Goal: Task Accomplishment & Management: Manage account settings

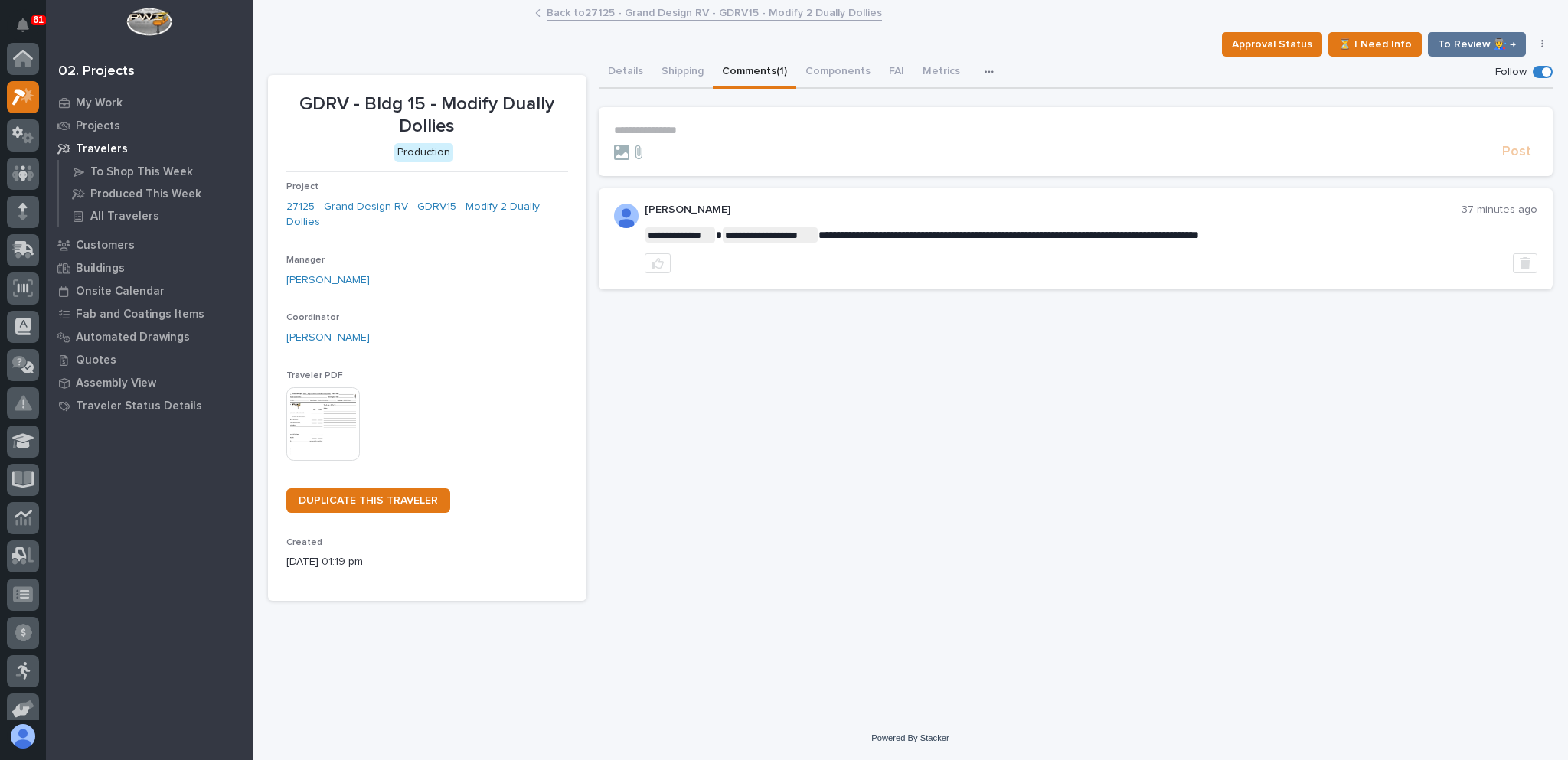
scroll to position [38, 0]
click at [98, 99] on p "My Work" at bounding box center [99, 103] width 47 height 14
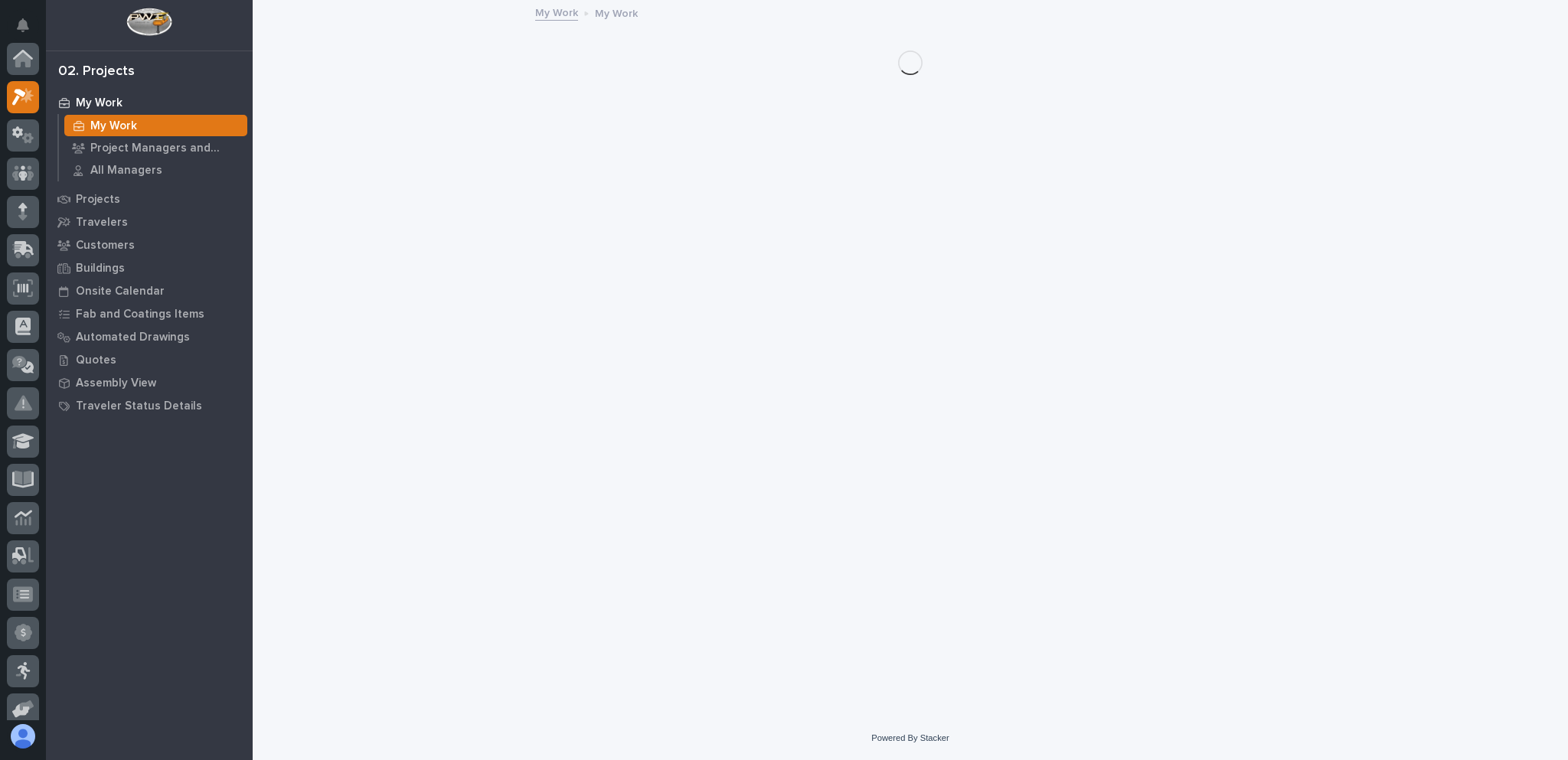
scroll to position [38, 0]
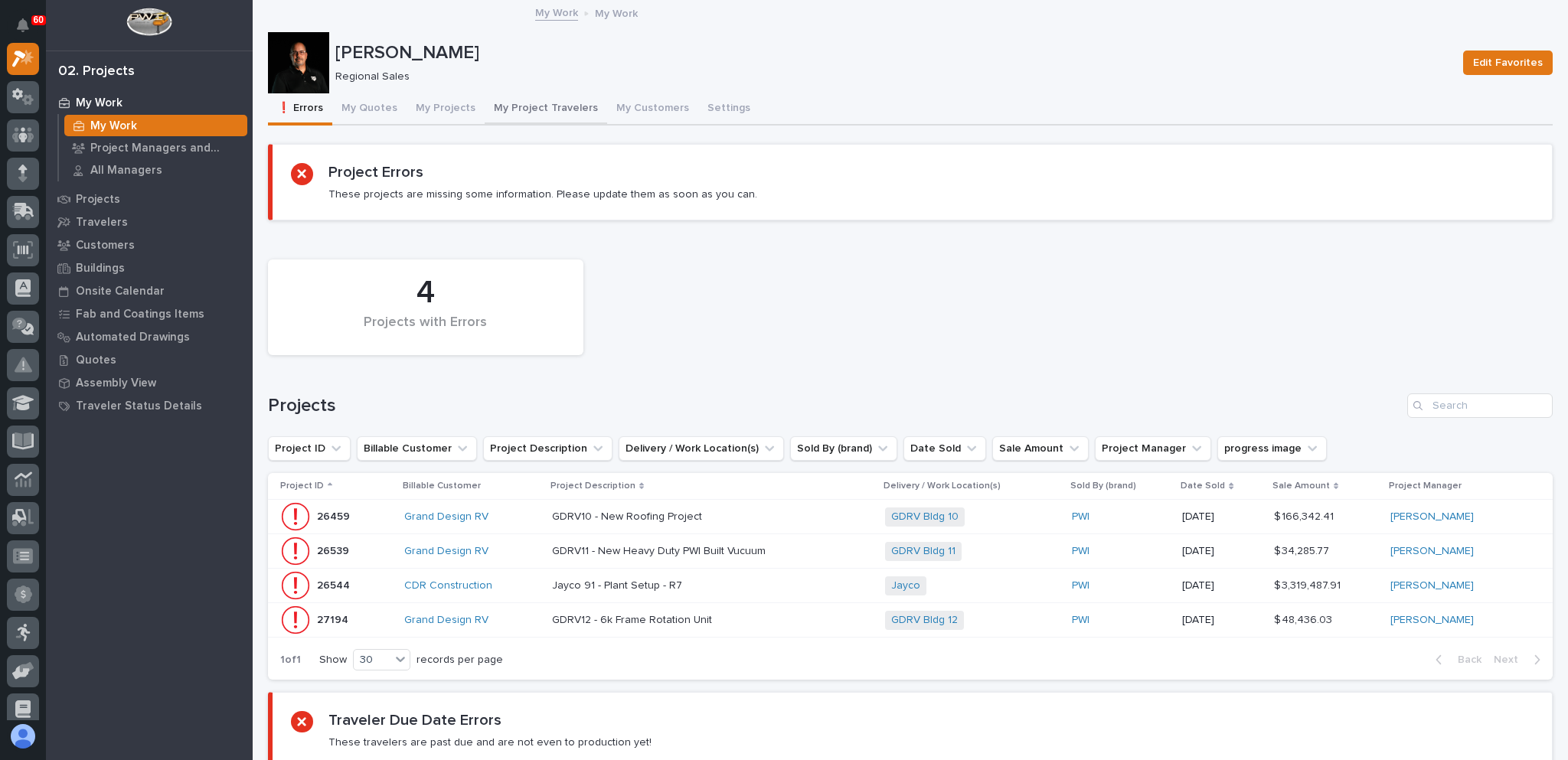
click at [545, 101] on button "My Project Travelers" at bounding box center [546, 109] width 123 height 32
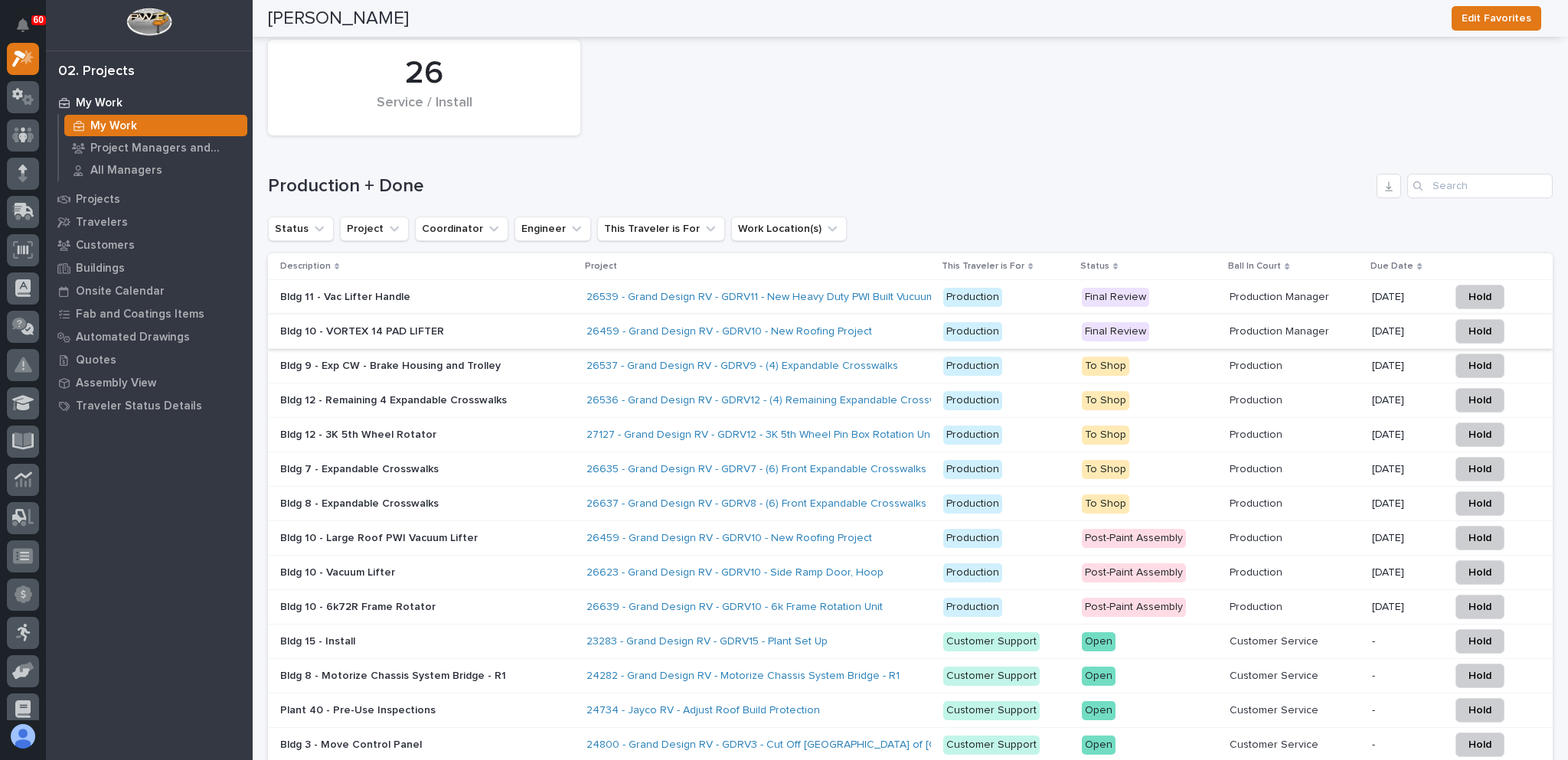
scroll to position [1838, 0]
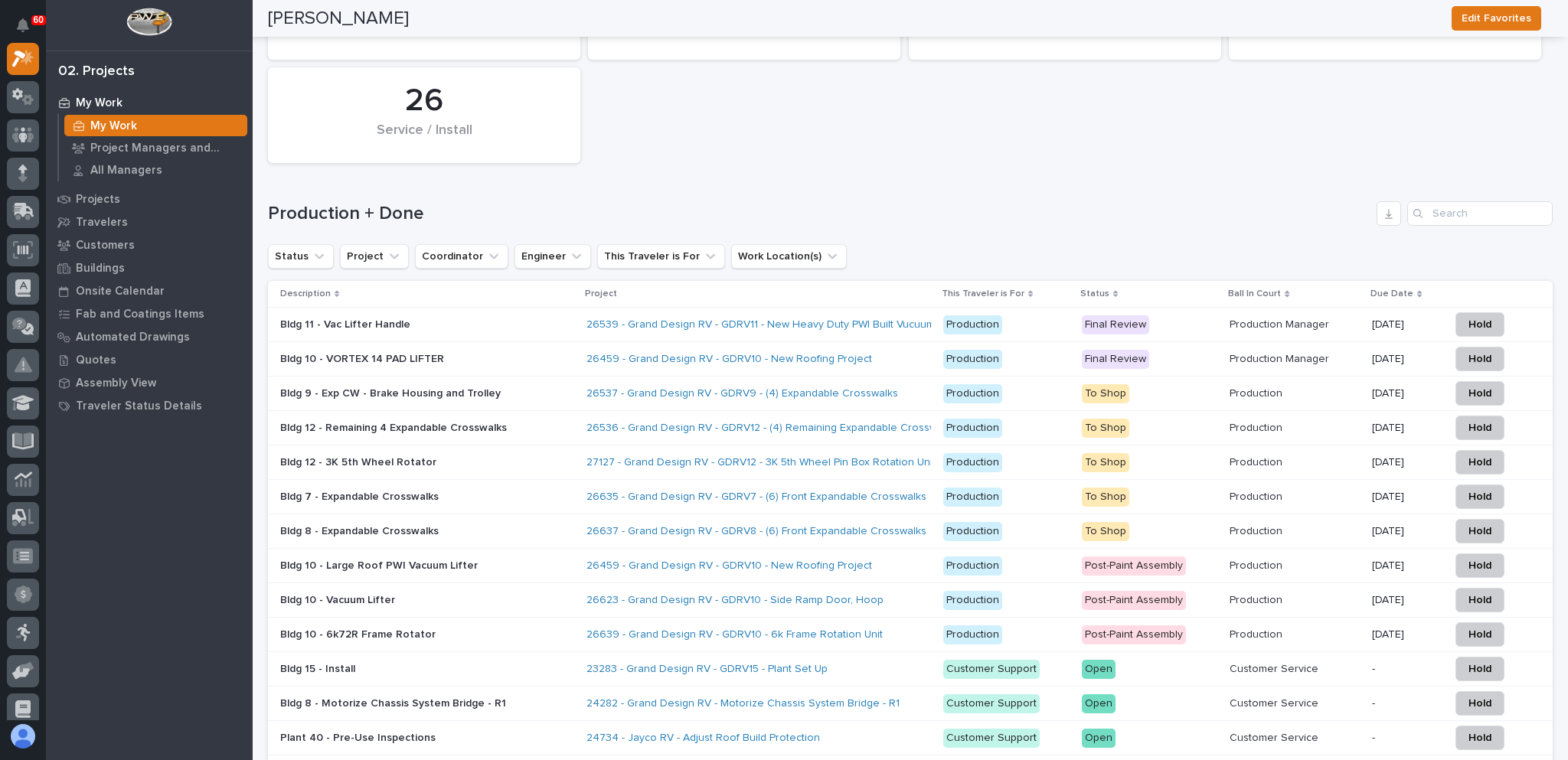
click at [493, 353] on p "Bldg 10 - VORTEX 14 PAD LIFTER" at bounding box center [414, 359] width 268 height 13
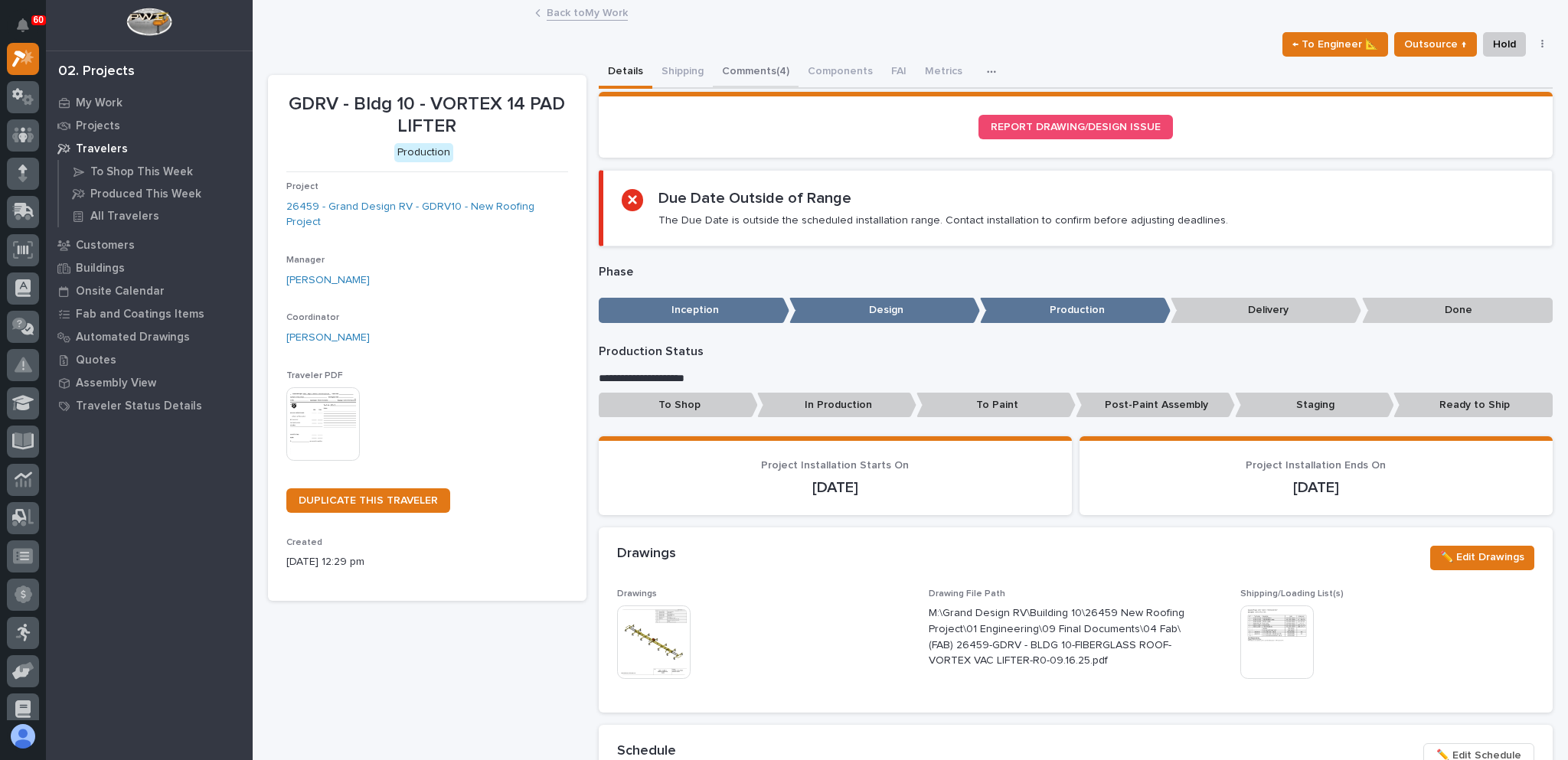
click at [760, 68] on button "Comments (4)" at bounding box center [755, 72] width 85 height 32
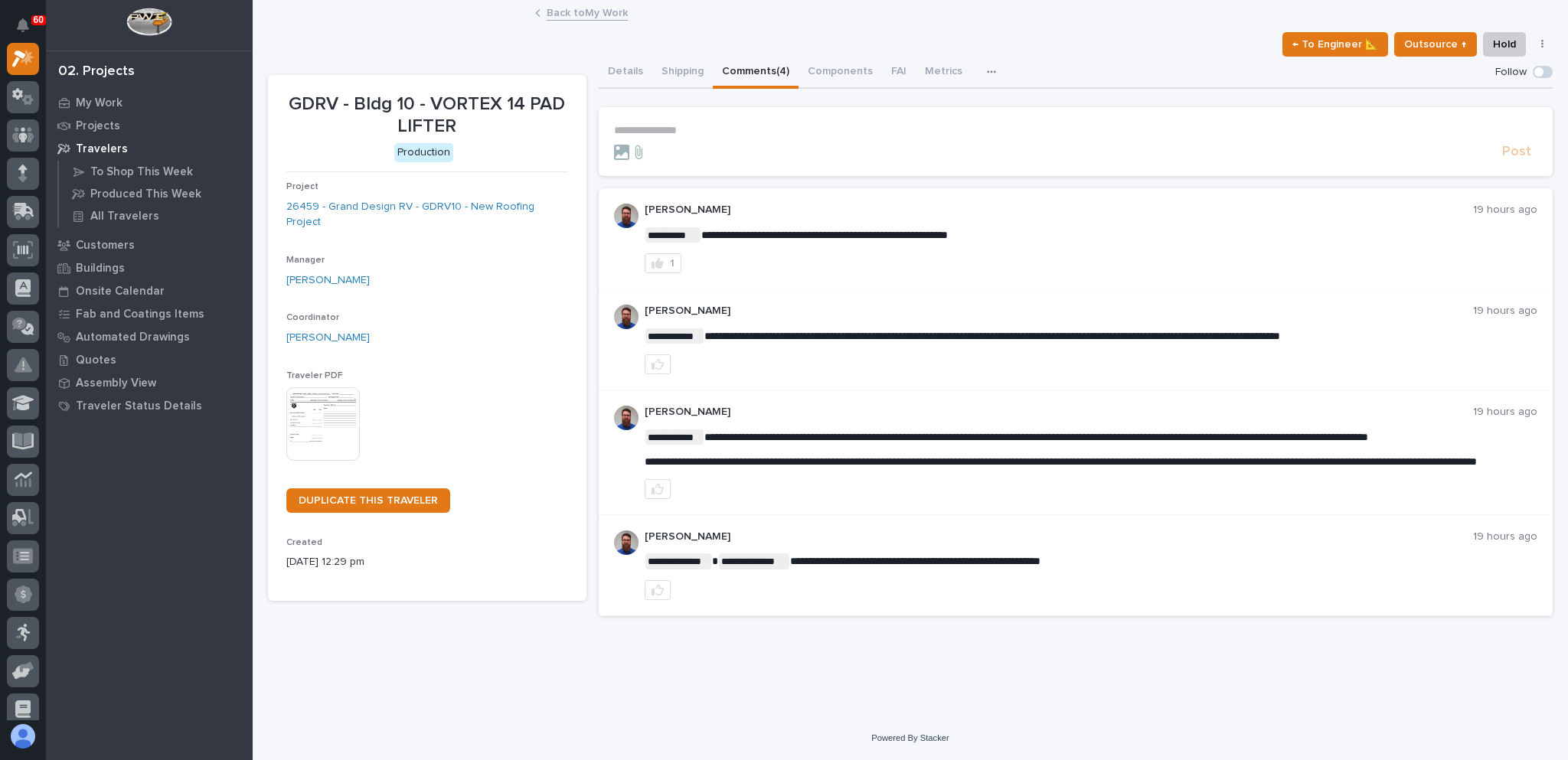
click at [667, 130] on p "**********" at bounding box center [1076, 130] width 924 height 13
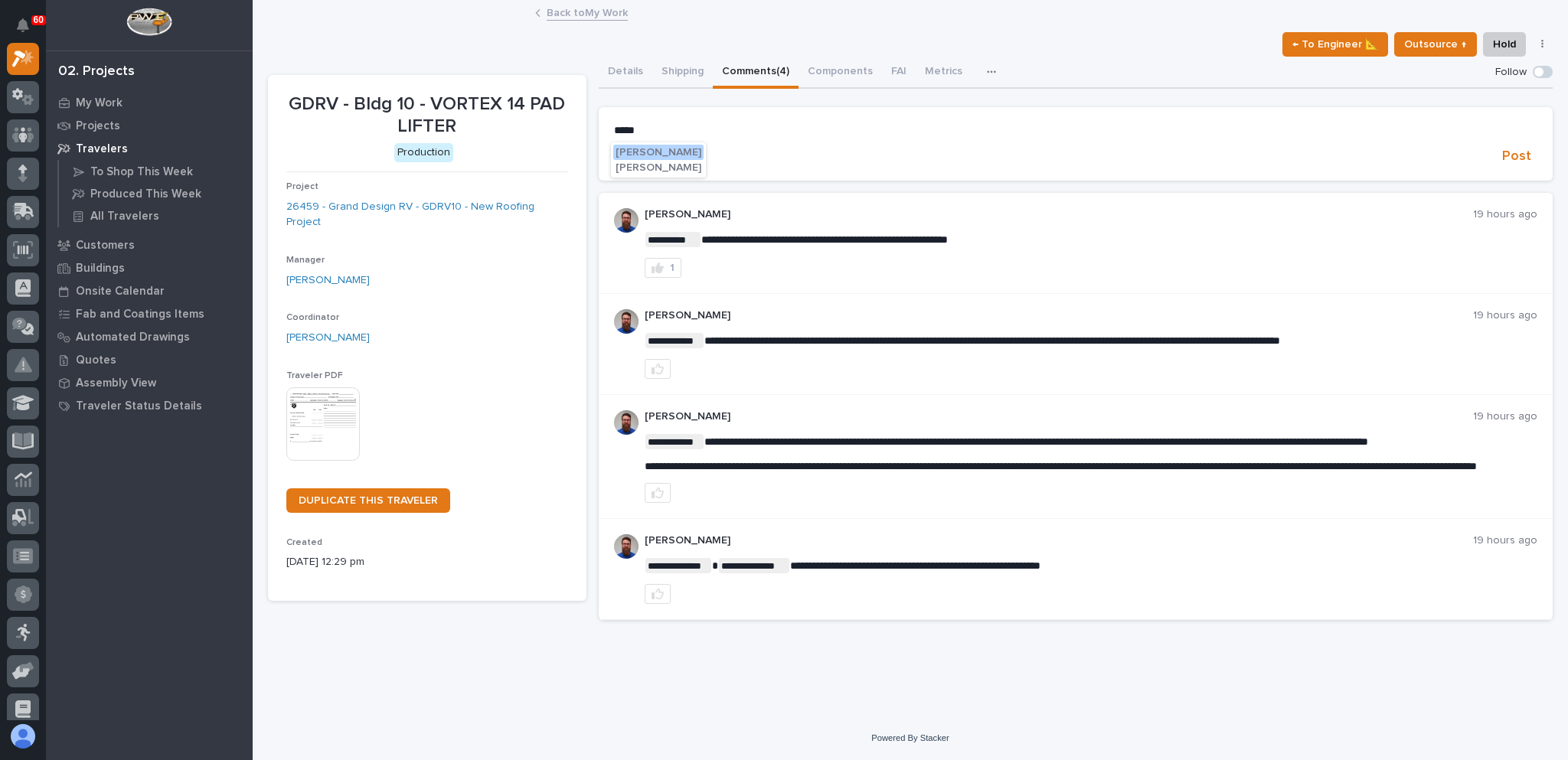
click at [650, 148] on span "Adam Yutzy" at bounding box center [658, 152] width 85 height 11
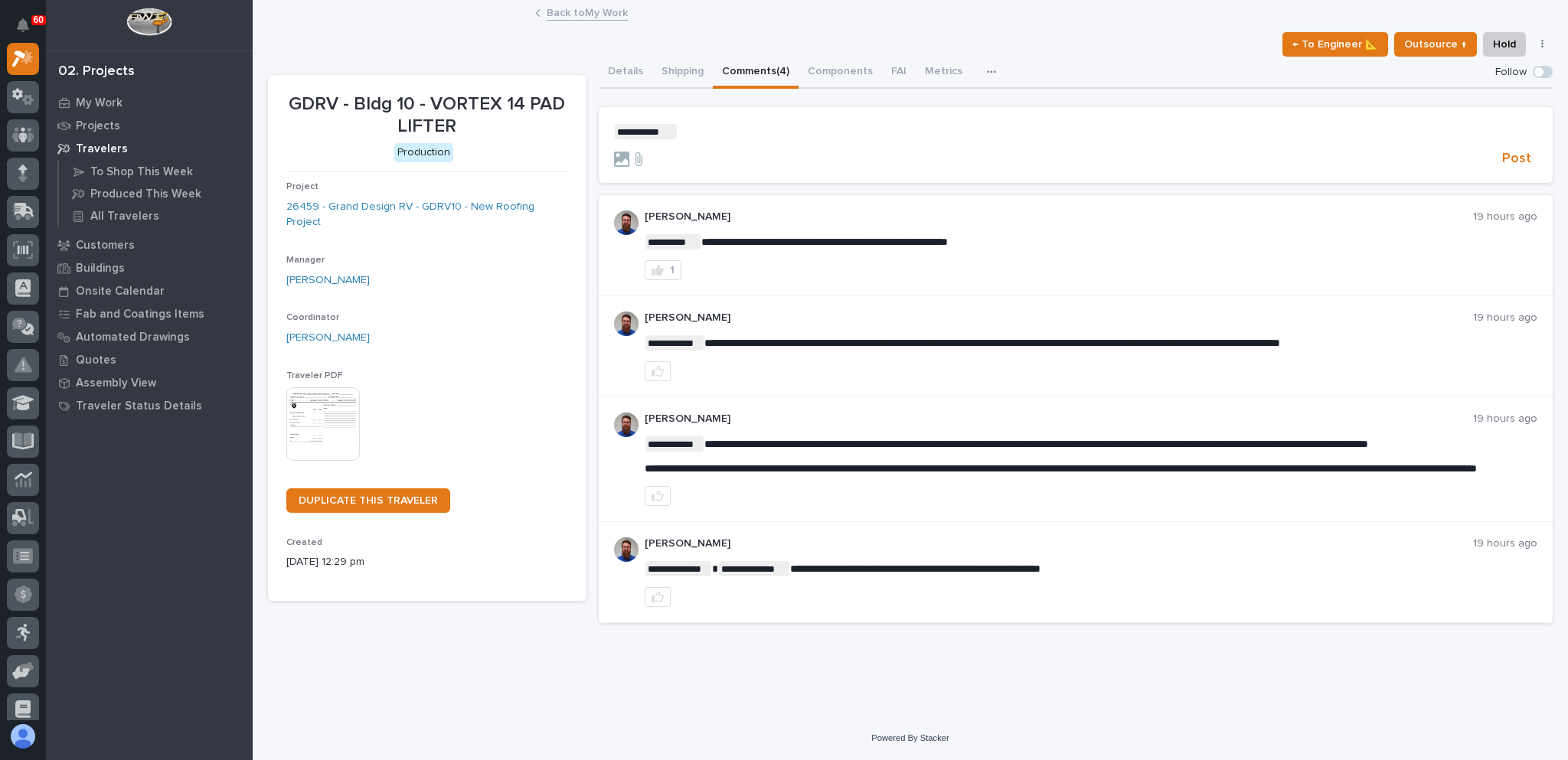
click at [772, 134] on p "**********" at bounding box center [1076, 132] width 924 height 16
click at [809, 131] on span "**********" at bounding box center [744, 132] width 132 height 11
click at [858, 129] on p "**********" at bounding box center [1076, 132] width 924 height 16
click at [876, 165] on span "Cole Fann" at bounding box center [915, 169] width 85 height 11
click at [963, 130] on p "**********" at bounding box center [1076, 132] width 924 height 16
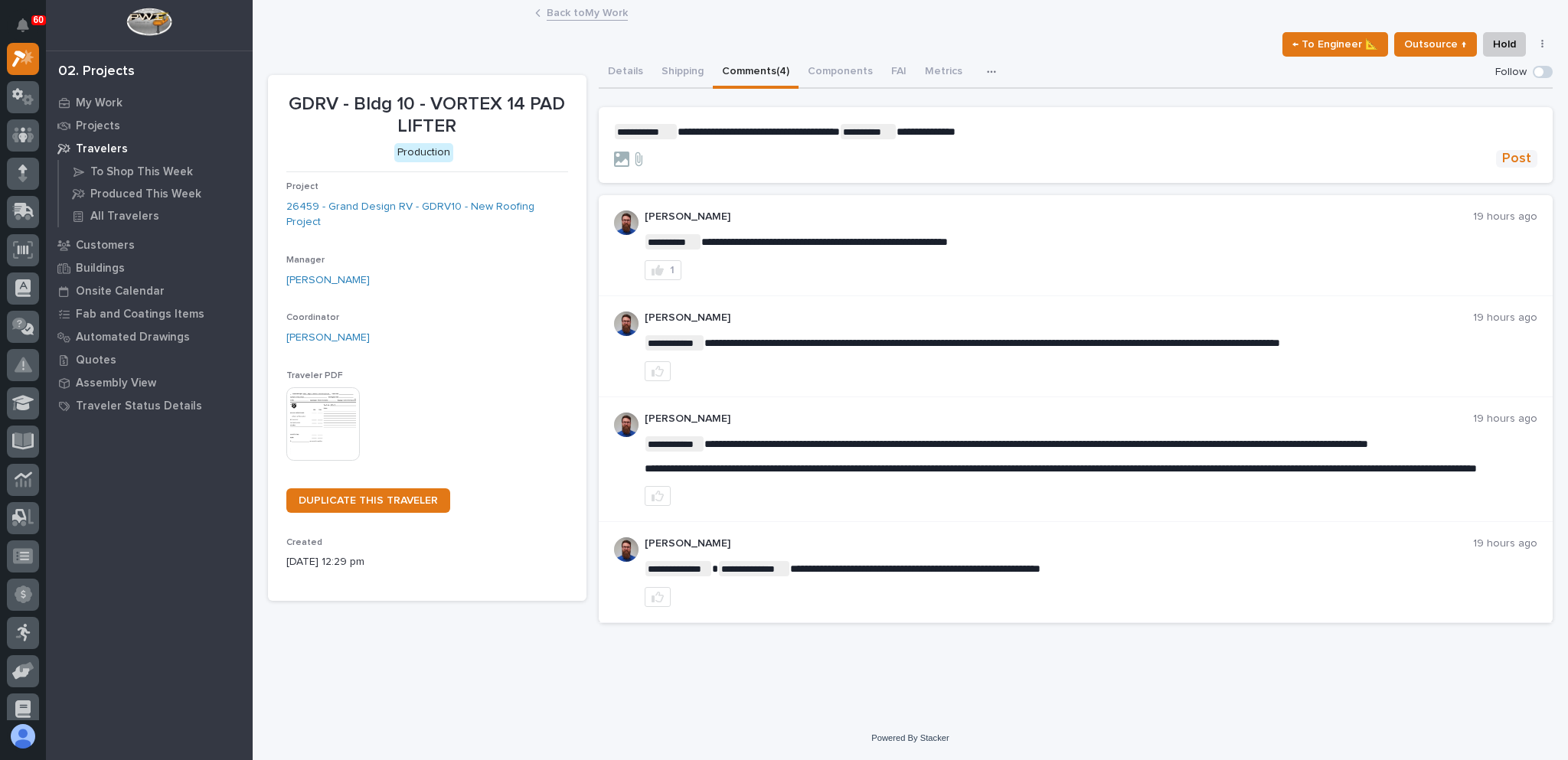
click at [1502, 158] on span "Post" at bounding box center [1516, 158] width 29 height 18
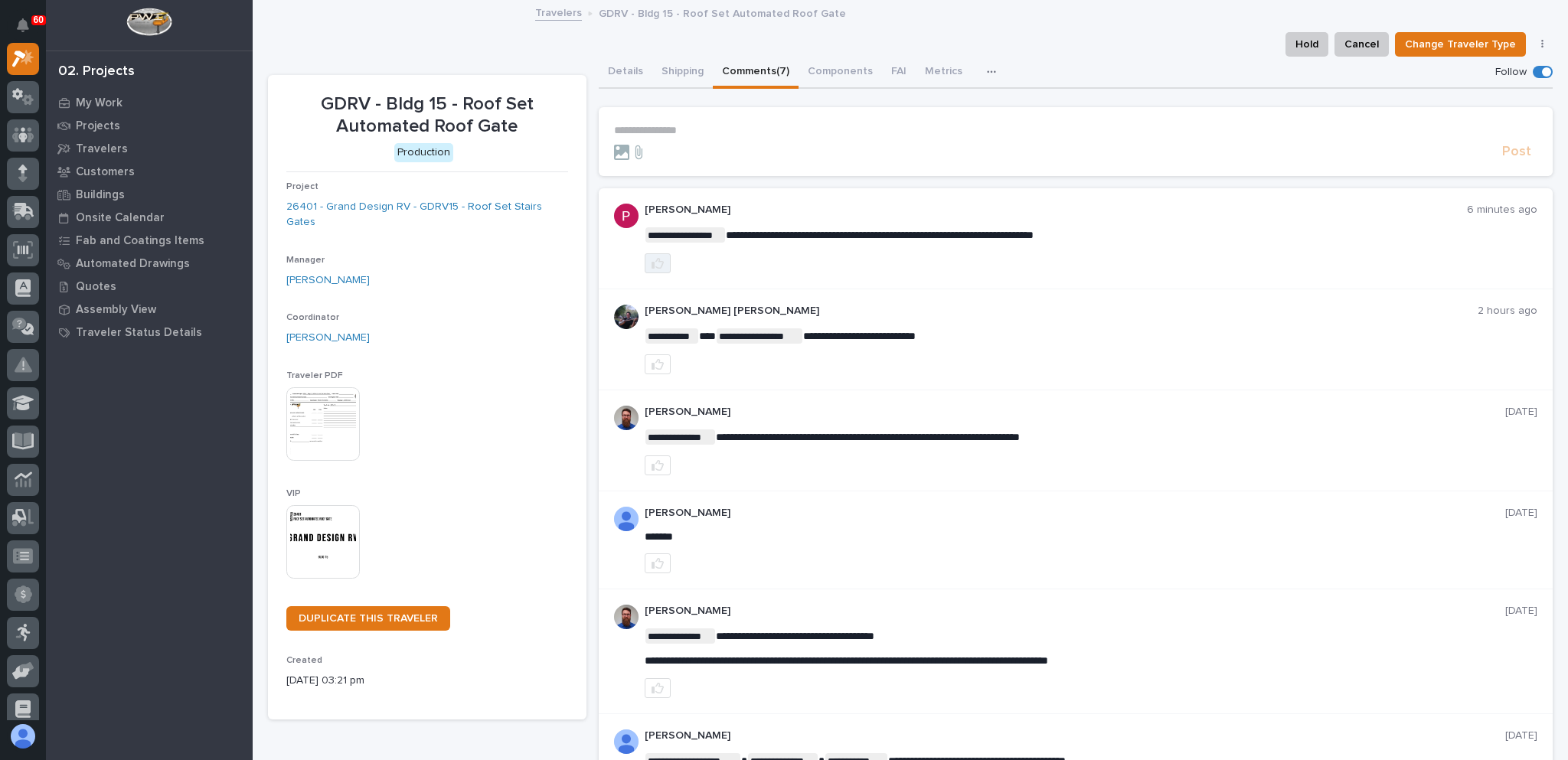
click at [654, 265] on icon "button" at bounding box center [657, 263] width 12 height 12
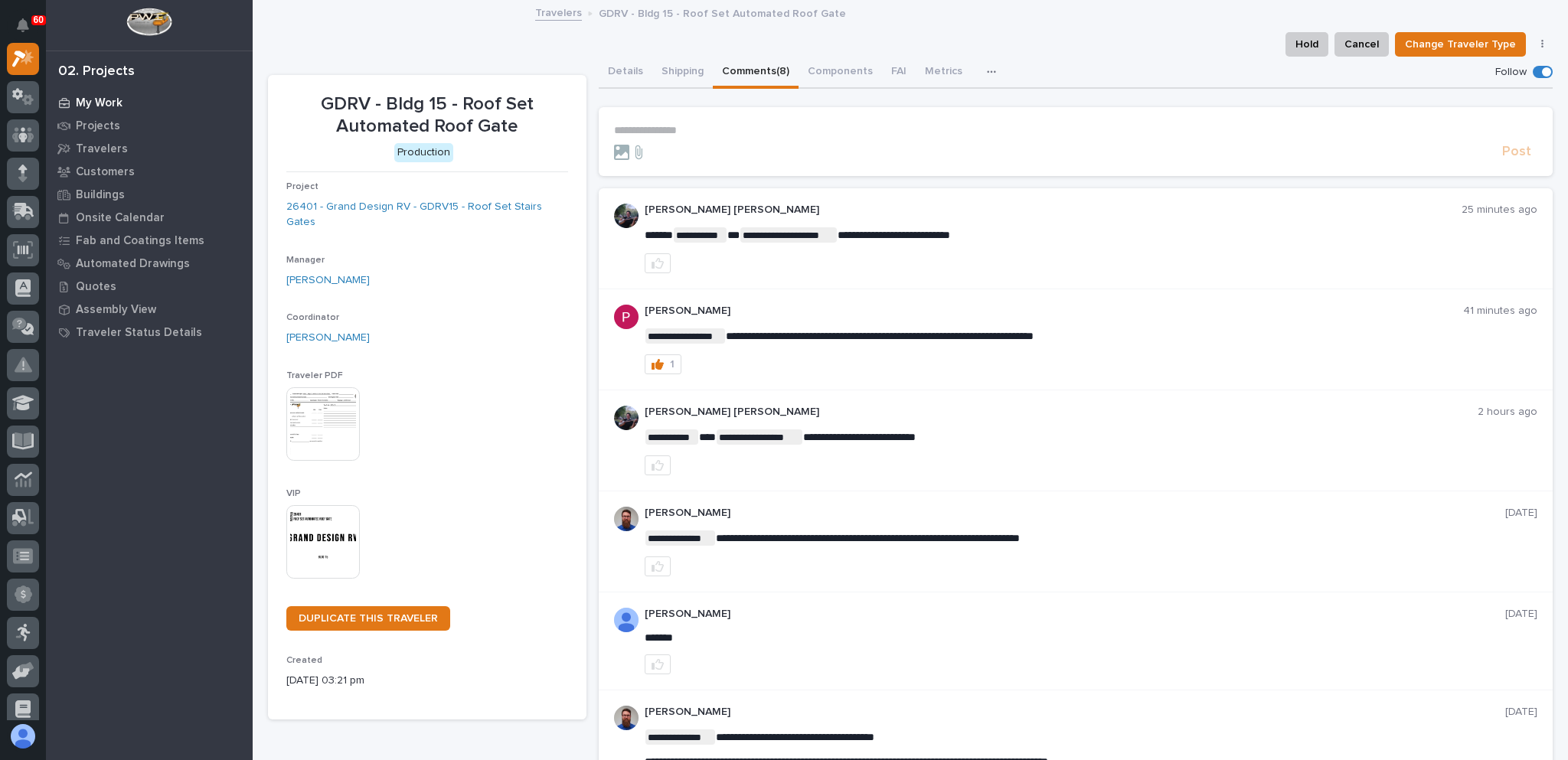
click at [94, 95] on div "My Work" at bounding box center [149, 102] width 199 height 22
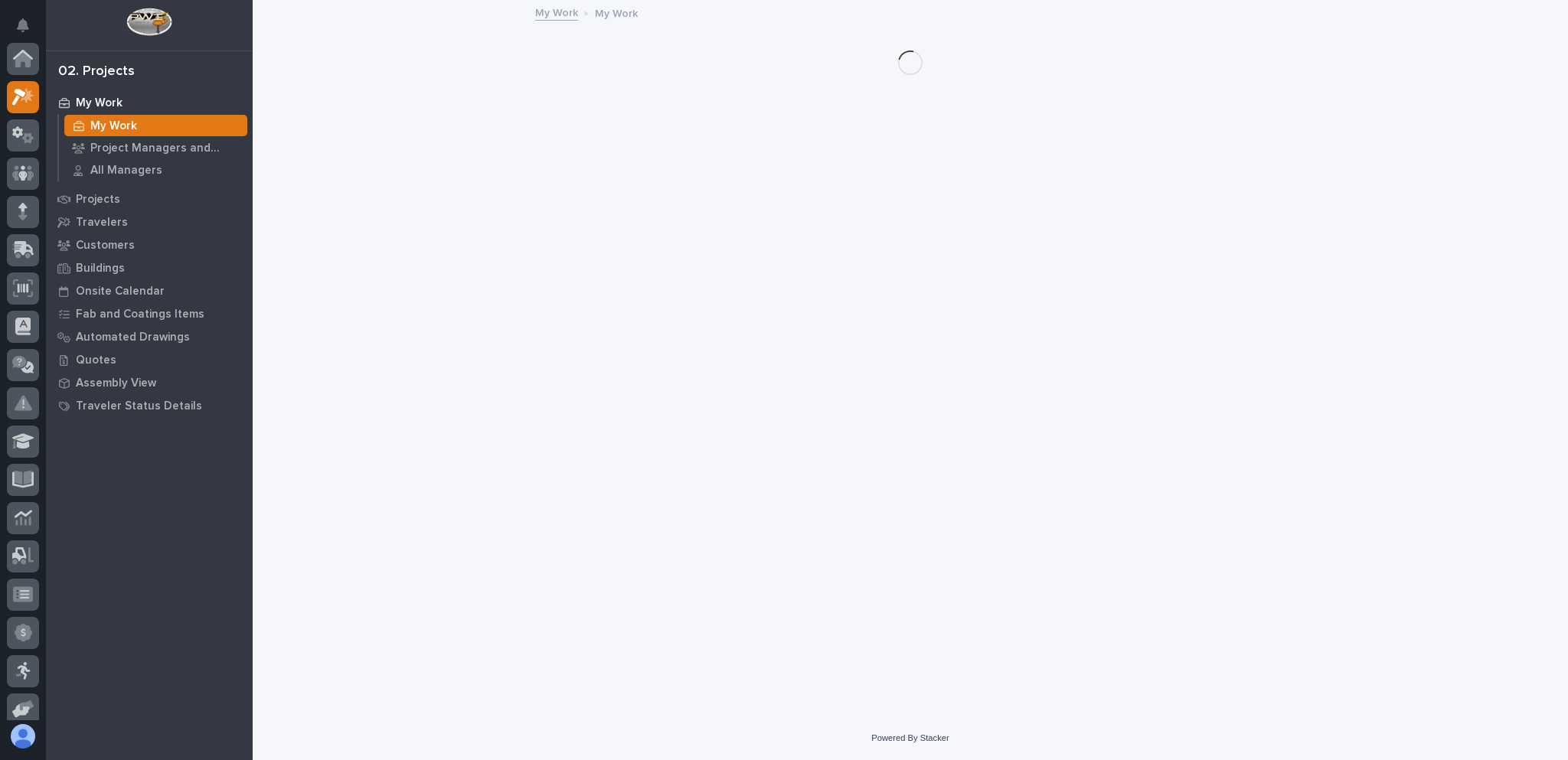
scroll to position [38, 0]
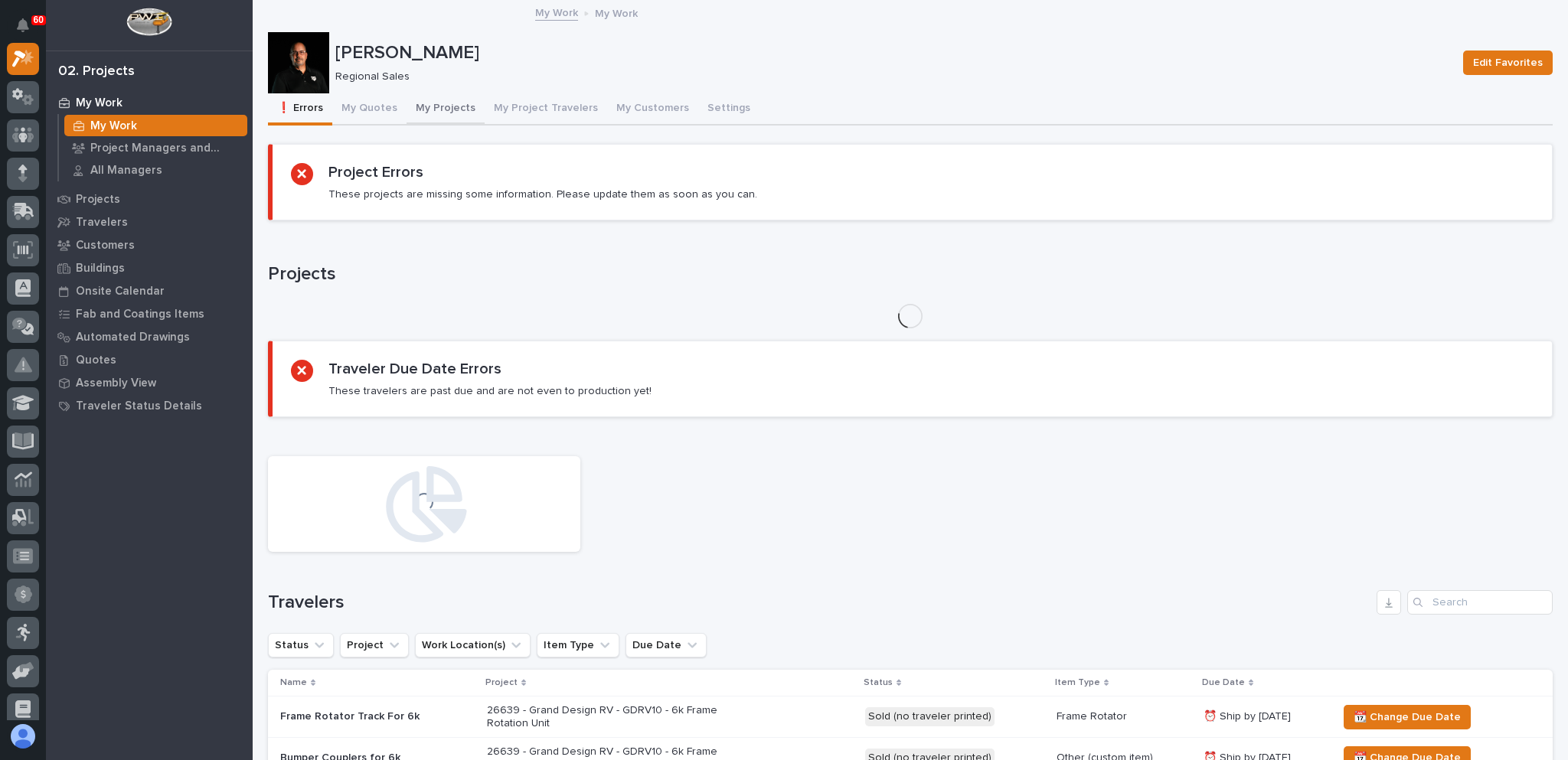
click at [432, 102] on button "My Projects" at bounding box center [446, 109] width 78 height 32
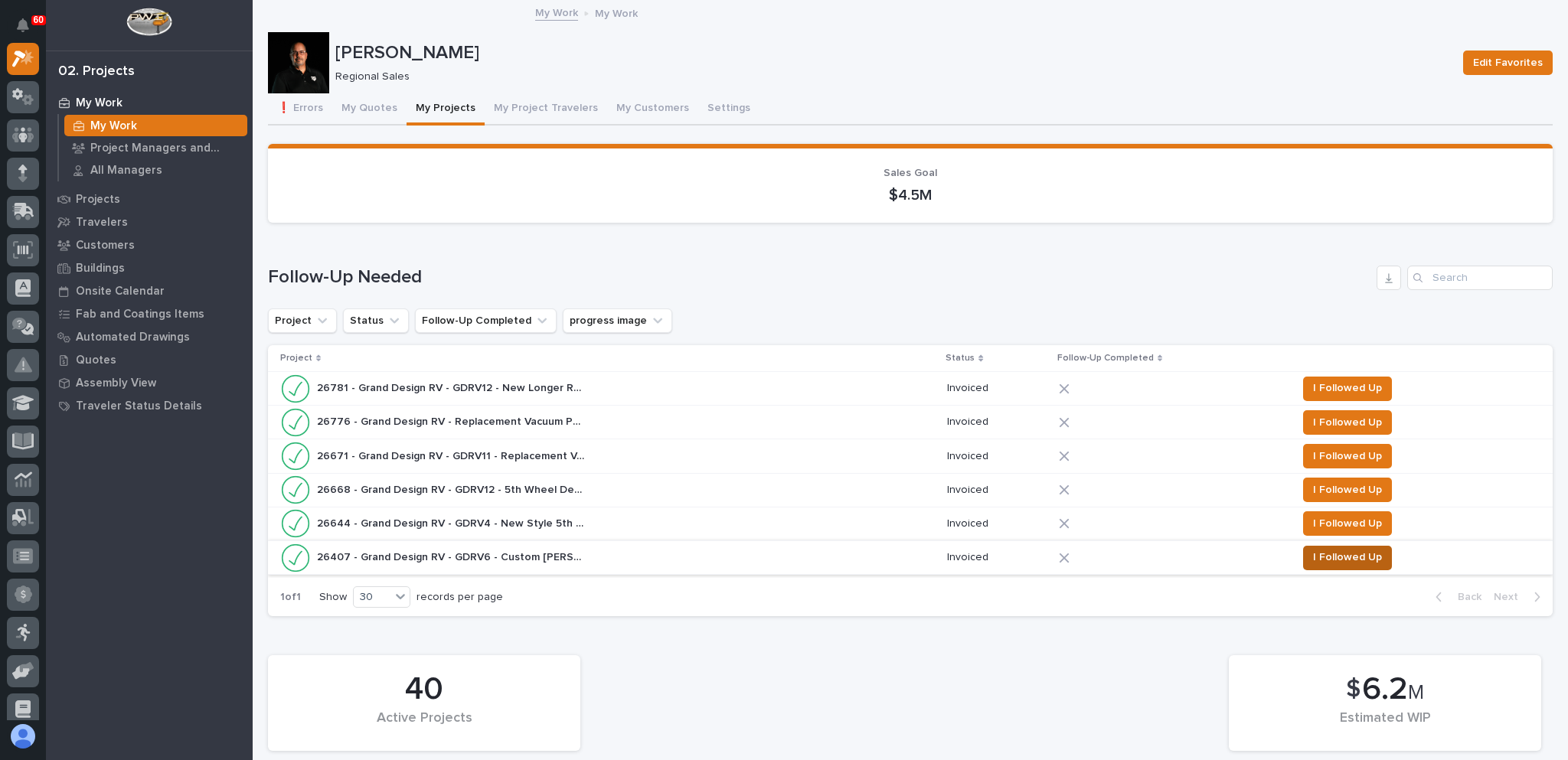
click at [1323, 554] on span "I Followed Up" at bounding box center [1347, 557] width 69 height 19
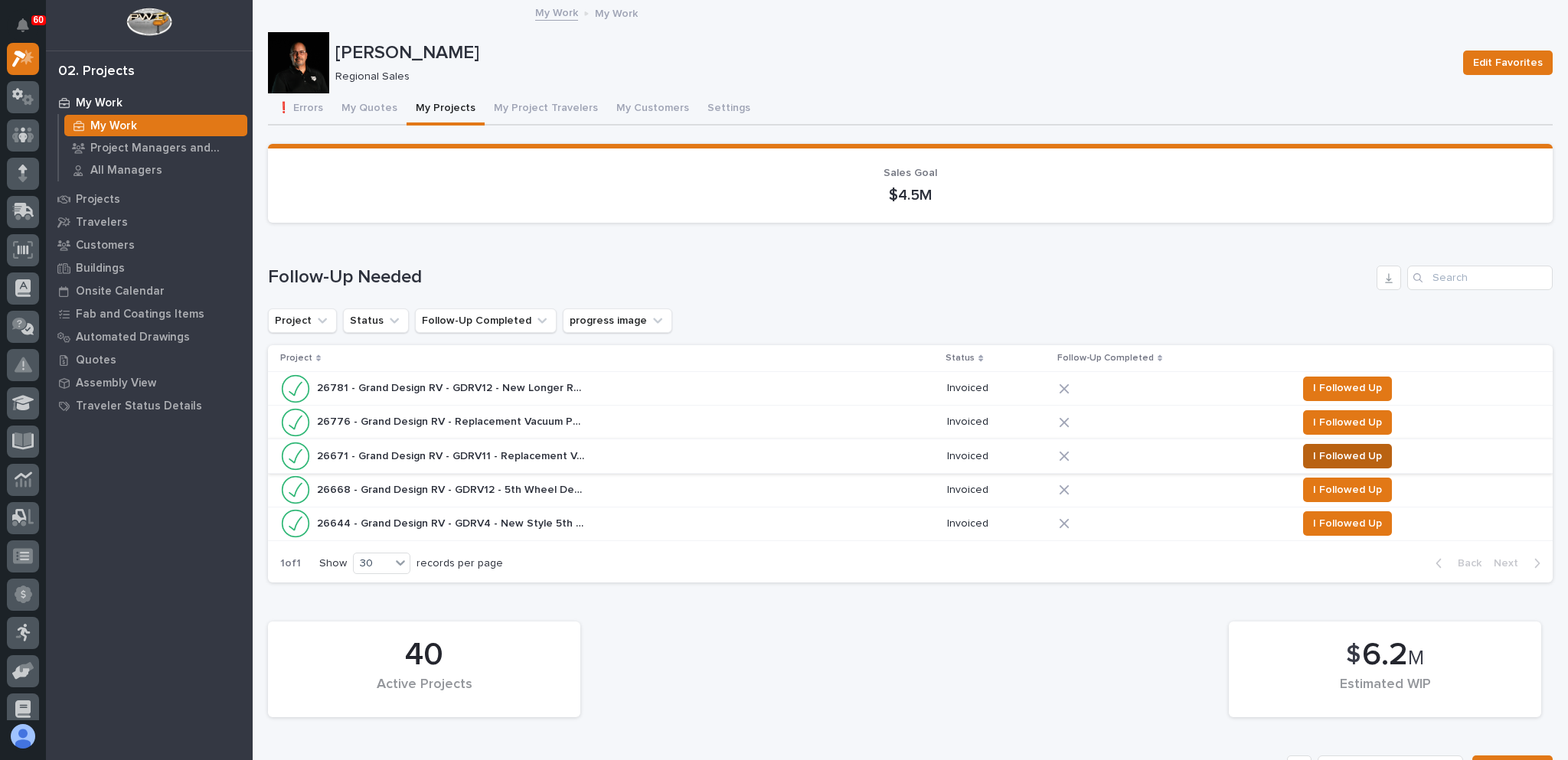
click at [1339, 456] on span "I Followed Up" at bounding box center [1347, 456] width 69 height 19
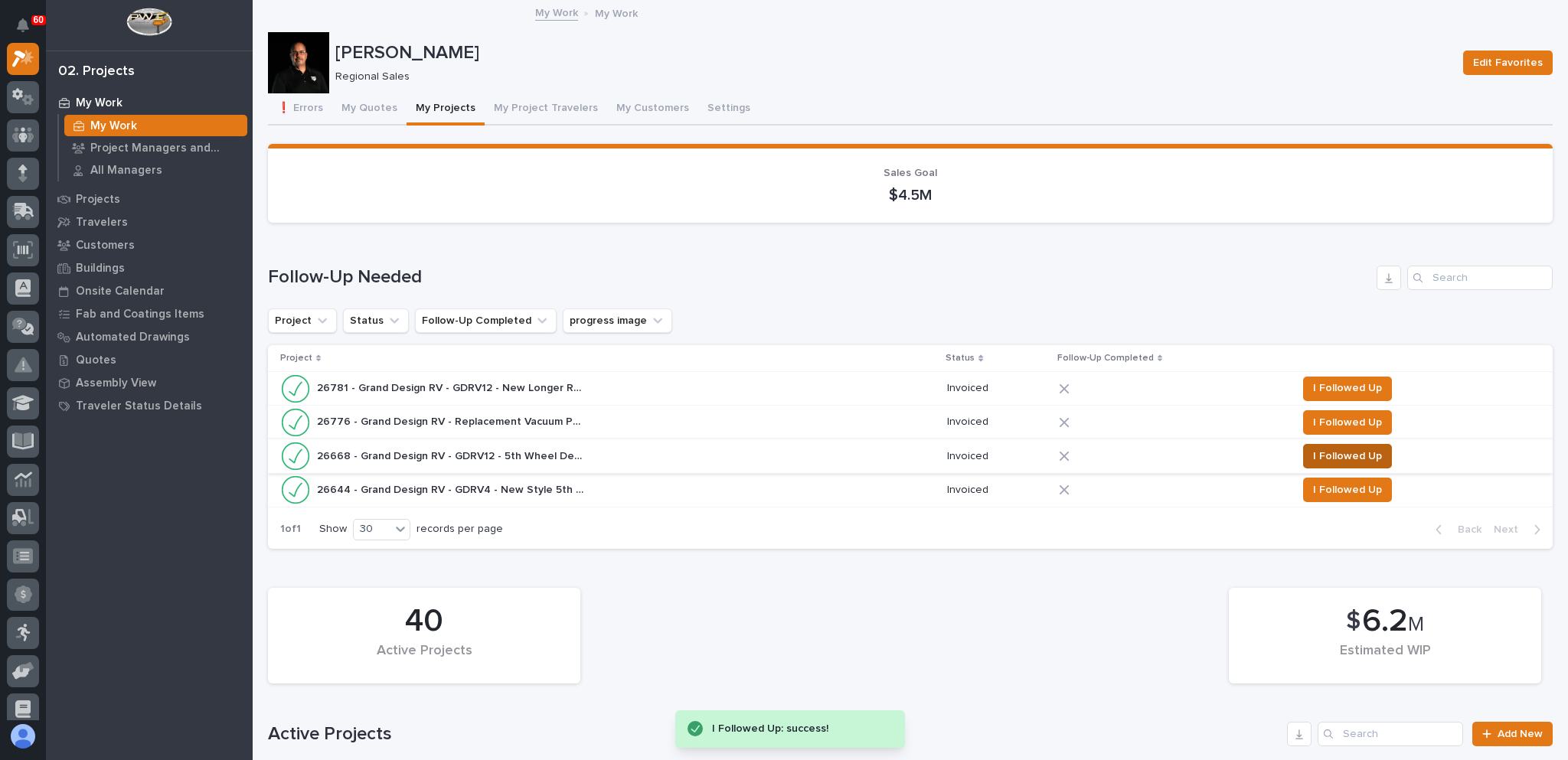
click at [1338, 456] on span "I Followed Up" at bounding box center [1347, 456] width 69 height 19
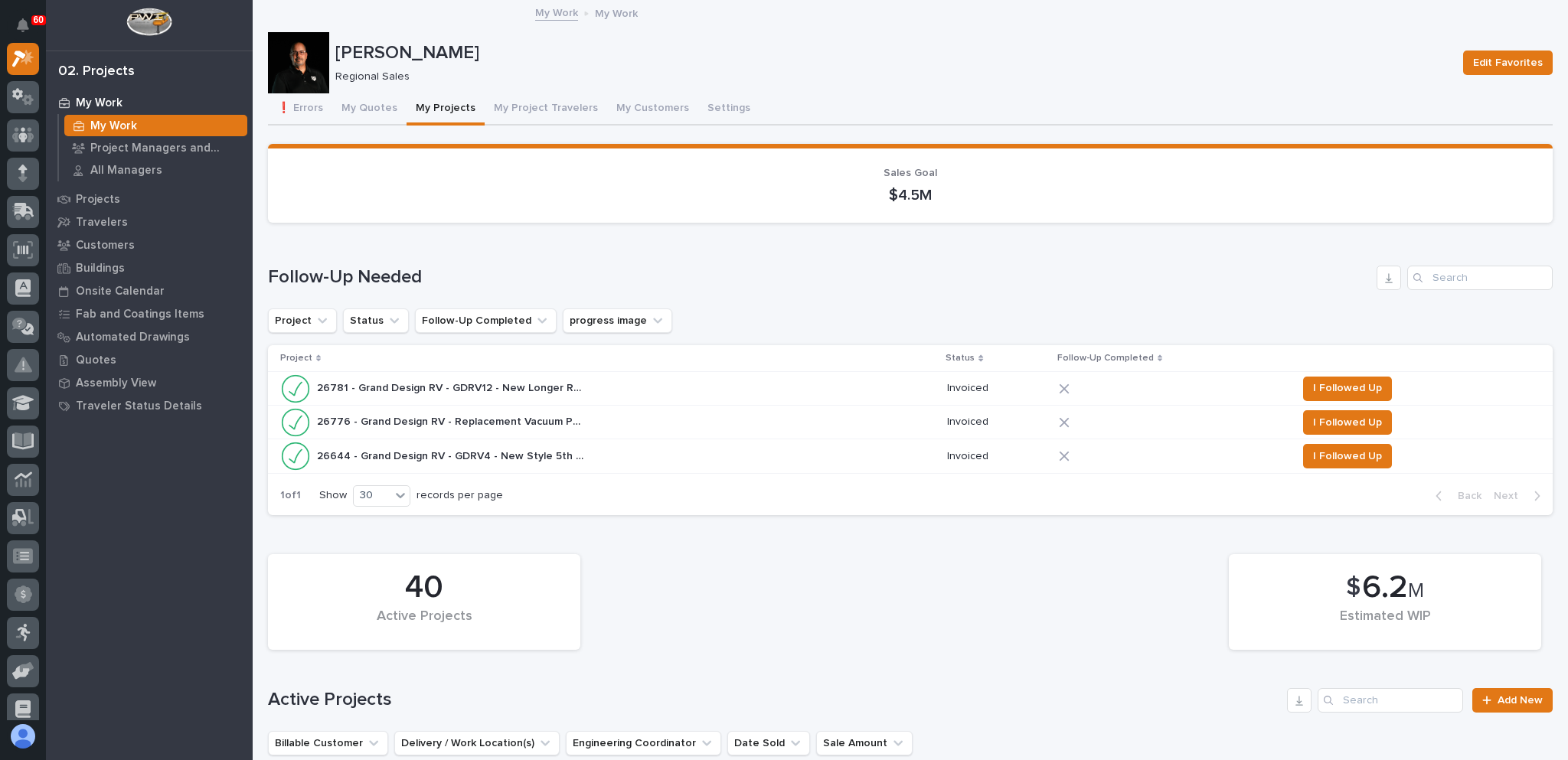
click at [623, 389] on div "26781 - Grand Design RV - GDRV12 - New Longer Rotation Bumper Attachment 26781 …" at bounding box center [607, 388] width 654 height 30
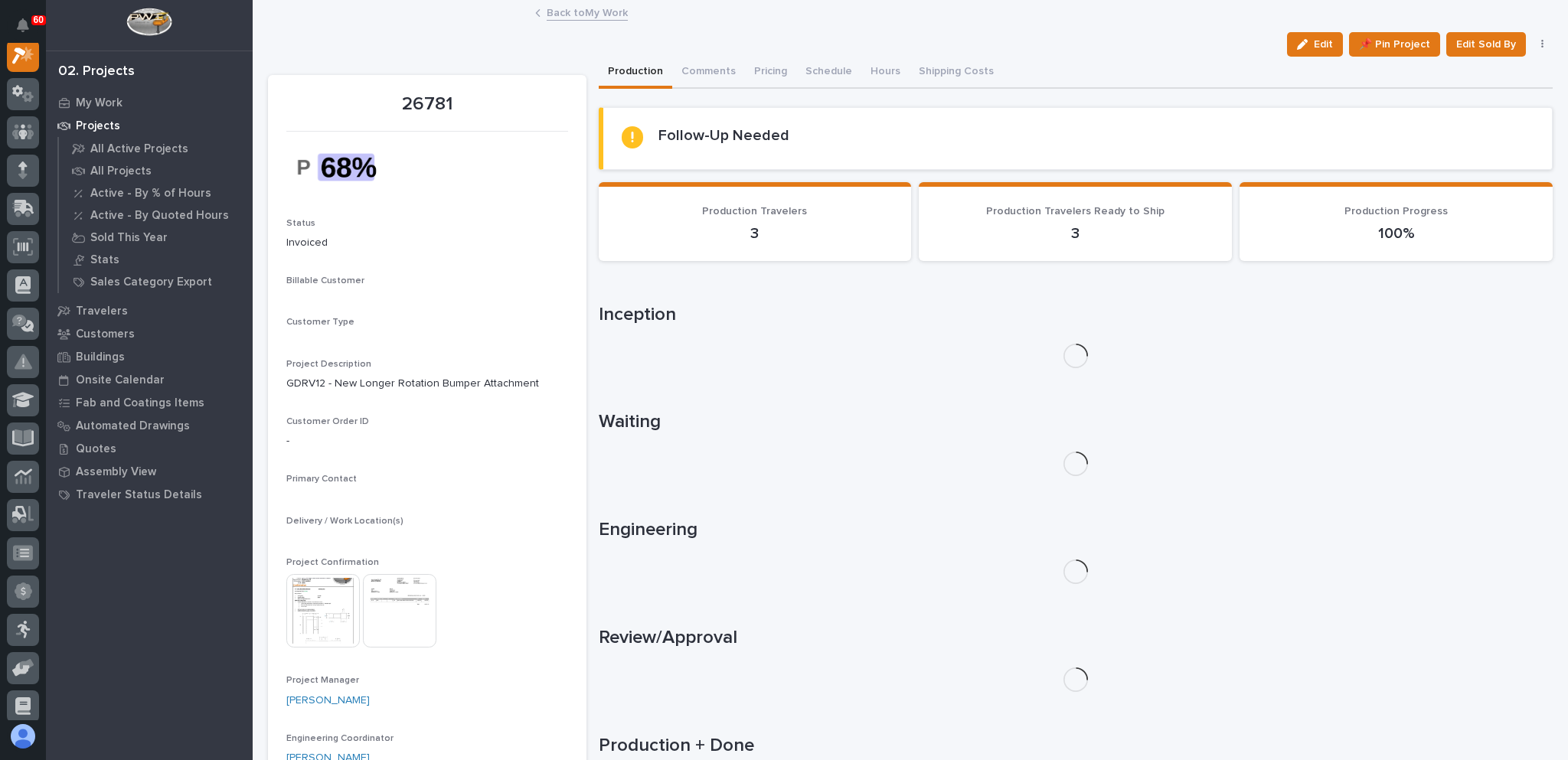
scroll to position [38, 0]
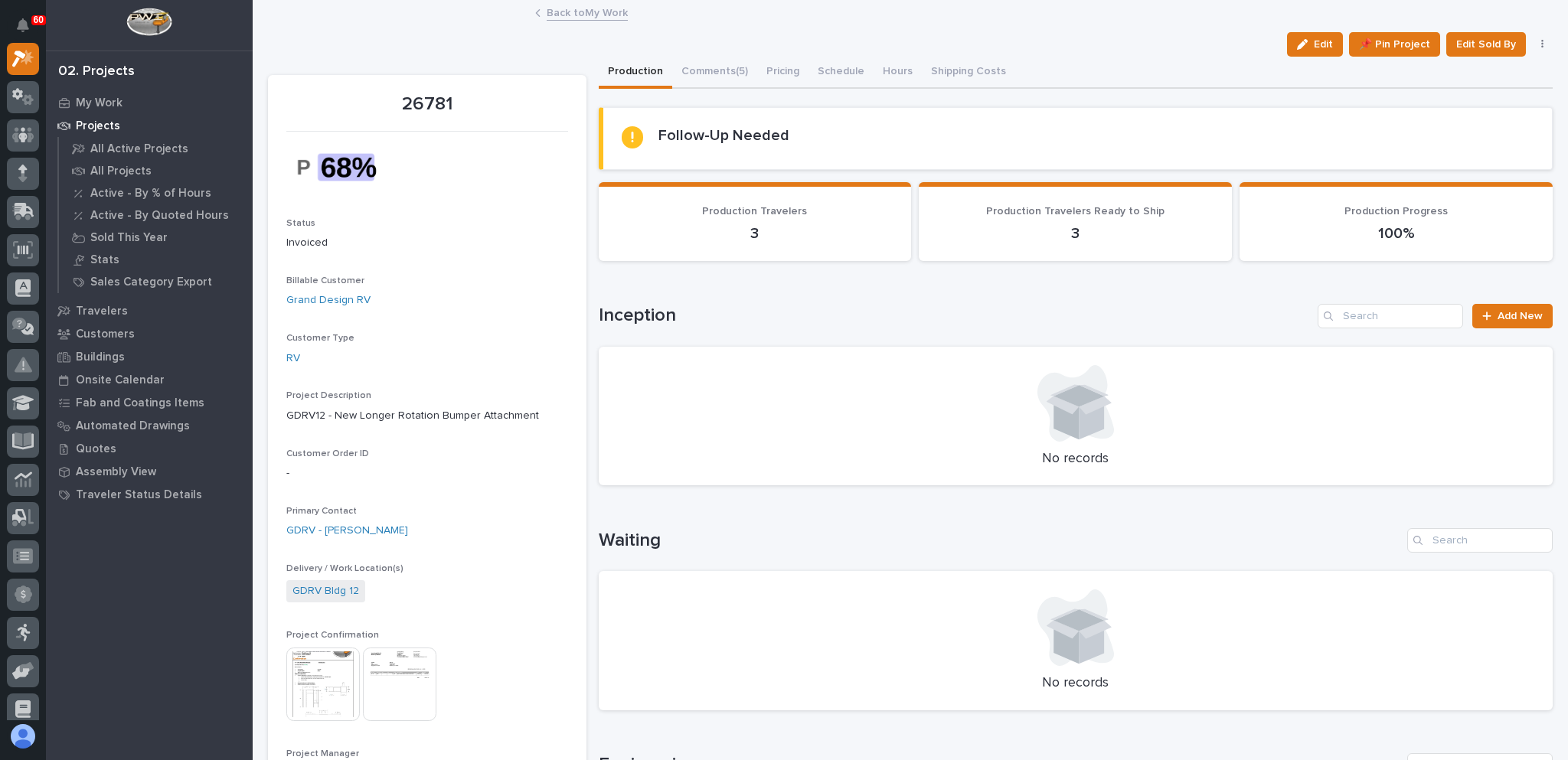
click at [578, 12] on link "Back to My Work" at bounding box center [587, 12] width 82 height 18
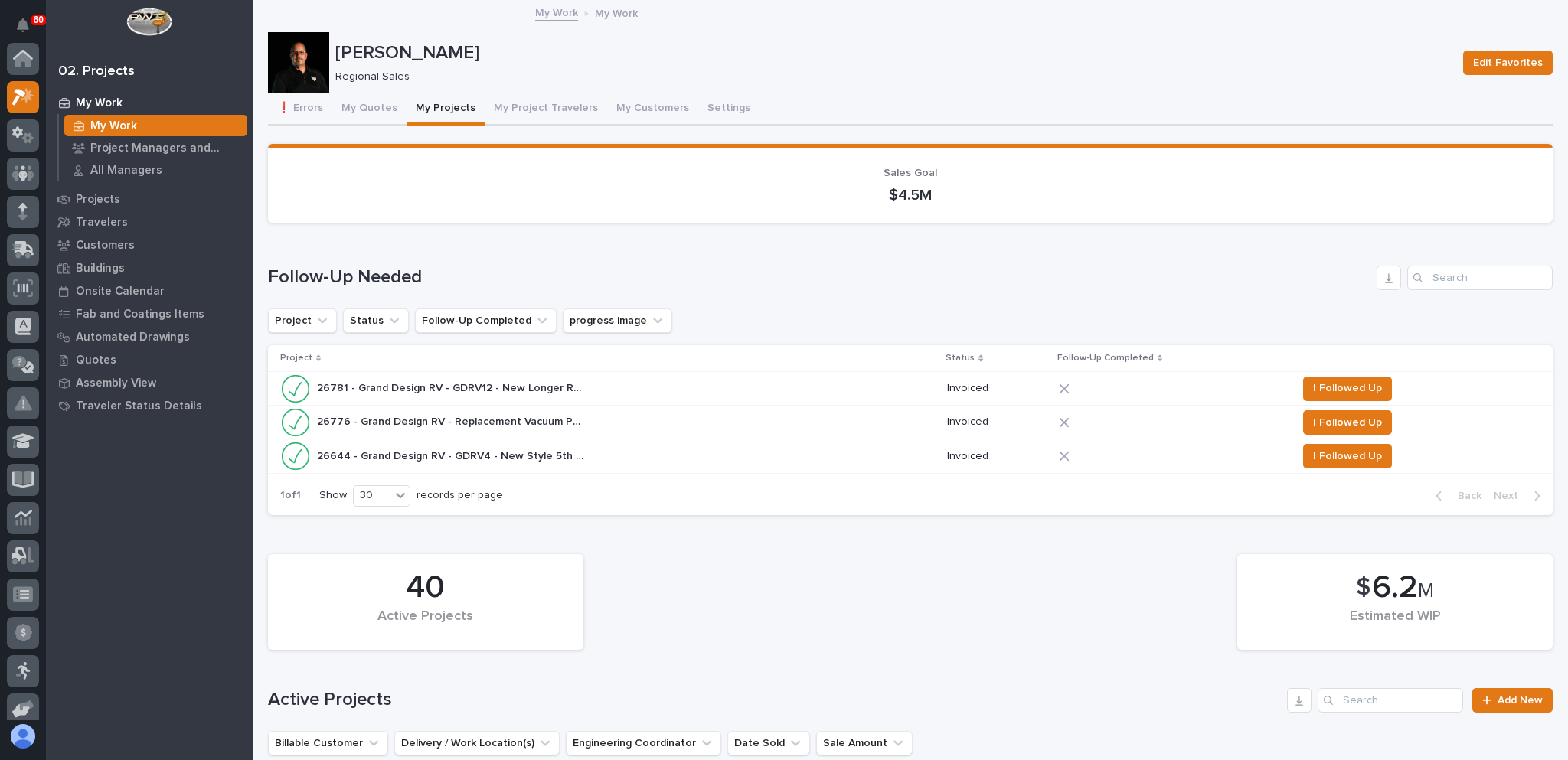
scroll to position [41, 0]
click at [1344, 383] on span "I Followed Up" at bounding box center [1347, 388] width 69 height 19
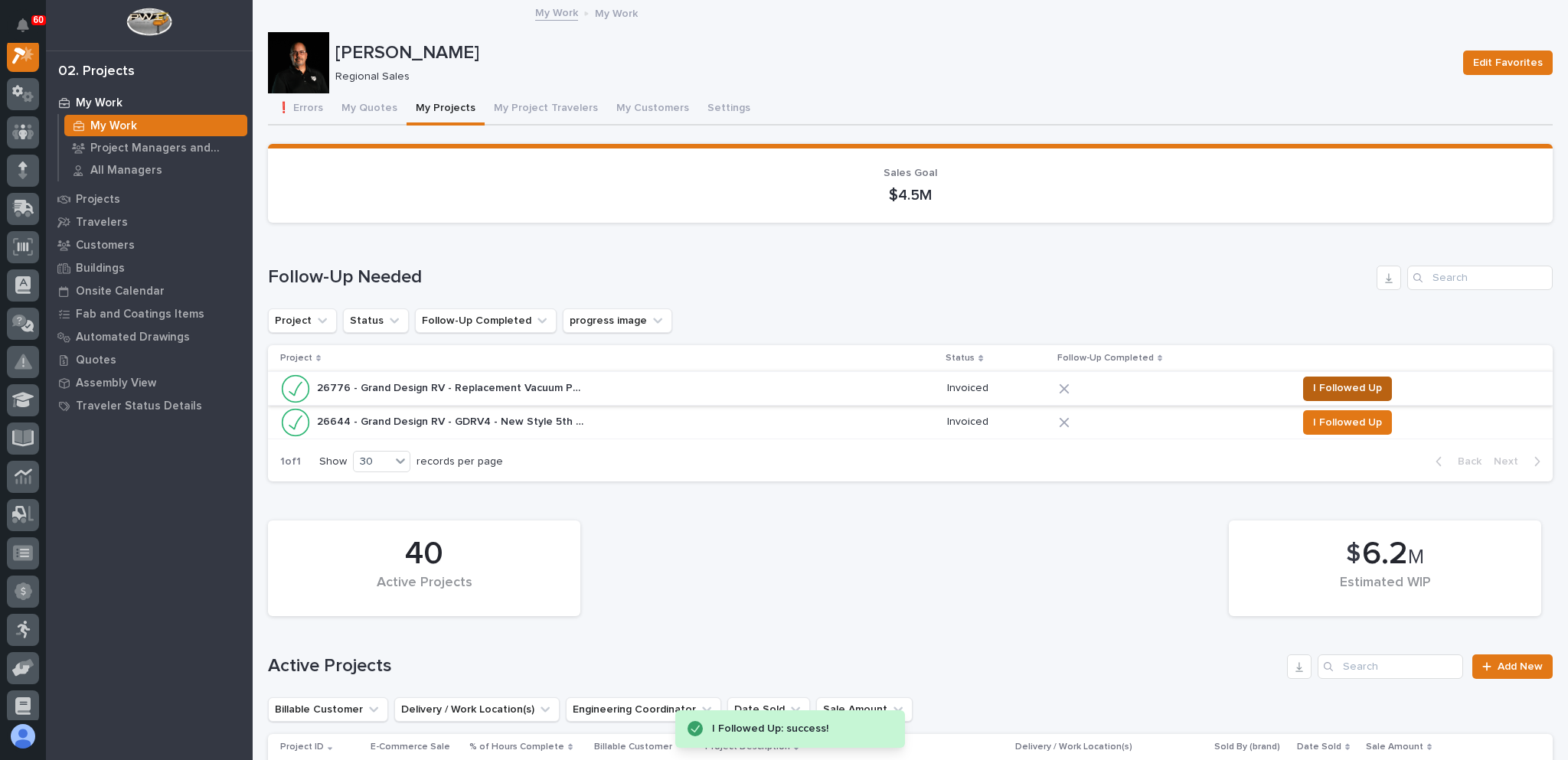
click at [1341, 389] on span "I Followed Up" at bounding box center [1347, 388] width 69 height 19
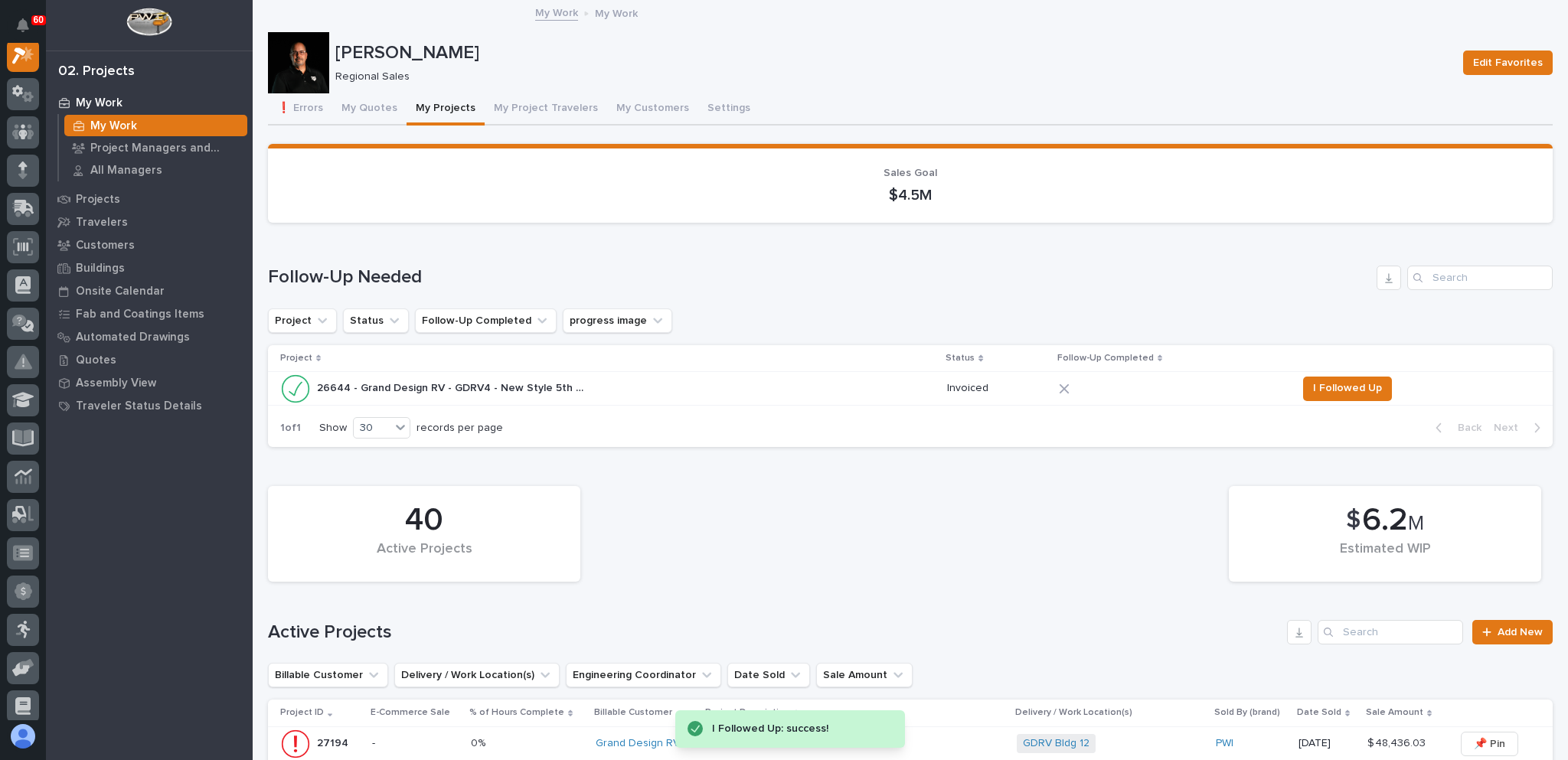
click at [550, 384] on p "26644 - Grand Design RV - GDRV4 - New Style 5th Wheel Tri-Pod Tops (4)" at bounding box center [452, 387] width 271 height 16
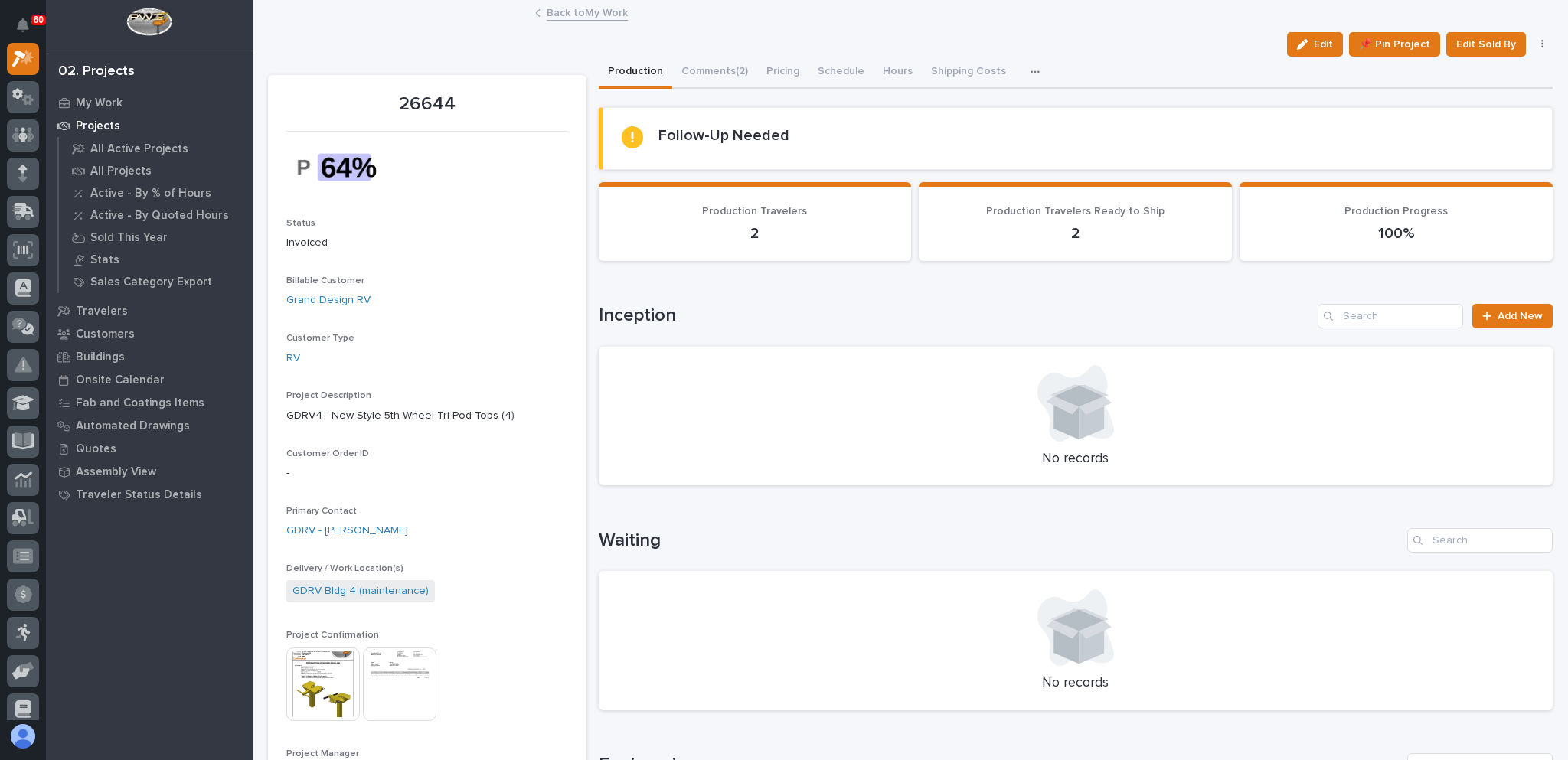
click at [560, 9] on link "Back to My Work" at bounding box center [587, 12] width 82 height 18
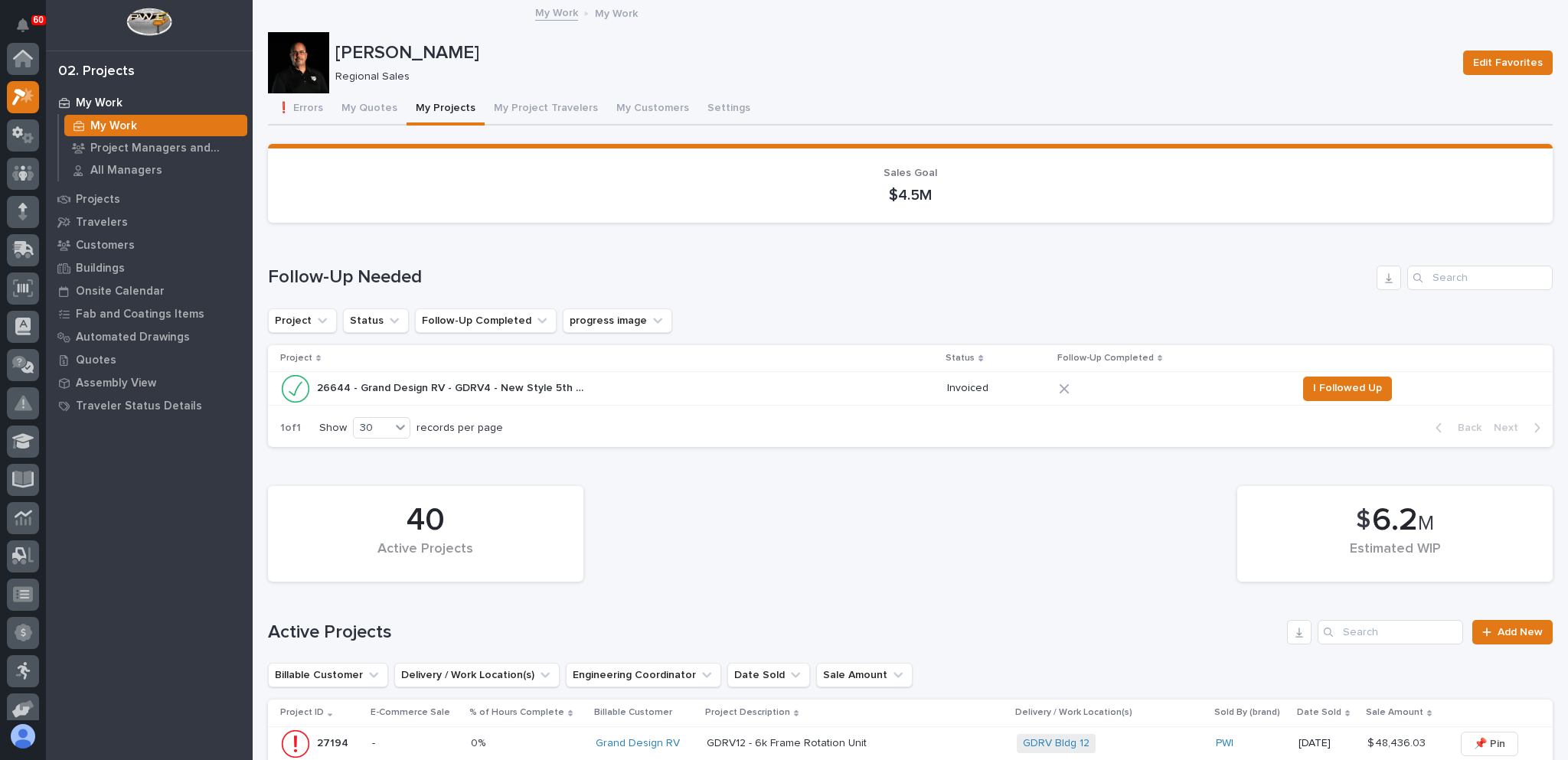
scroll to position [41, 0]
click at [1325, 387] on span "I Followed Up" at bounding box center [1347, 388] width 69 height 19
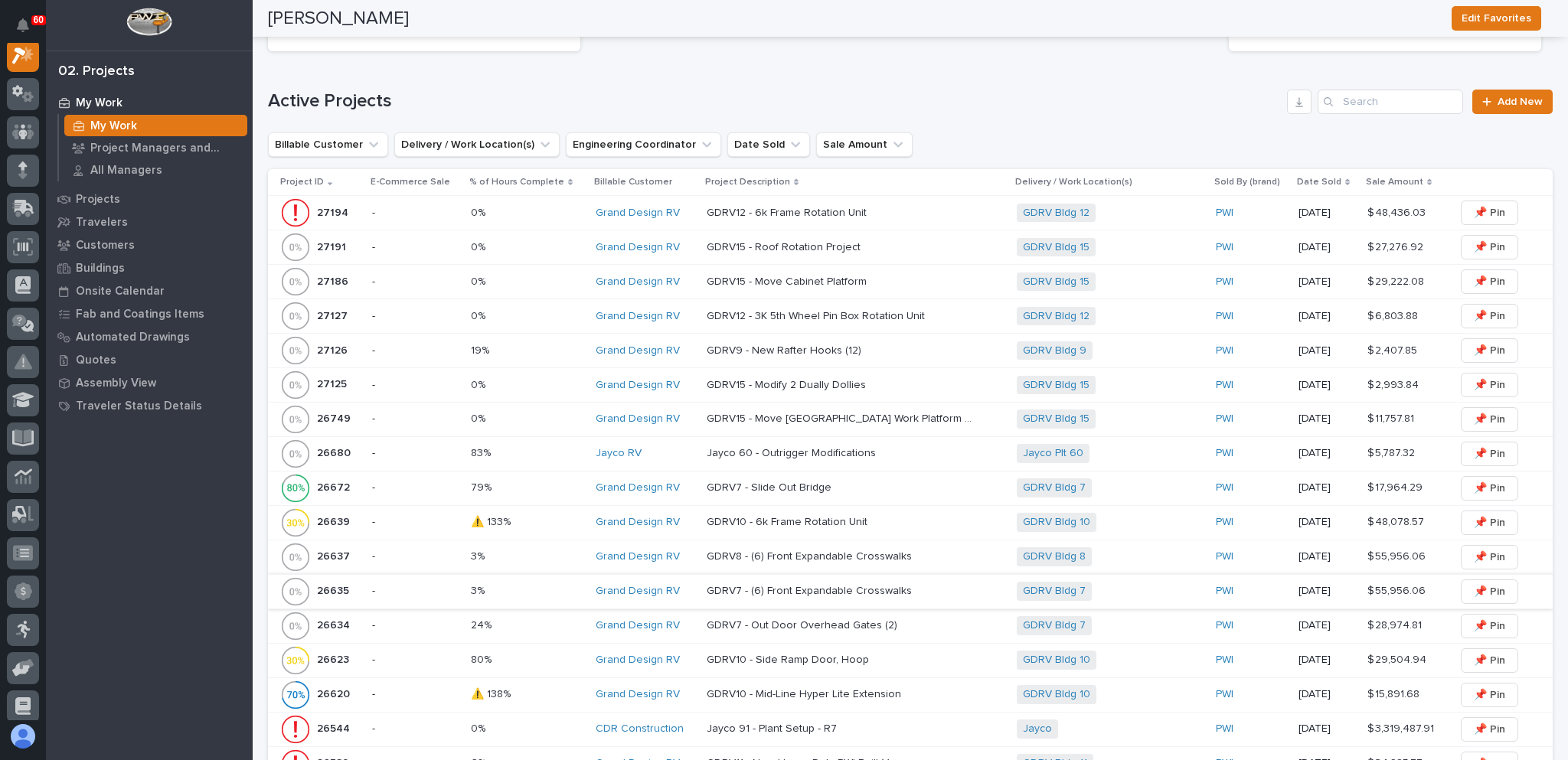
scroll to position [383, 0]
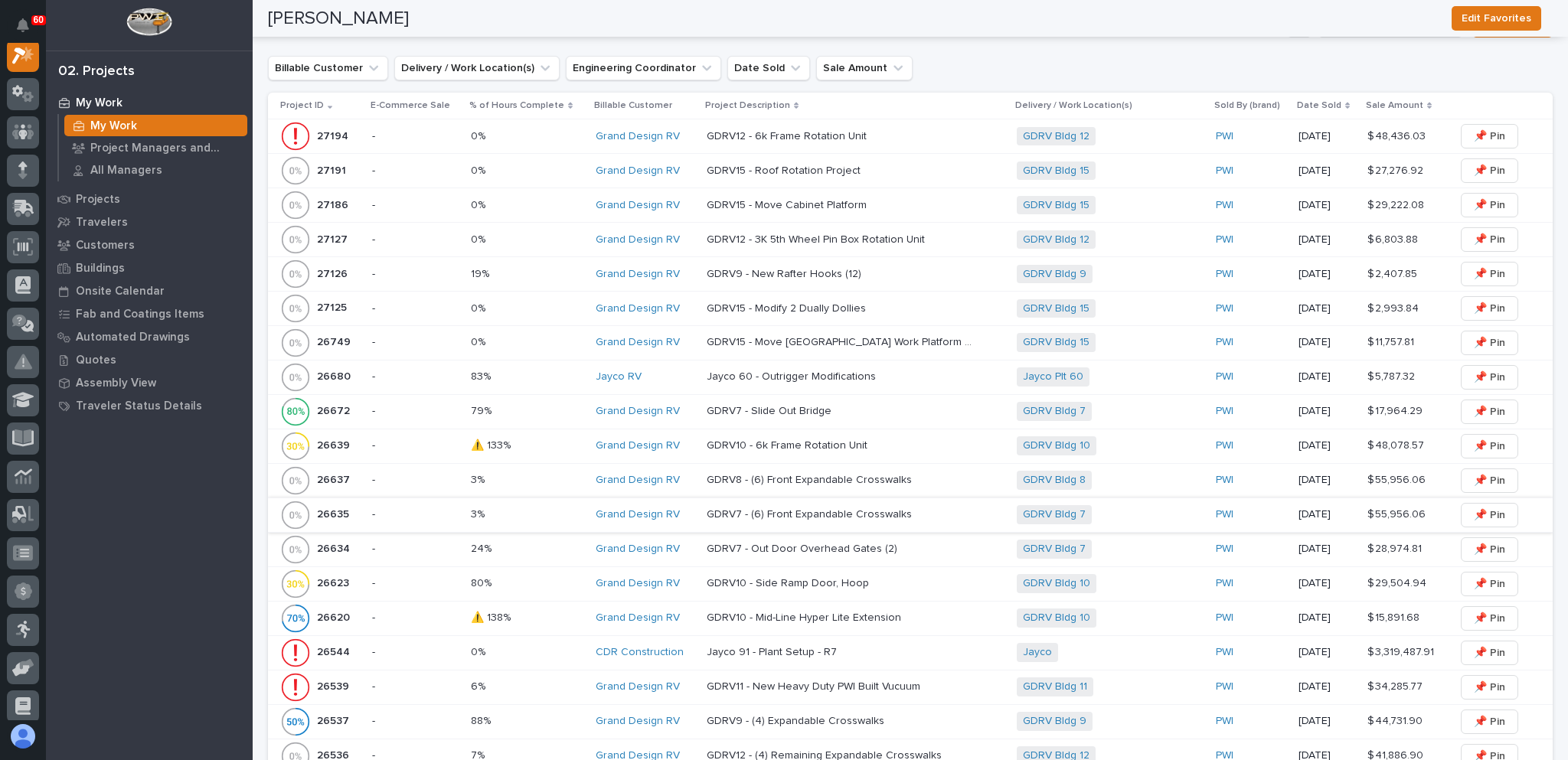
click at [357, 543] on div "26634 26634" at bounding box center [320, 549] width 80 height 30
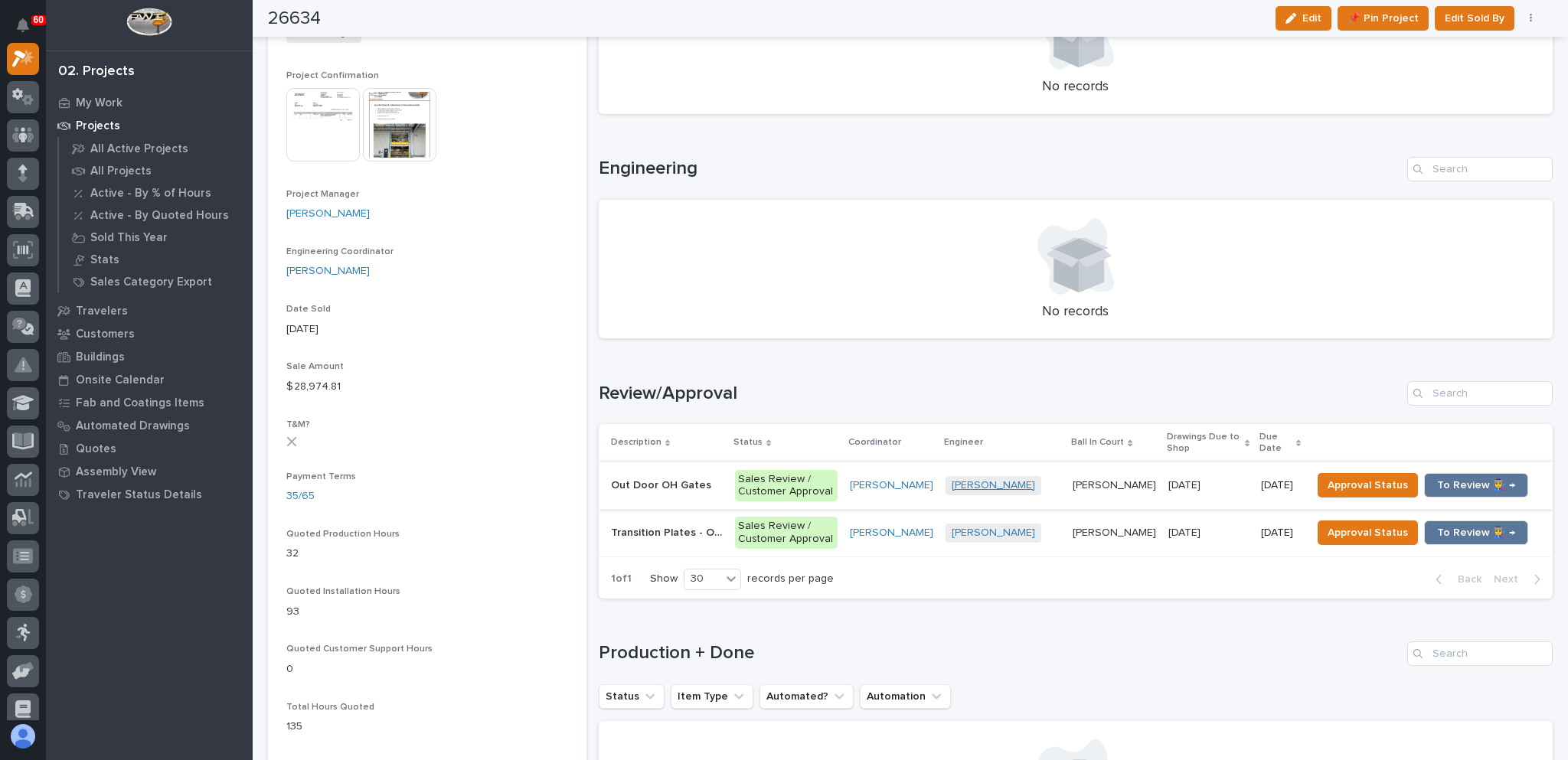
scroll to position [689, 0]
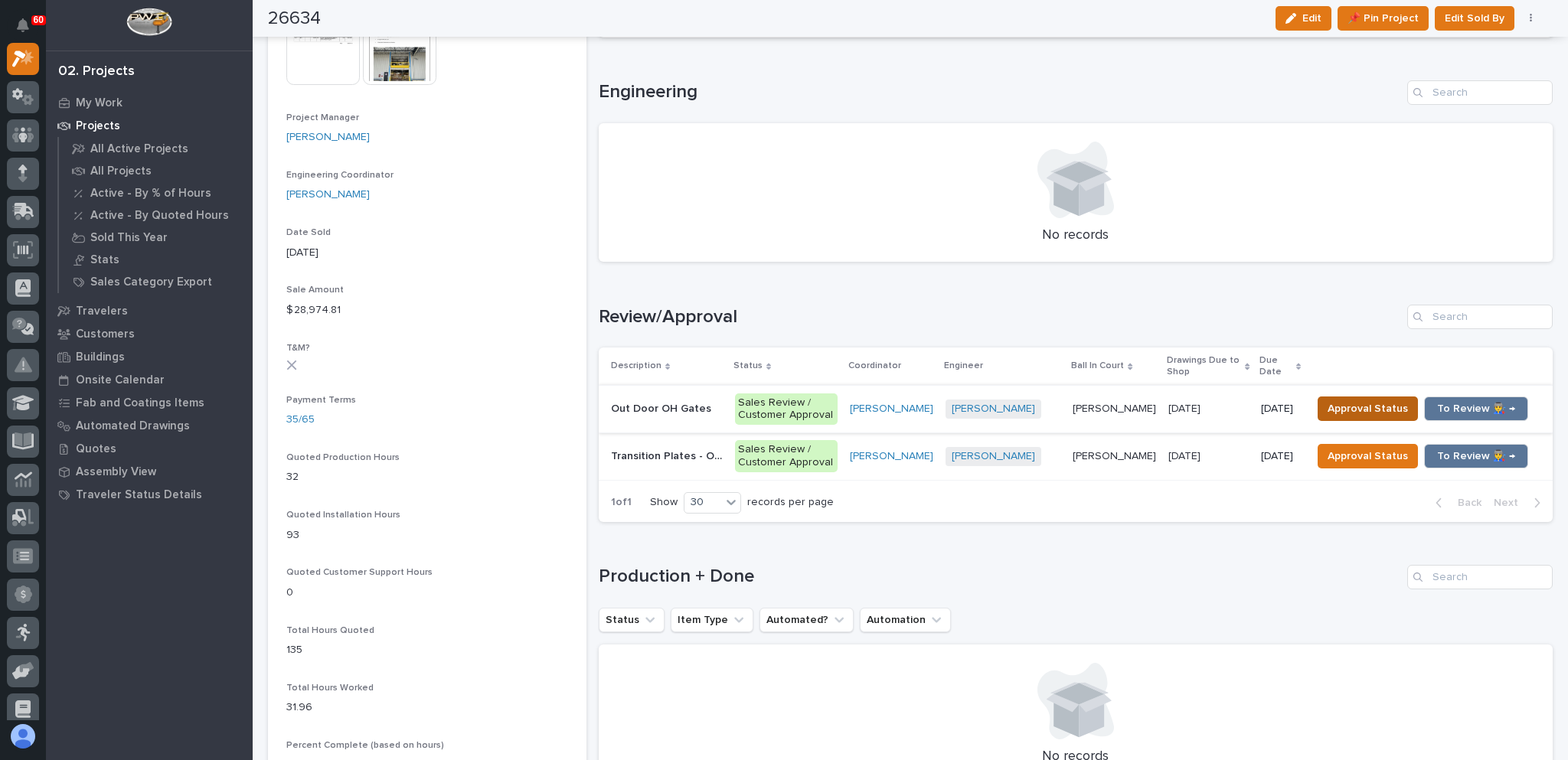
click at [1385, 410] on span "Approval Status" at bounding box center [1368, 409] width 81 height 19
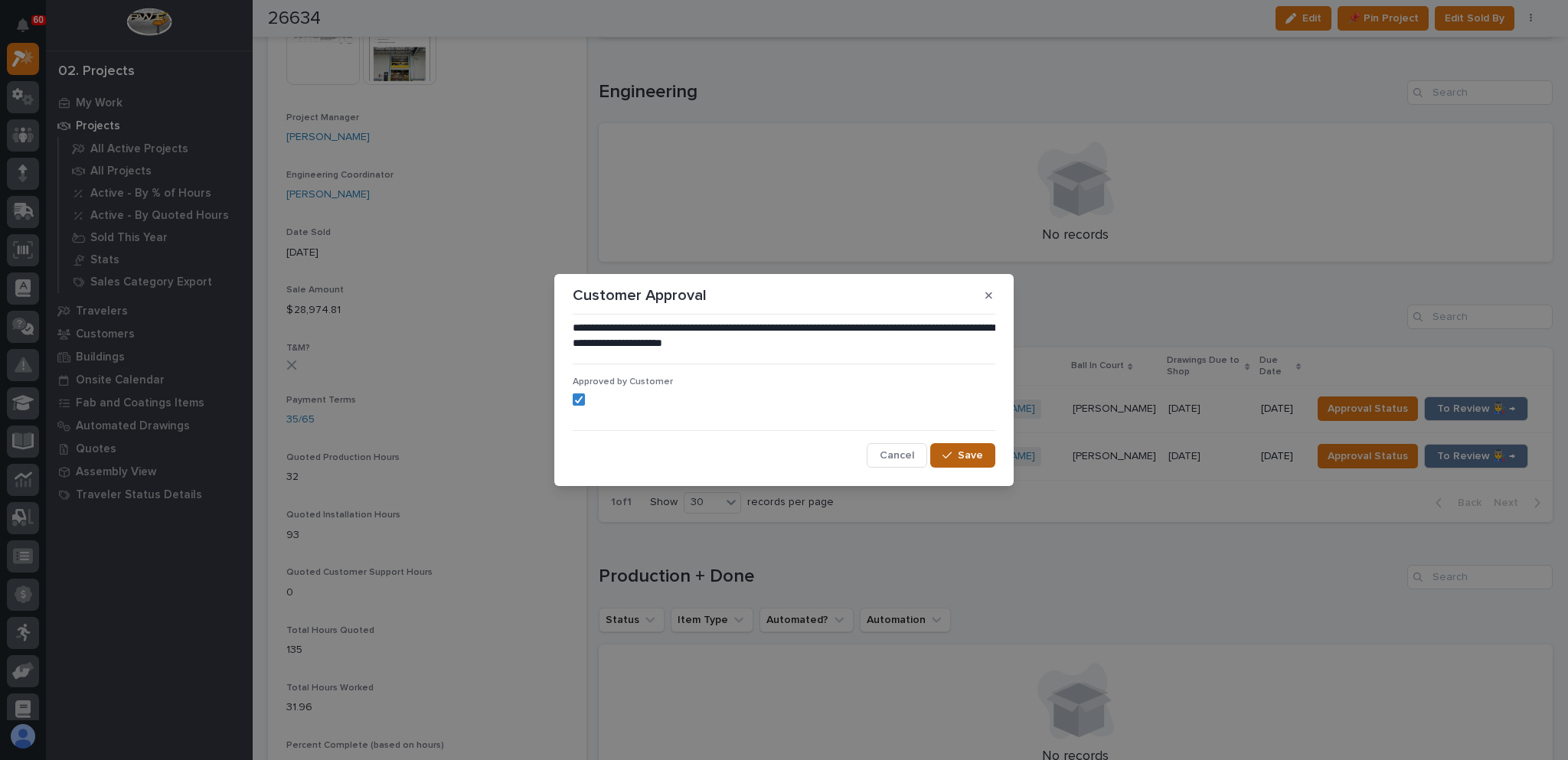
click at [986, 450] on button "Save" at bounding box center [963, 456] width 65 height 25
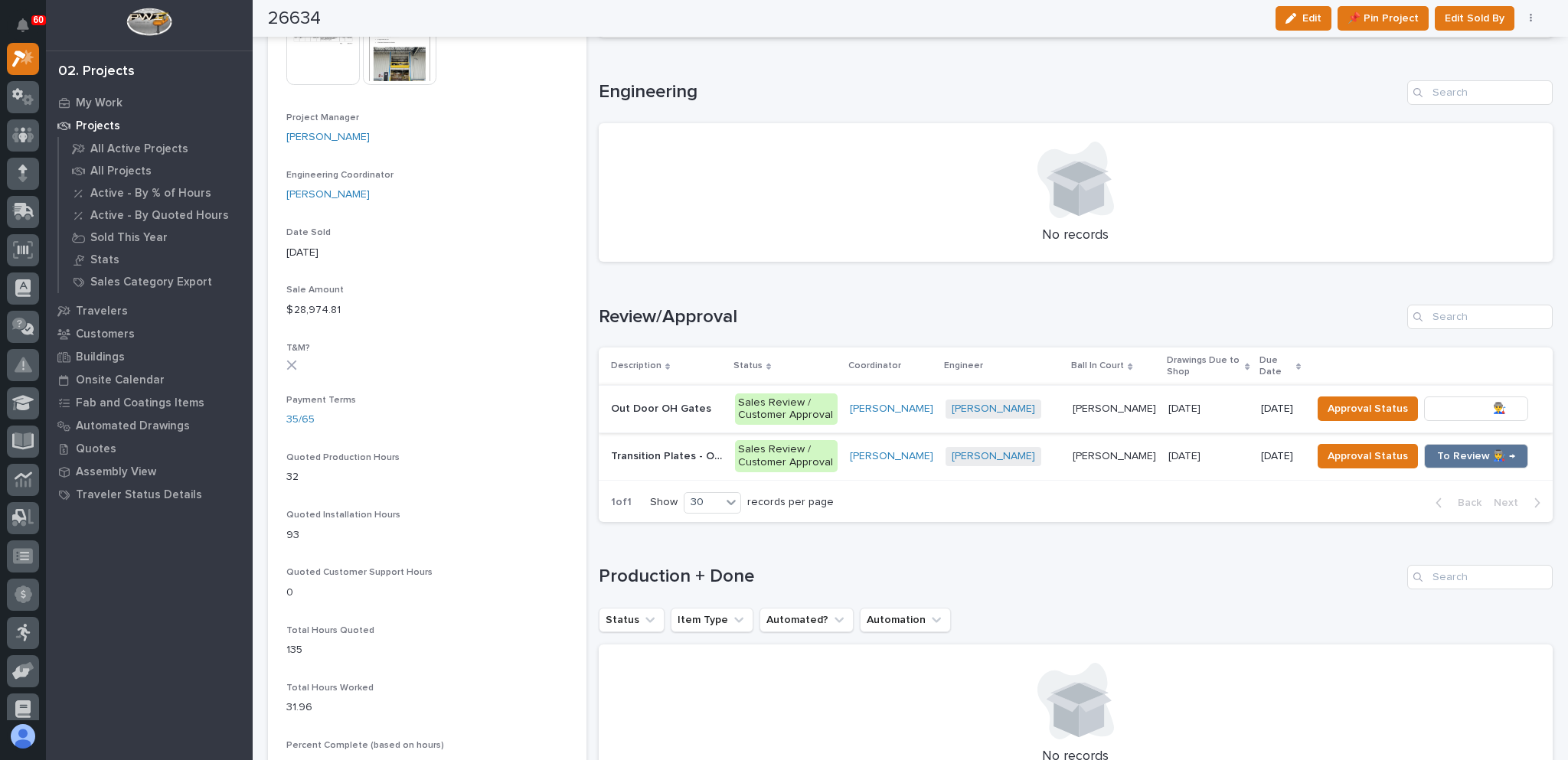
click at [1466, 412] on span "To Review 👨‍🏭 →" at bounding box center [1476, 409] width 78 height 19
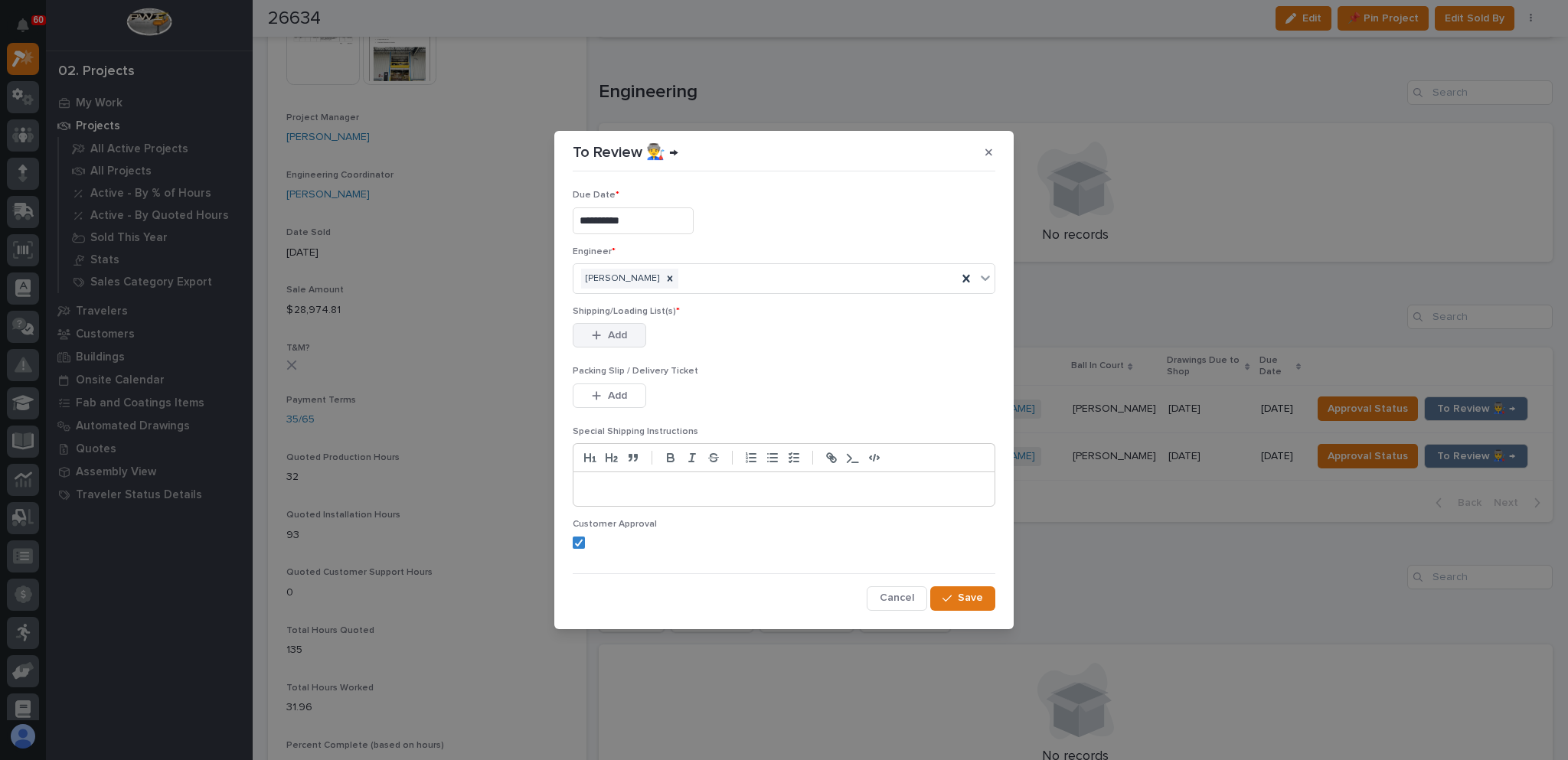
click at [605, 331] on button "Add" at bounding box center [609, 335] width 74 height 25
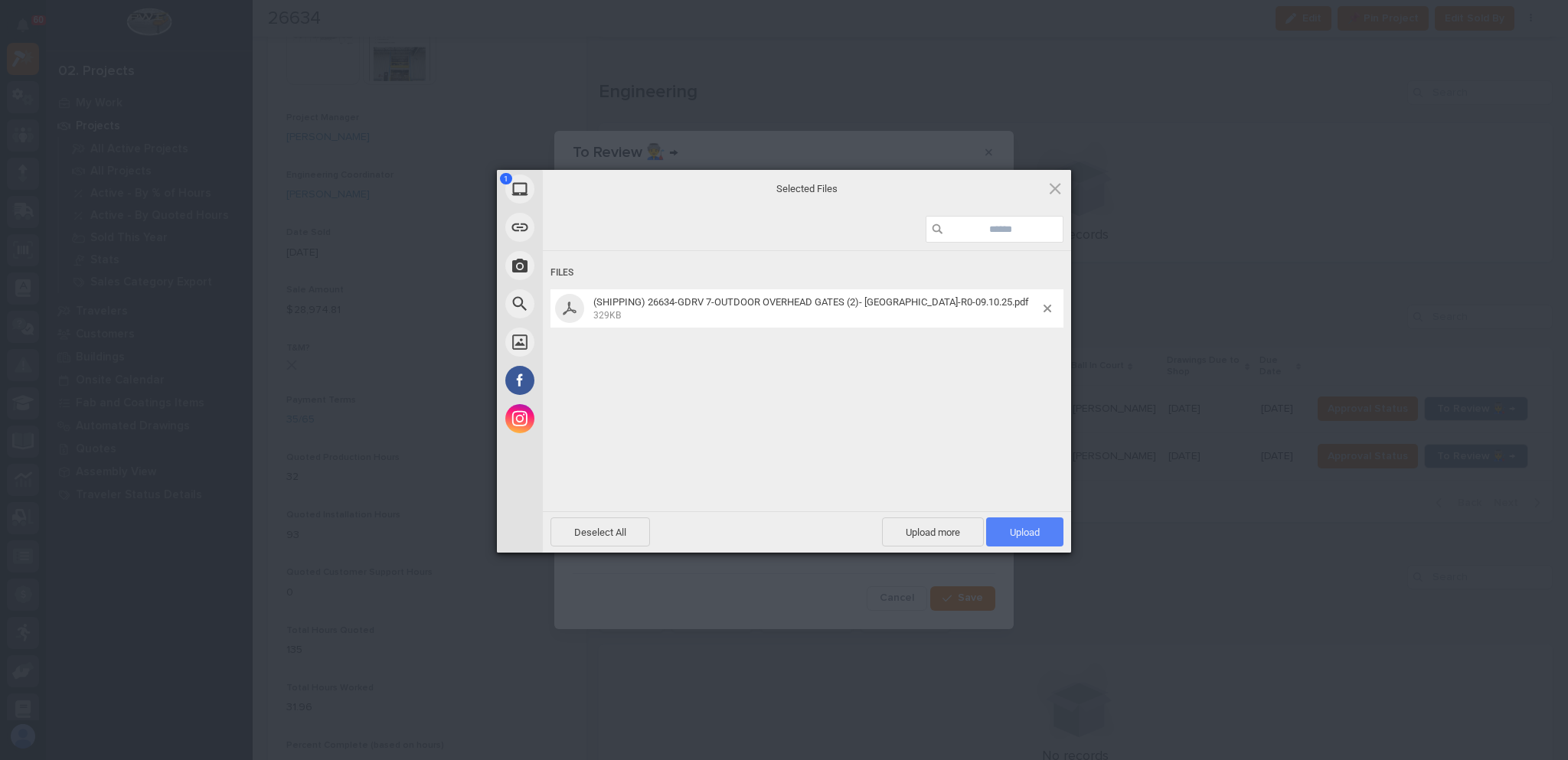
click at [1036, 530] on span "Upload 1" at bounding box center [1025, 532] width 29 height 12
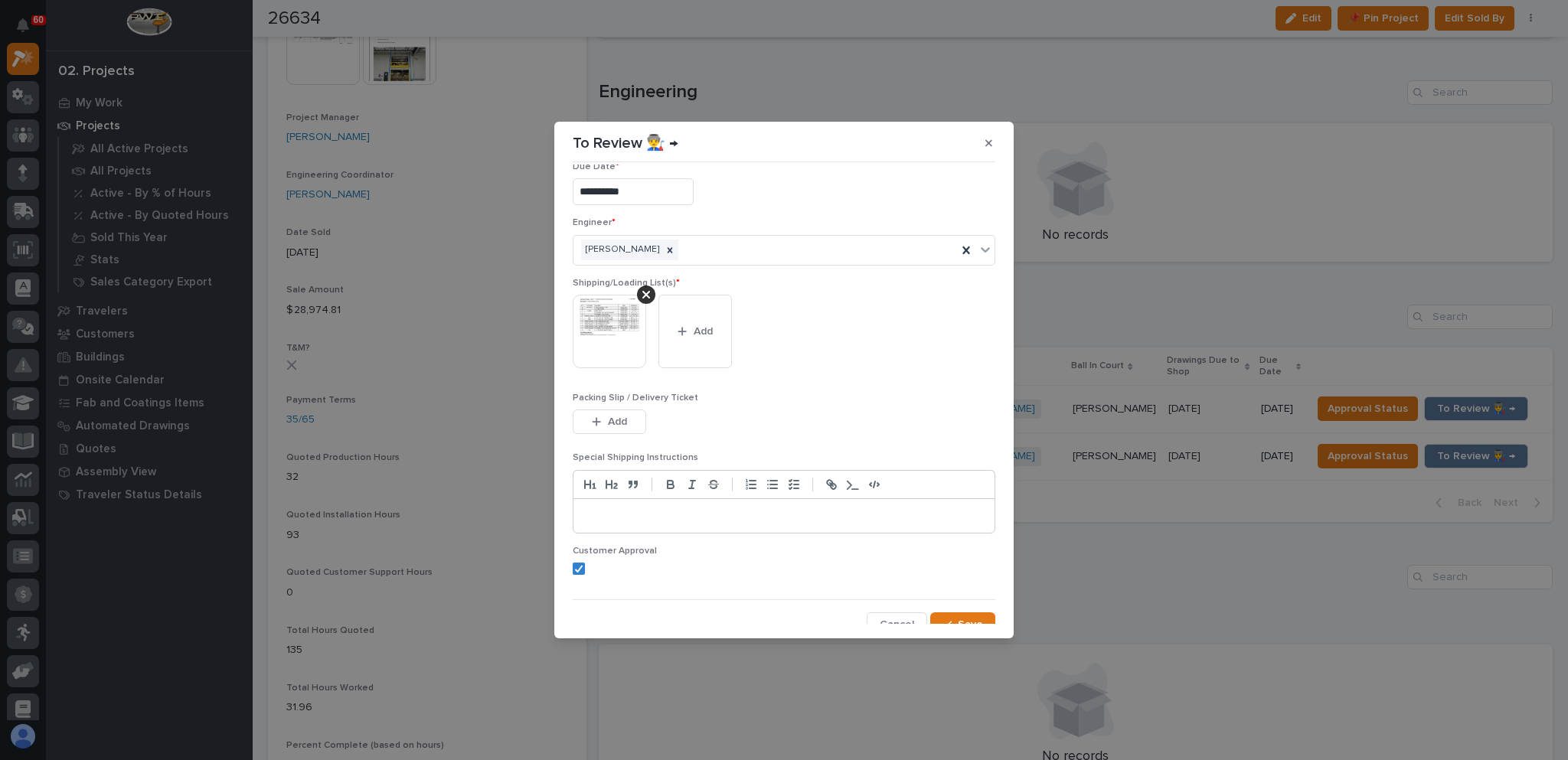
scroll to position [29, 0]
click at [946, 609] on div "button" at bounding box center [950, 615] width 16 height 11
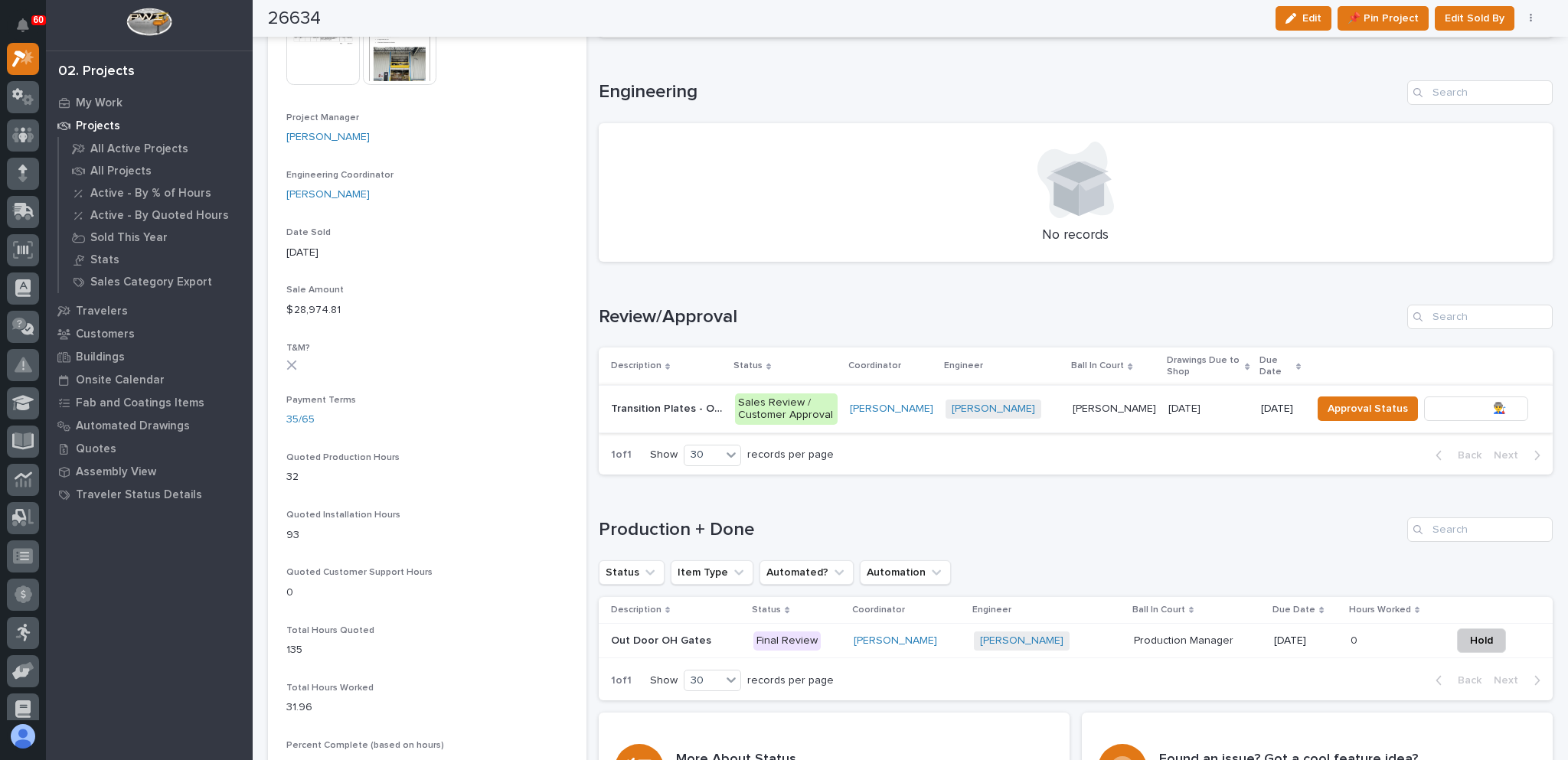
click at [1451, 409] on span "To Review 👨‍🏭 →" at bounding box center [1476, 409] width 78 height 19
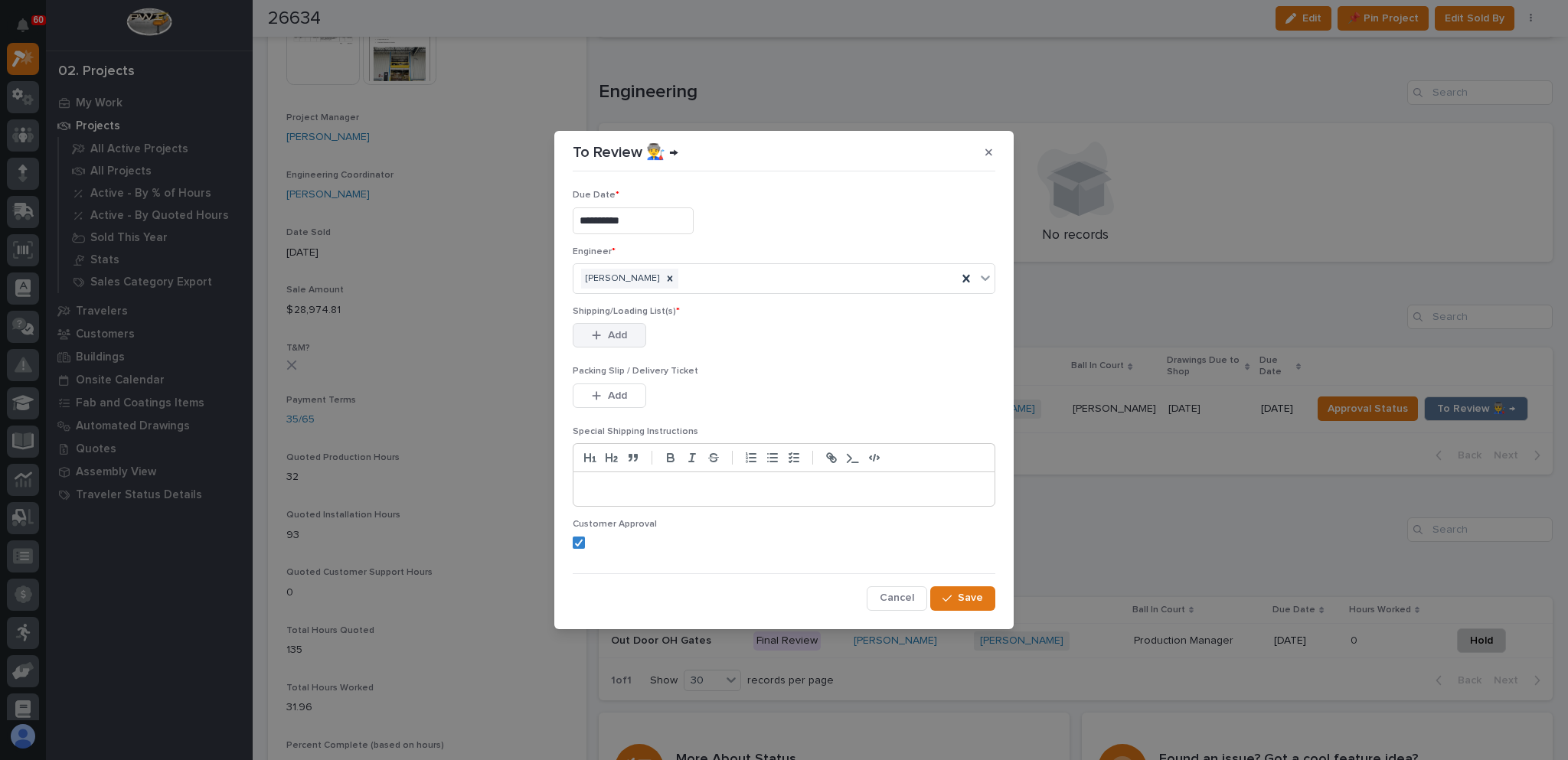
click at [619, 332] on span "Add" at bounding box center [617, 335] width 19 height 14
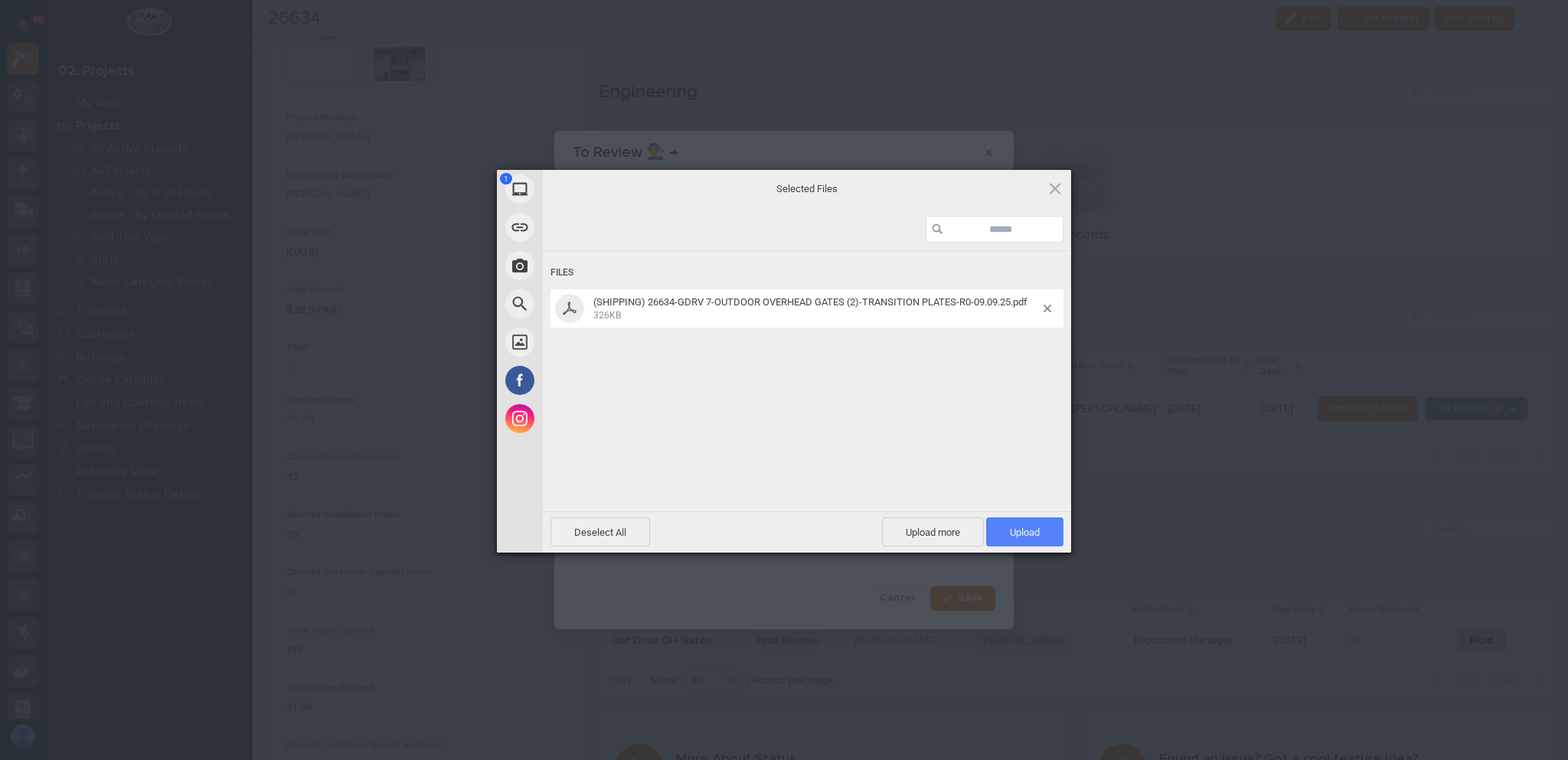
click at [1013, 524] on span "Upload 1" at bounding box center [1025, 532] width 78 height 29
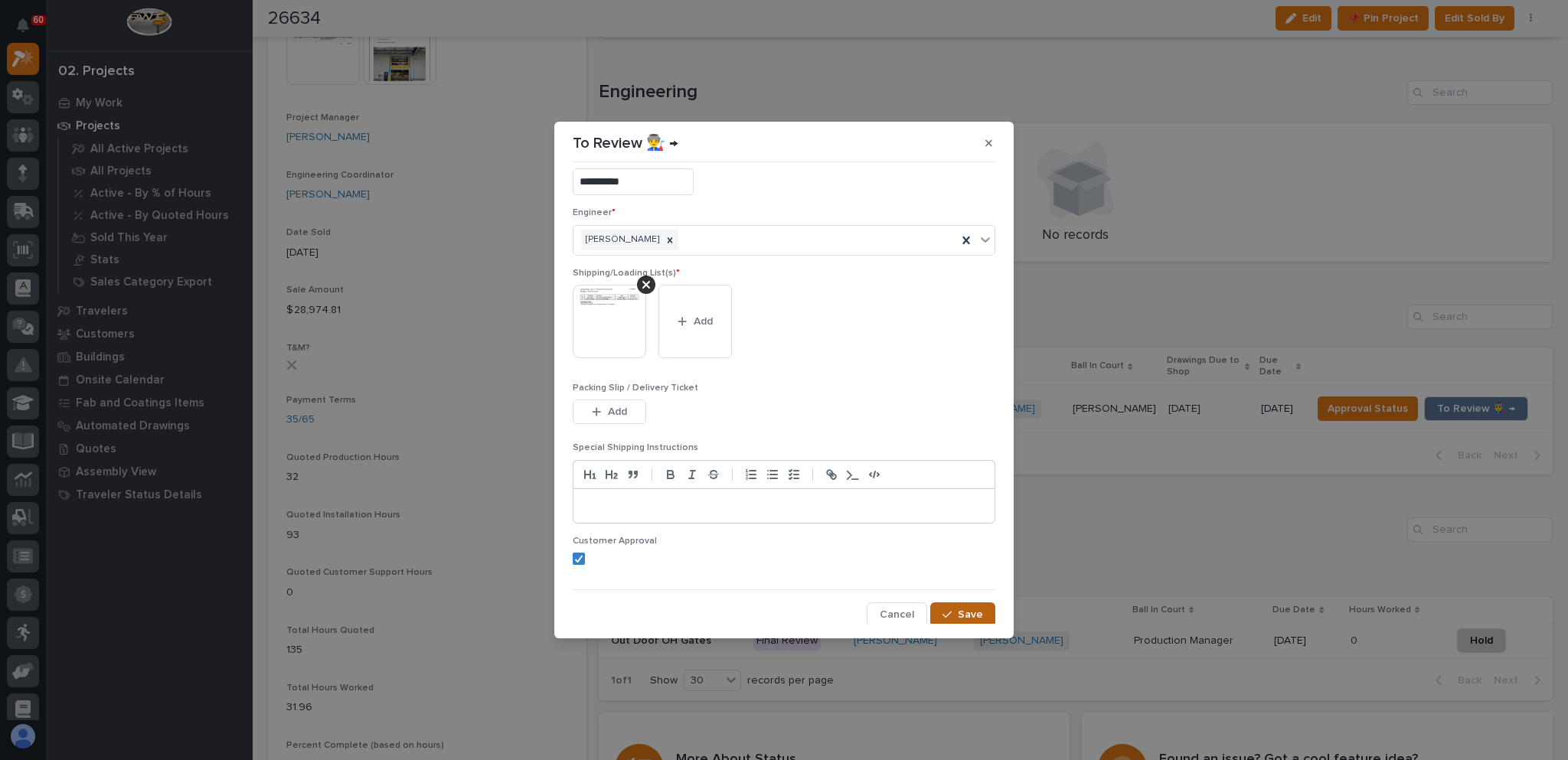
click at [958, 615] on span "Save" at bounding box center [970, 615] width 26 height 14
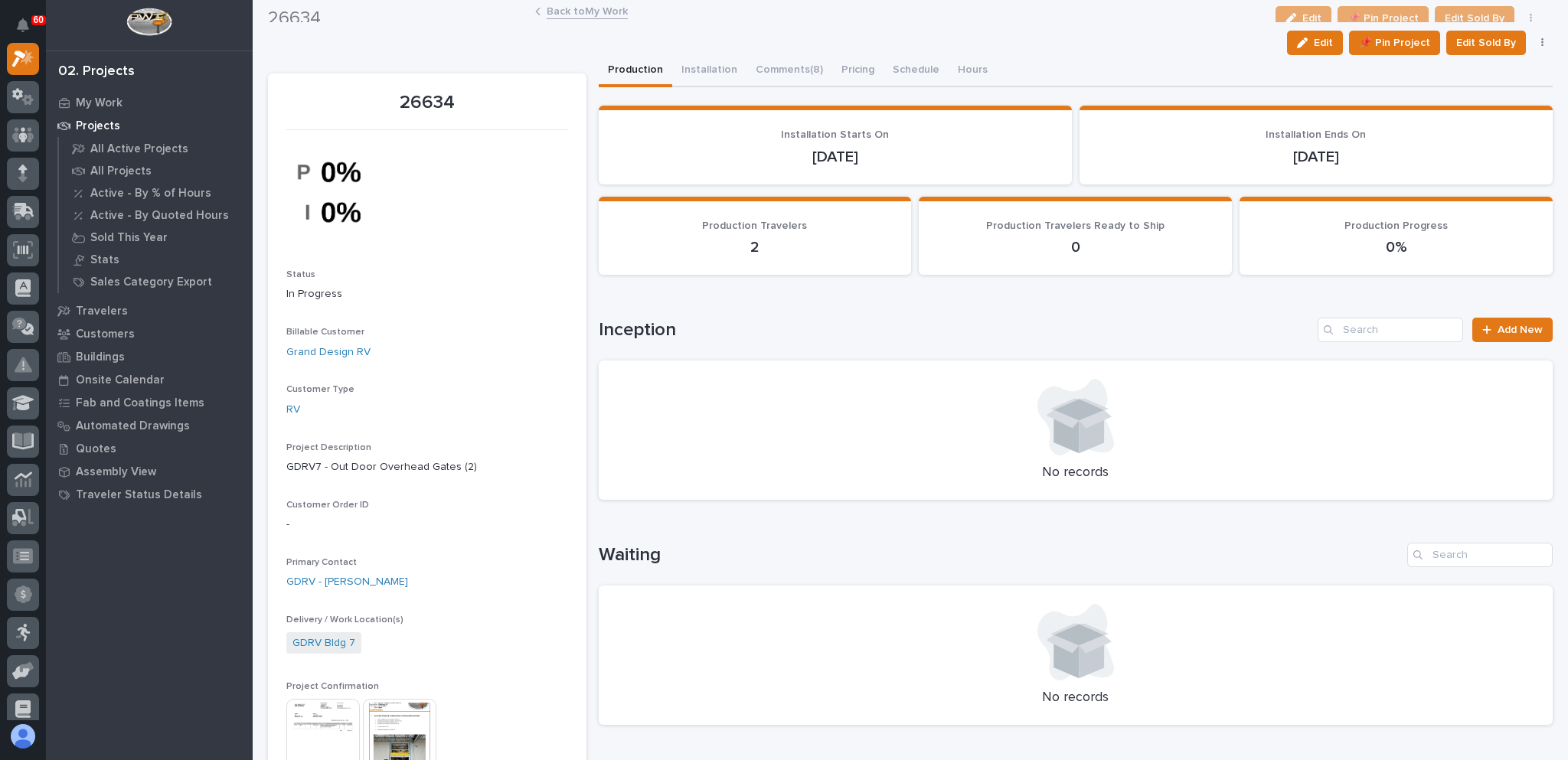
scroll to position [0, 0]
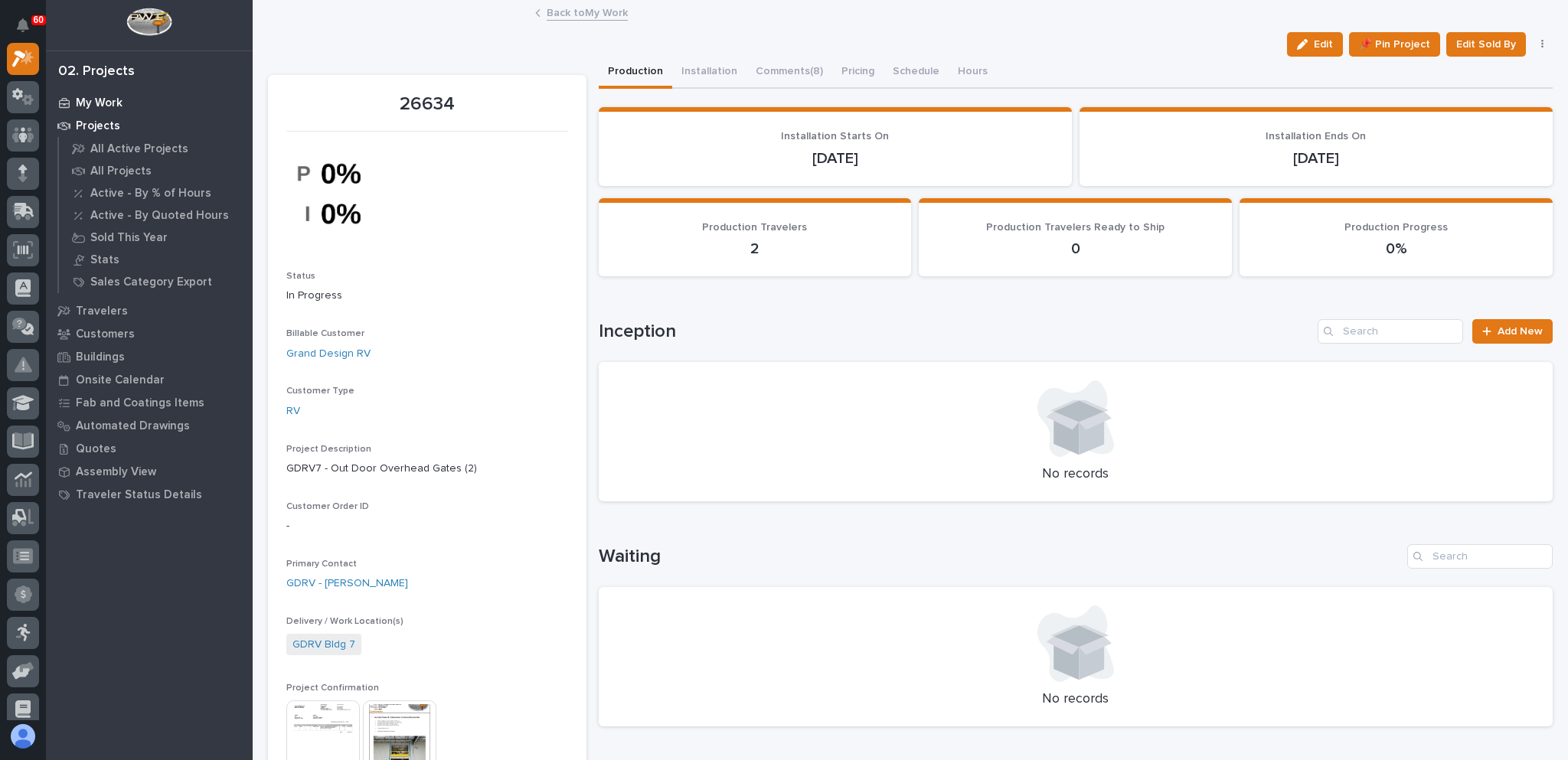
click at [110, 100] on p "My Work" at bounding box center [99, 103] width 47 height 14
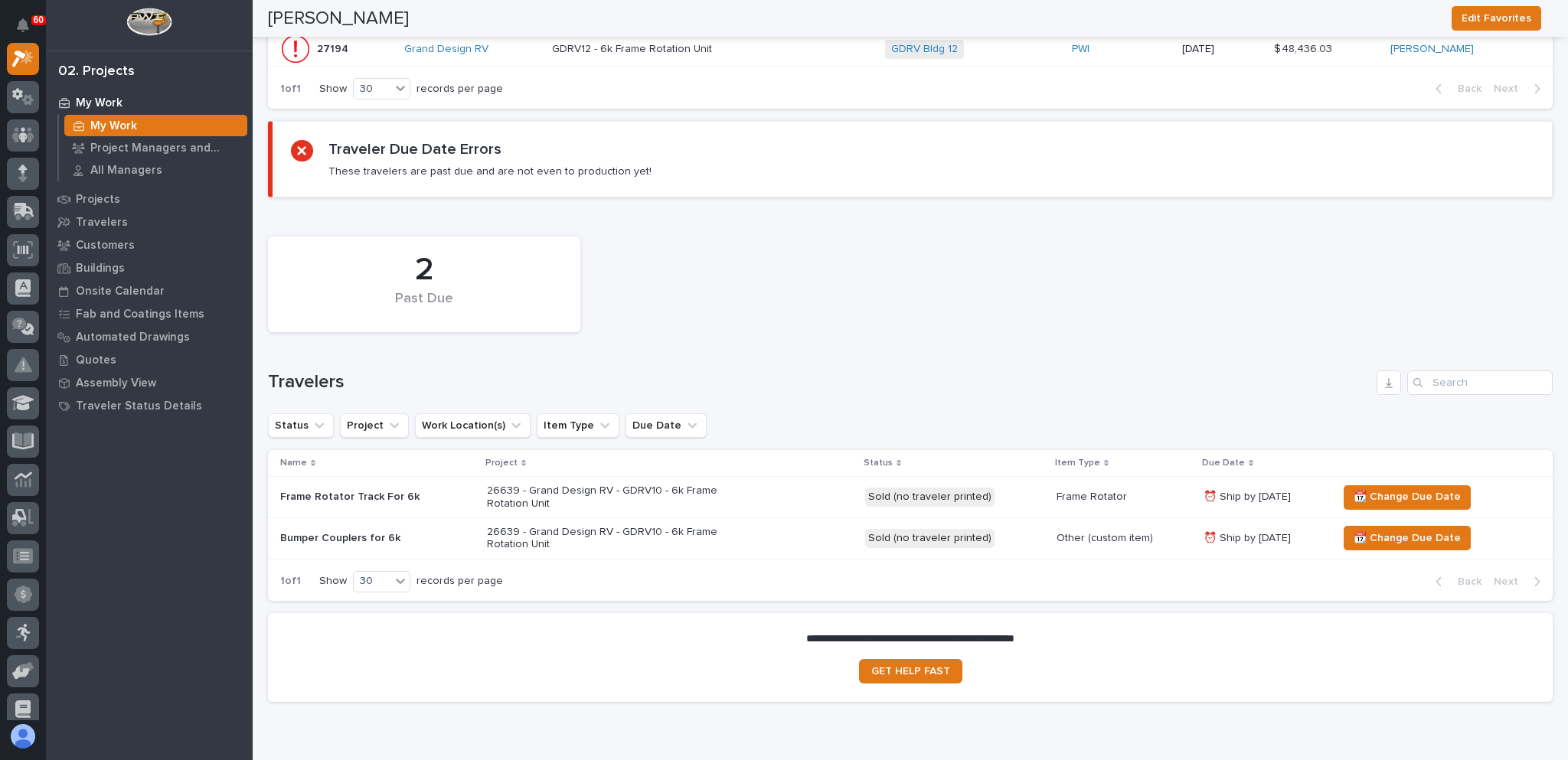
scroll to position [613, 0]
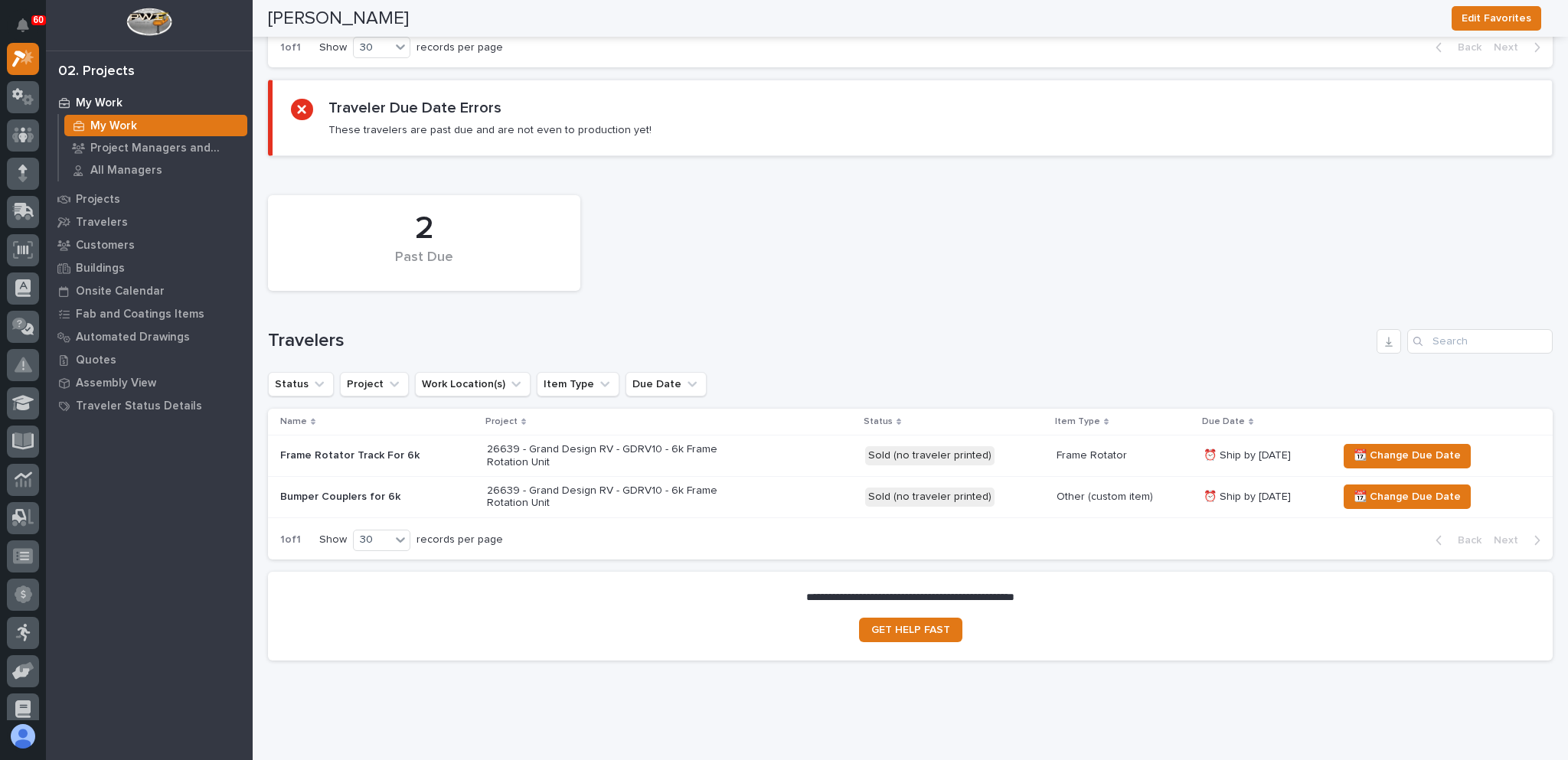
click at [824, 452] on div "26639 - Grand Design RV - GDRV10 - 6k Frame Rotation Unit" at bounding box center [669, 456] width 366 height 38
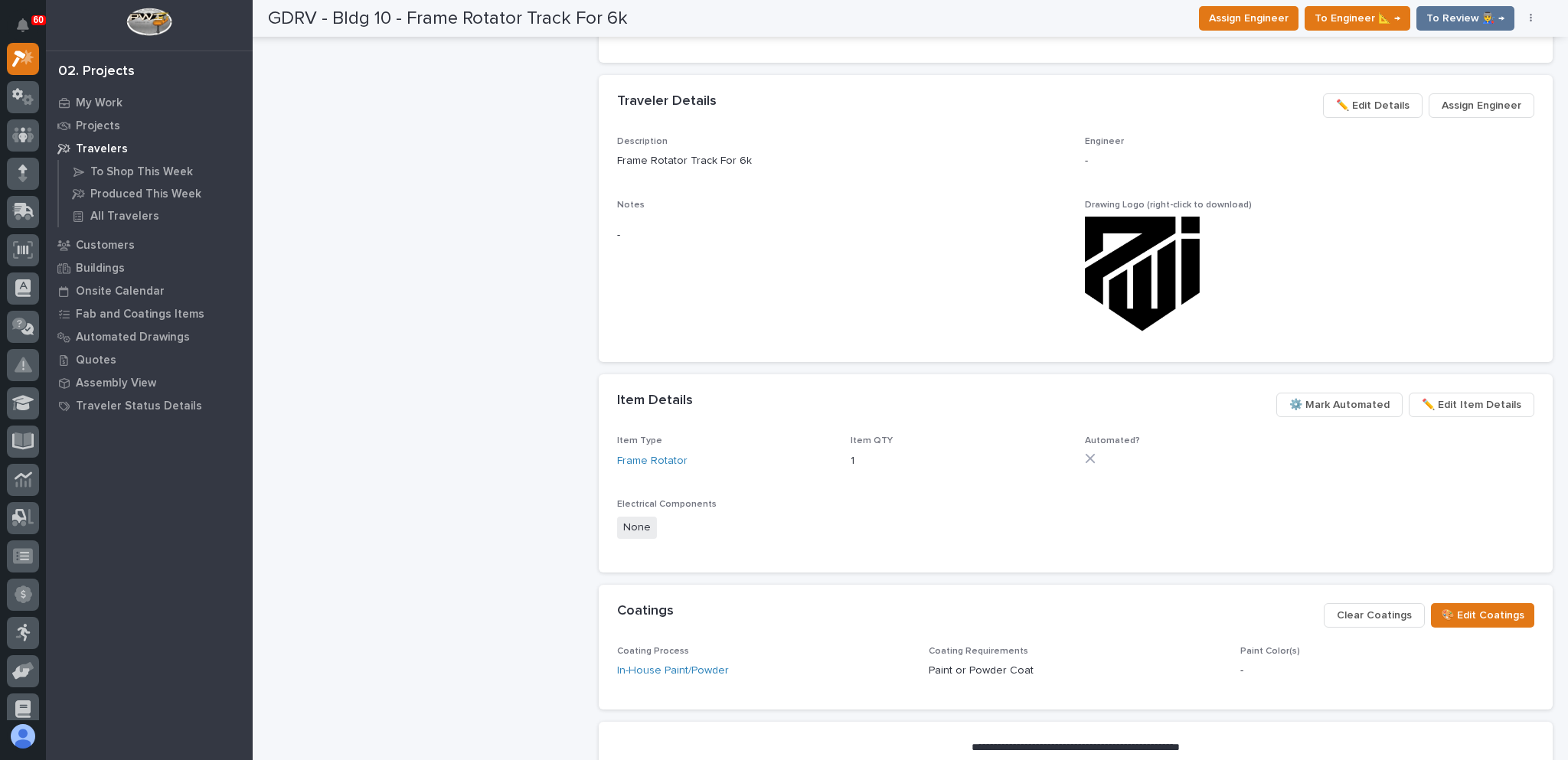
scroll to position [765, 0]
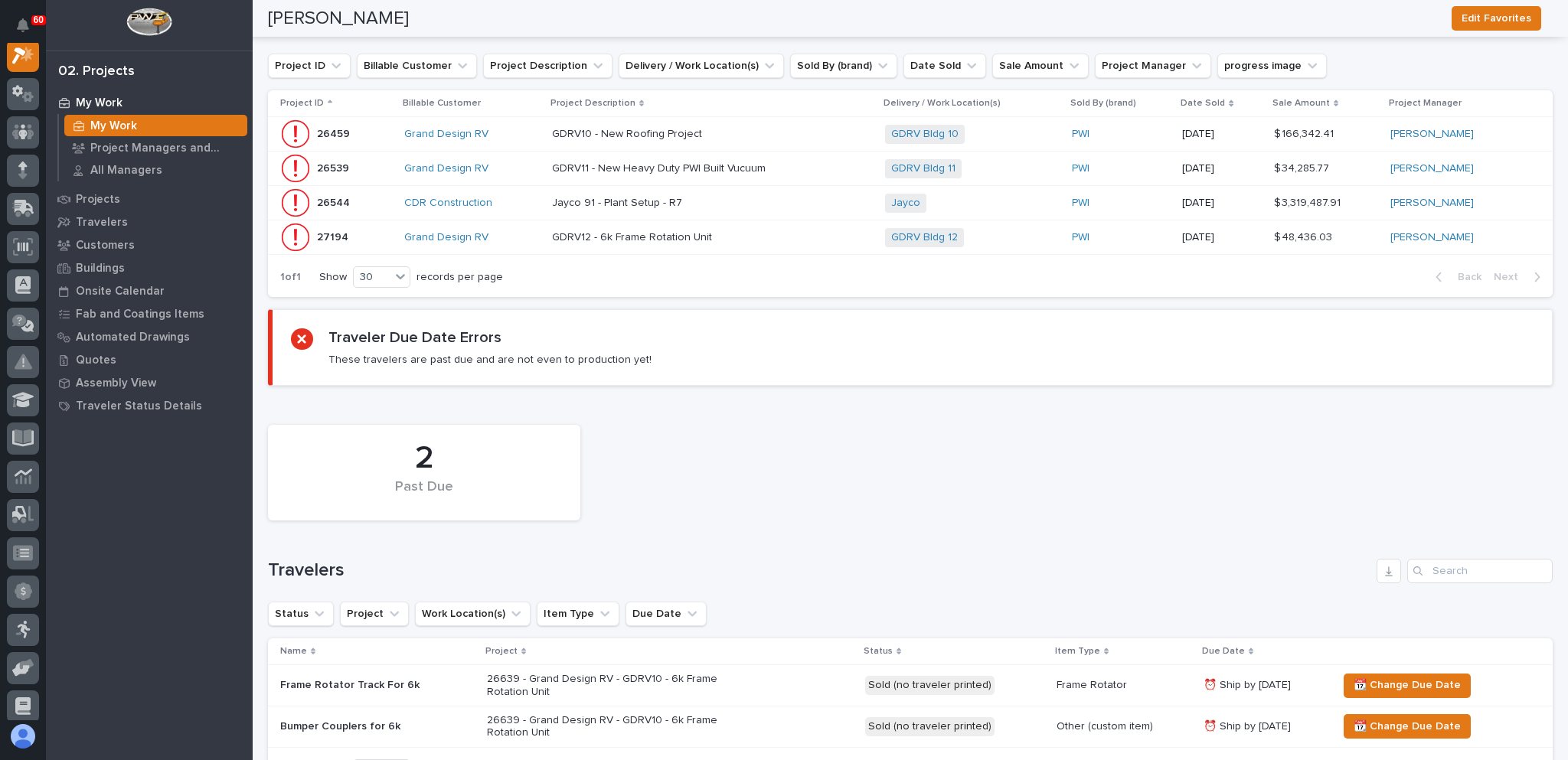
scroll to position [306, 0]
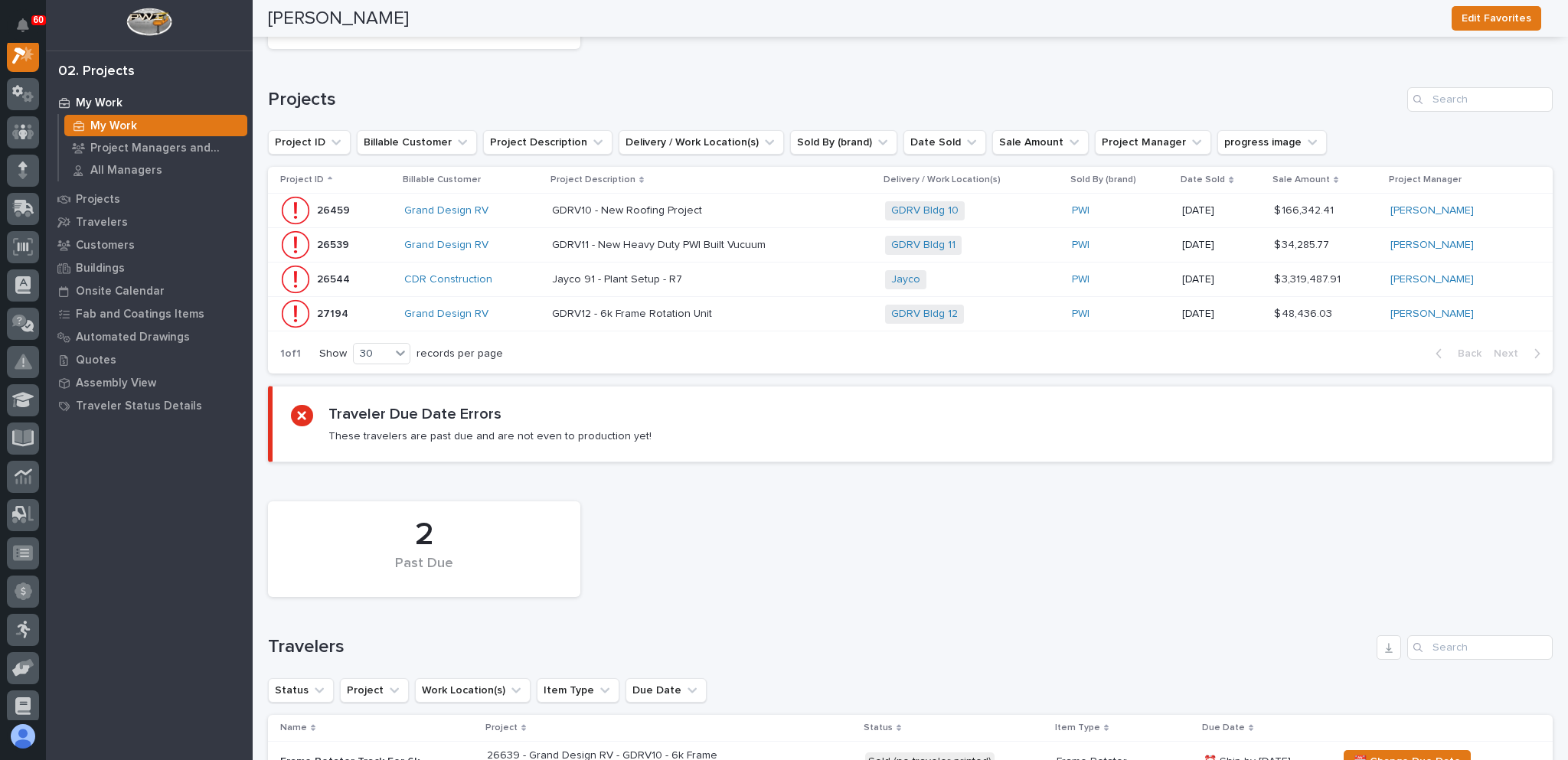
click at [793, 307] on p at bounding box center [685, 314] width 268 height 13
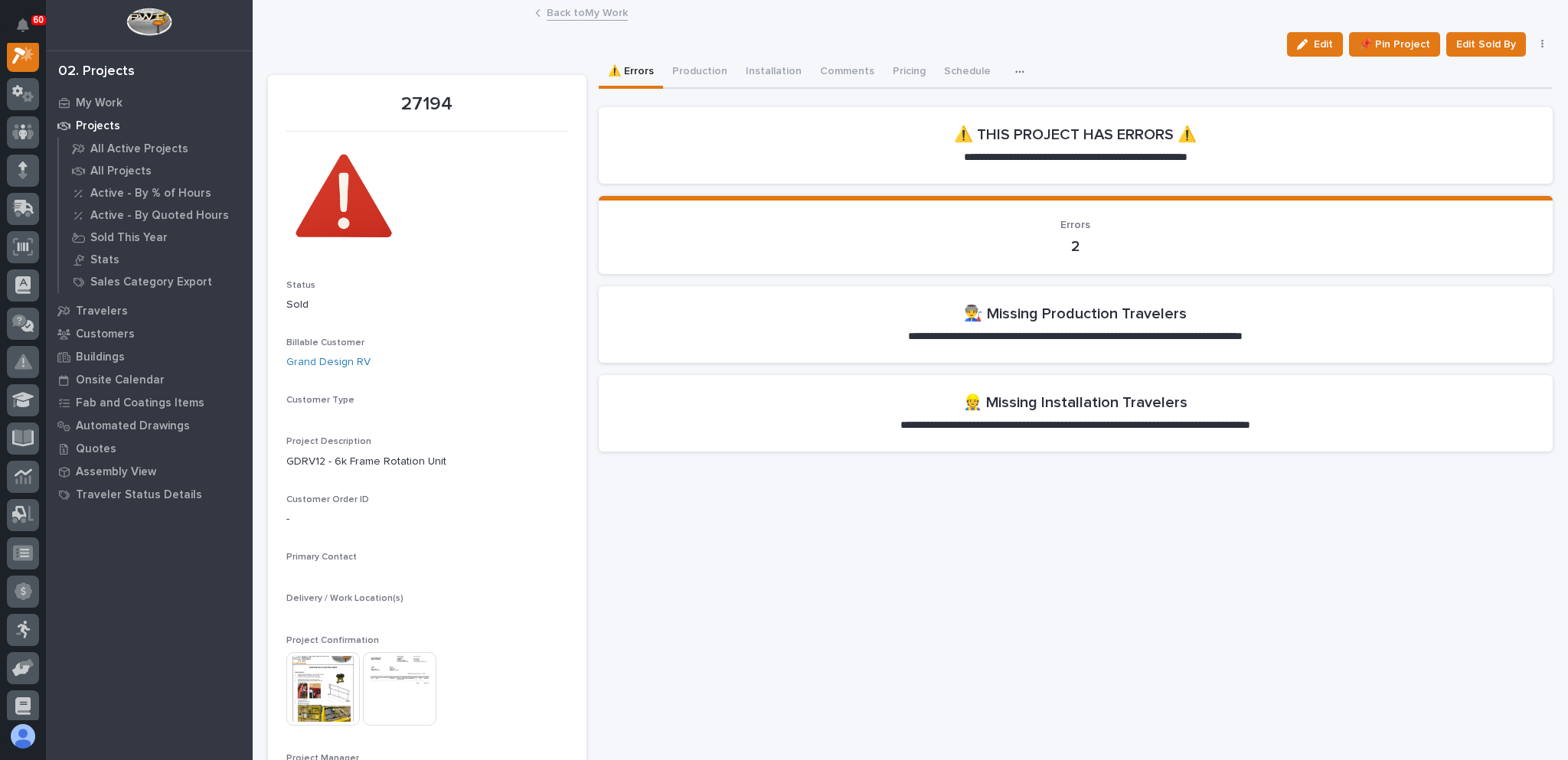
scroll to position [38, 0]
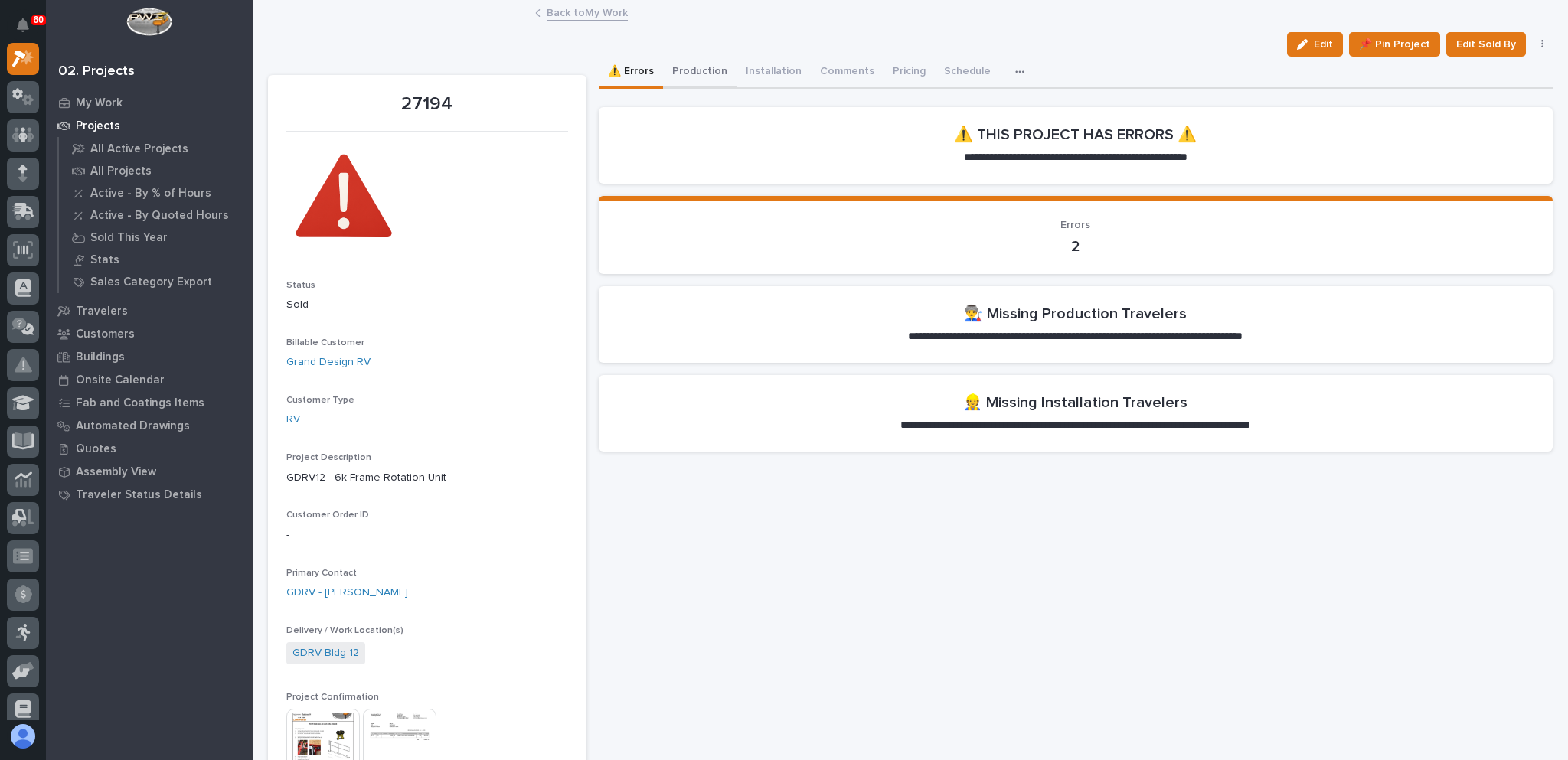
click at [676, 70] on button "Production" at bounding box center [699, 72] width 74 height 32
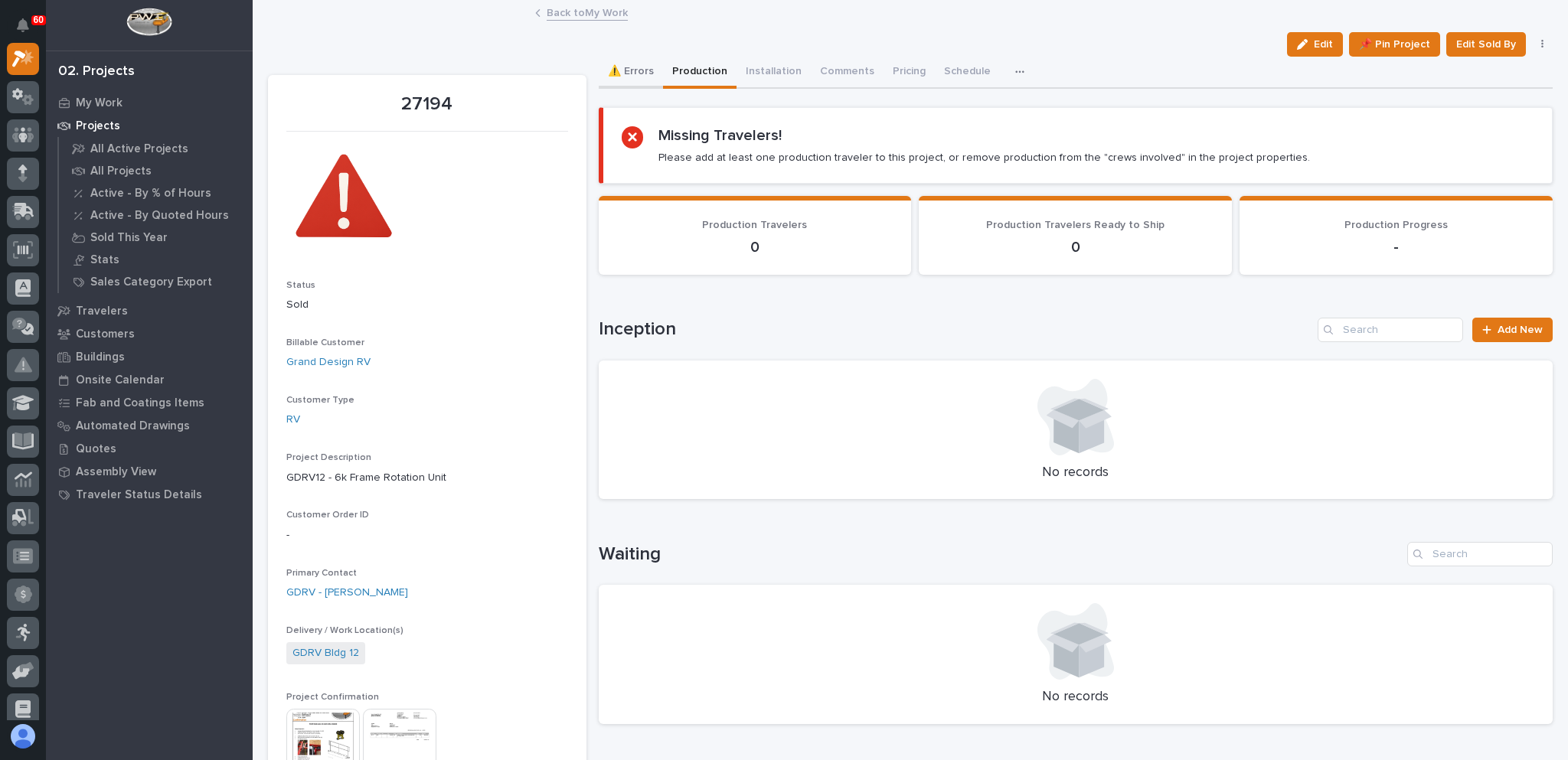
click at [633, 61] on button "⚠️ Errors" at bounding box center [630, 72] width 64 height 32
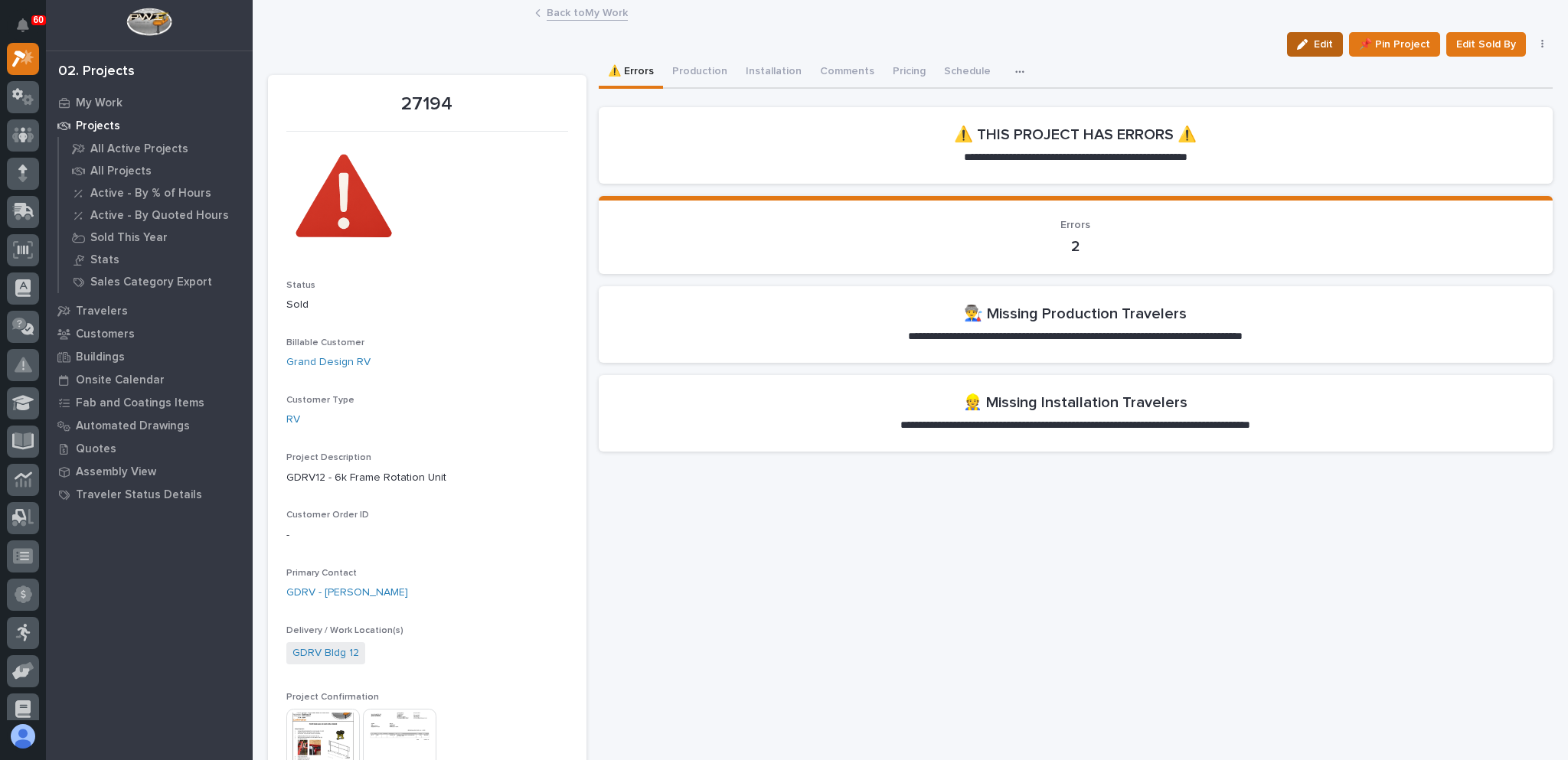
click at [1313, 40] on span "Edit" at bounding box center [1323, 44] width 19 height 14
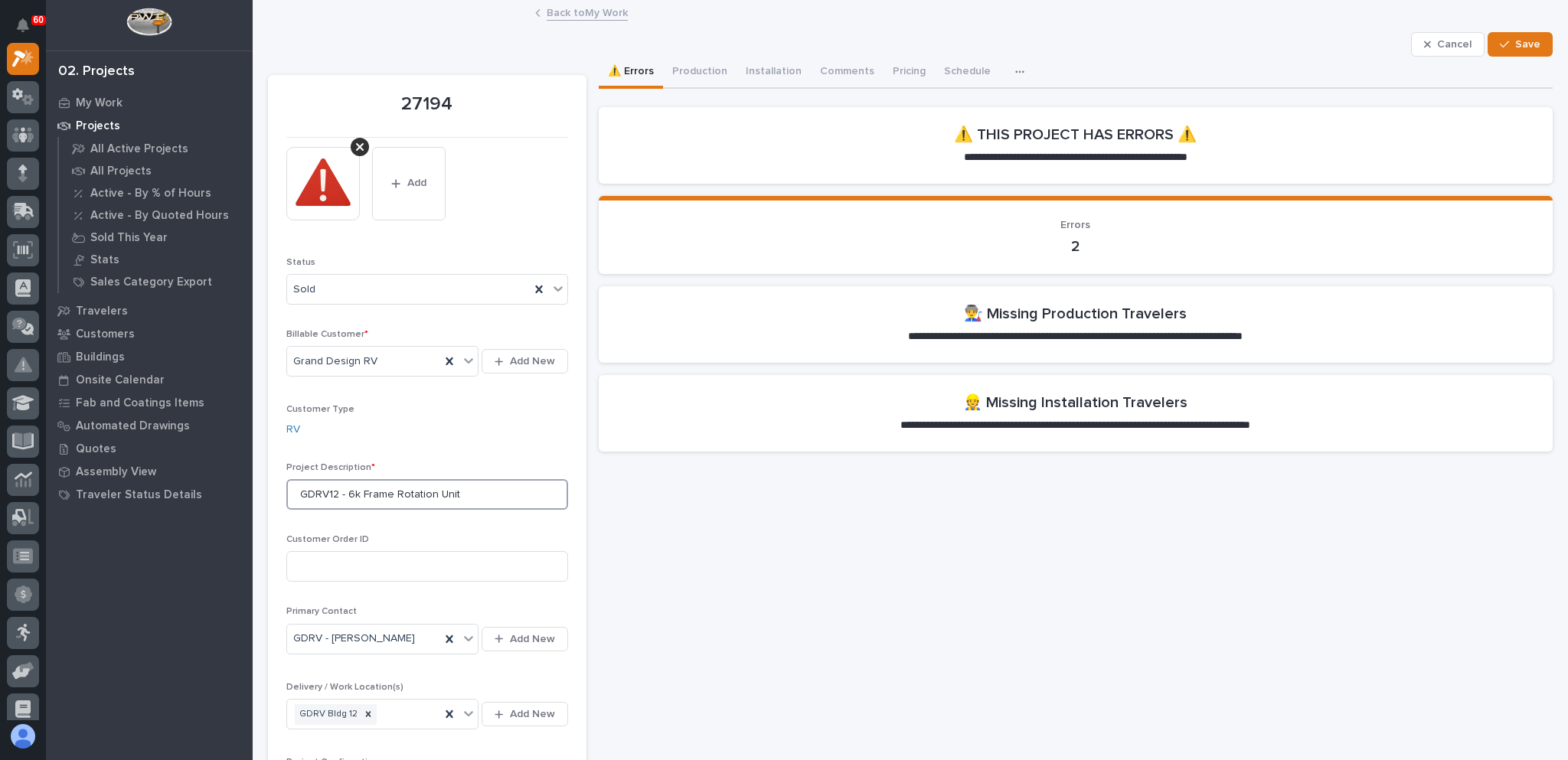
drag, startPoint x: 458, startPoint y: 488, endPoint x: 347, endPoint y: 497, distance: 111.4
click at [347, 498] on input "GDRV12 - 6k Frame Rotation Unit" at bounding box center [427, 494] width 282 height 30
paste input "Fill WP Dead Space For Short Units"
type input "GDRV12 - Fill WP Dead Space For Short Units"
click at [433, 517] on div "Project Description * GDRV12 - Fill WP Dead Space For Short Units" at bounding box center [427, 492] width 282 height 60
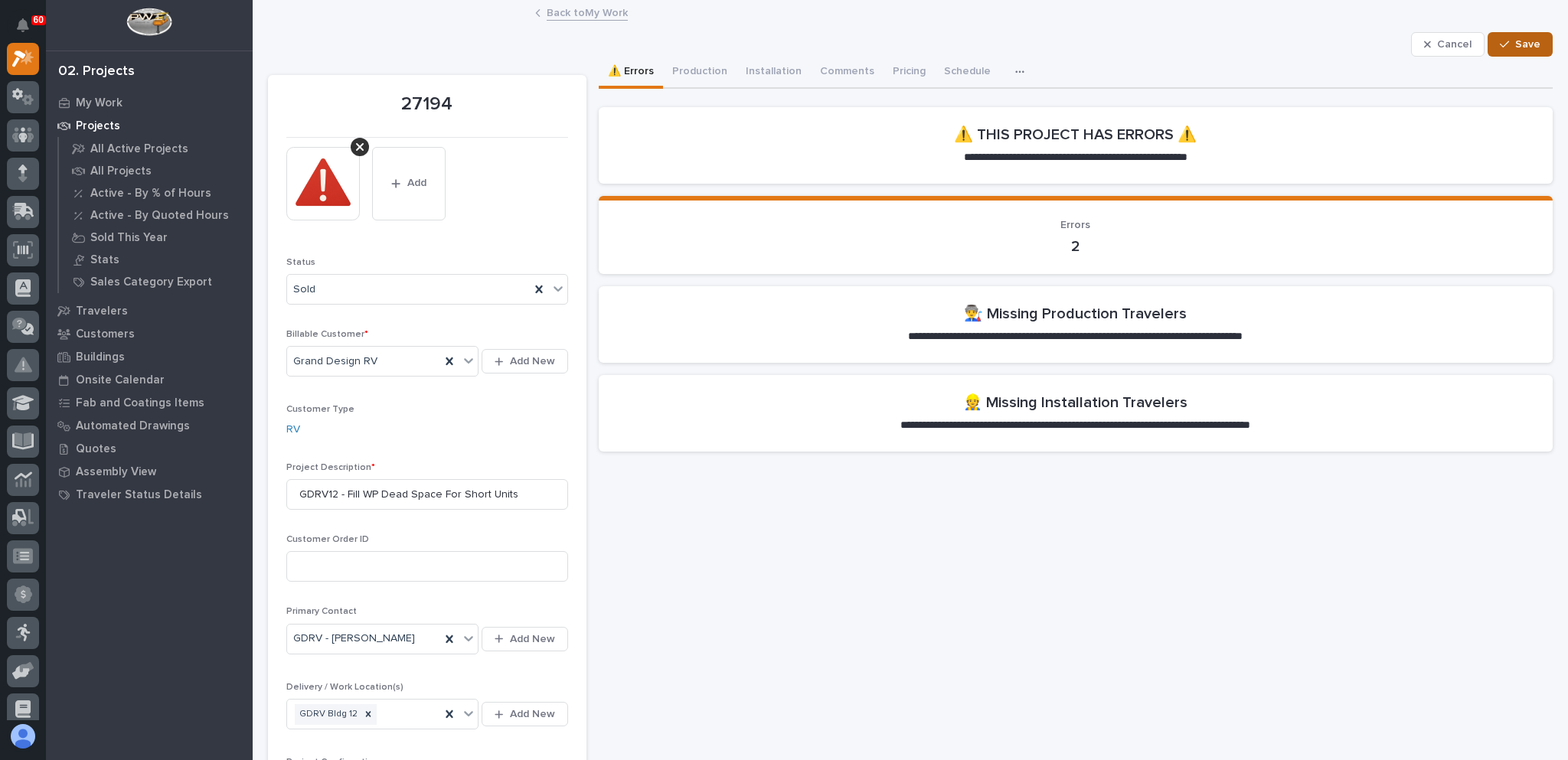
click at [1515, 40] on span "Save" at bounding box center [1528, 44] width 26 height 14
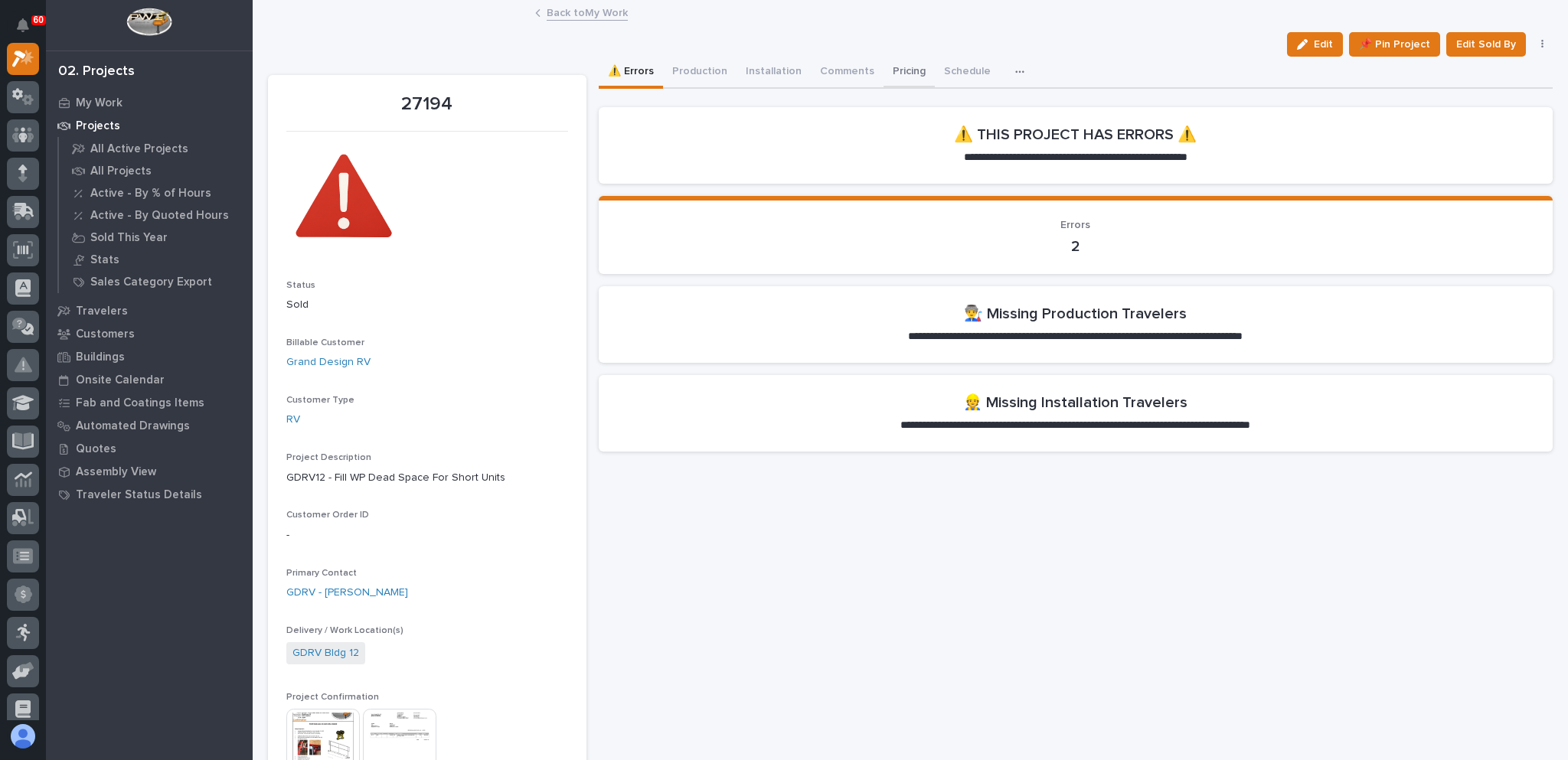
click at [891, 68] on button "Pricing" at bounding box center [909, 72] width 51 height 32
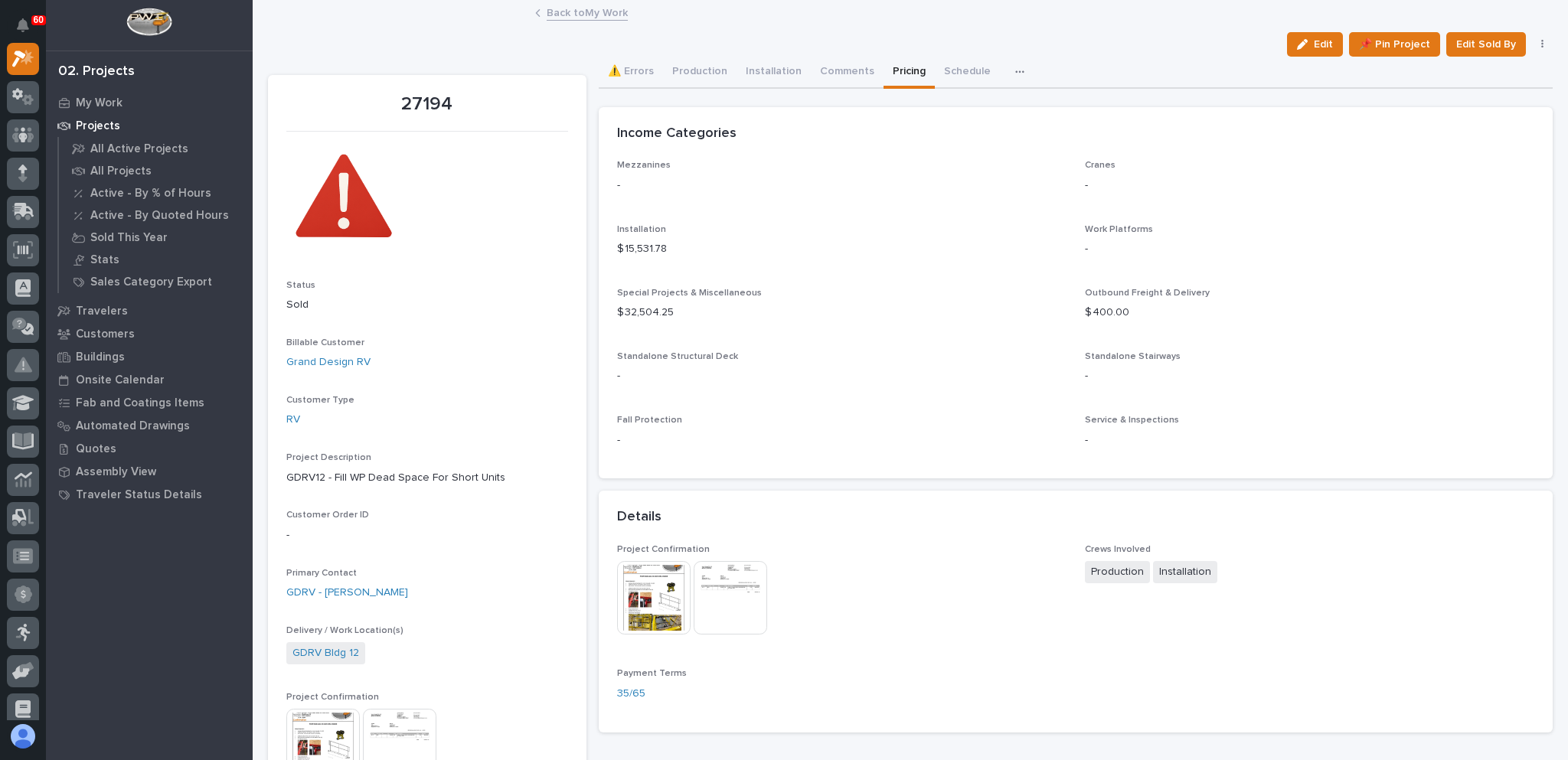
drag, startPoint x: 1296, startPoint y: 37, endPoint x: 1311, endPoint y: 88, distance: 53.2
click at [1296, 37] on button "Edit" at bounding box center [1315, 44] width 56 height 25
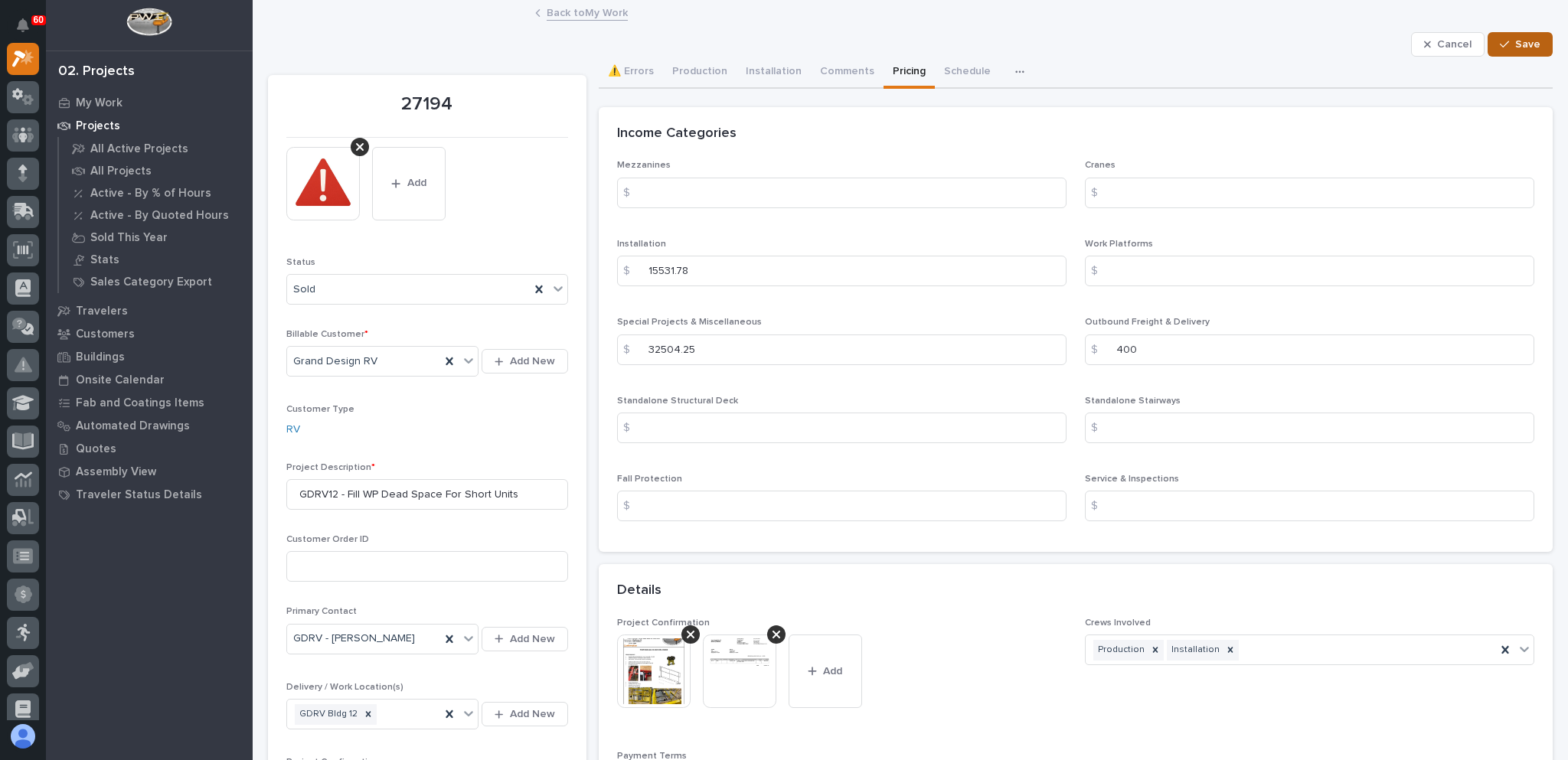
click at [1515, 45] on span "Save" at bounding box center [1528, 44] width 26 height 14
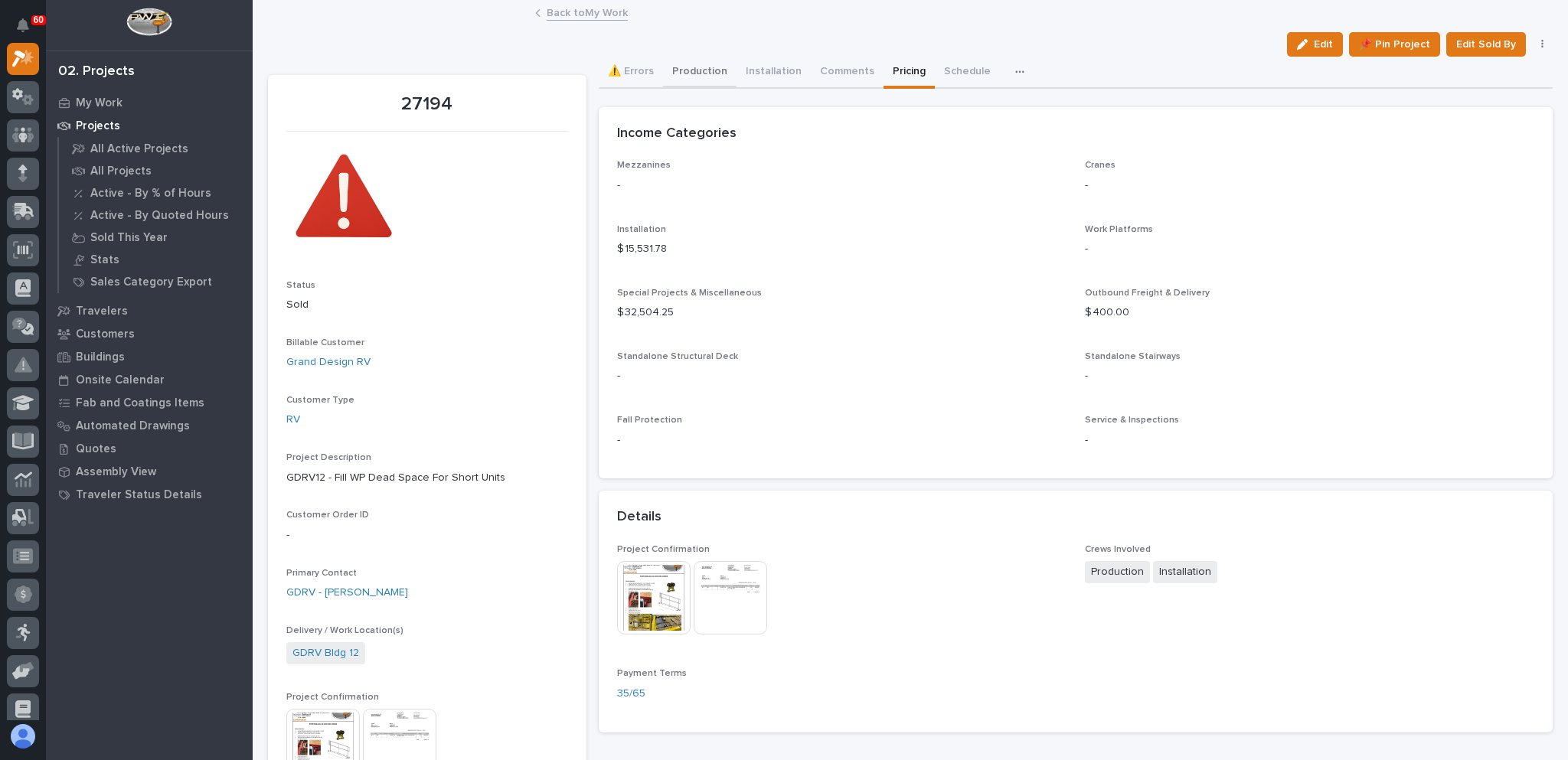
click at [690, 71] on button "Production" at bounding box center [699, 72] width 74 height 32
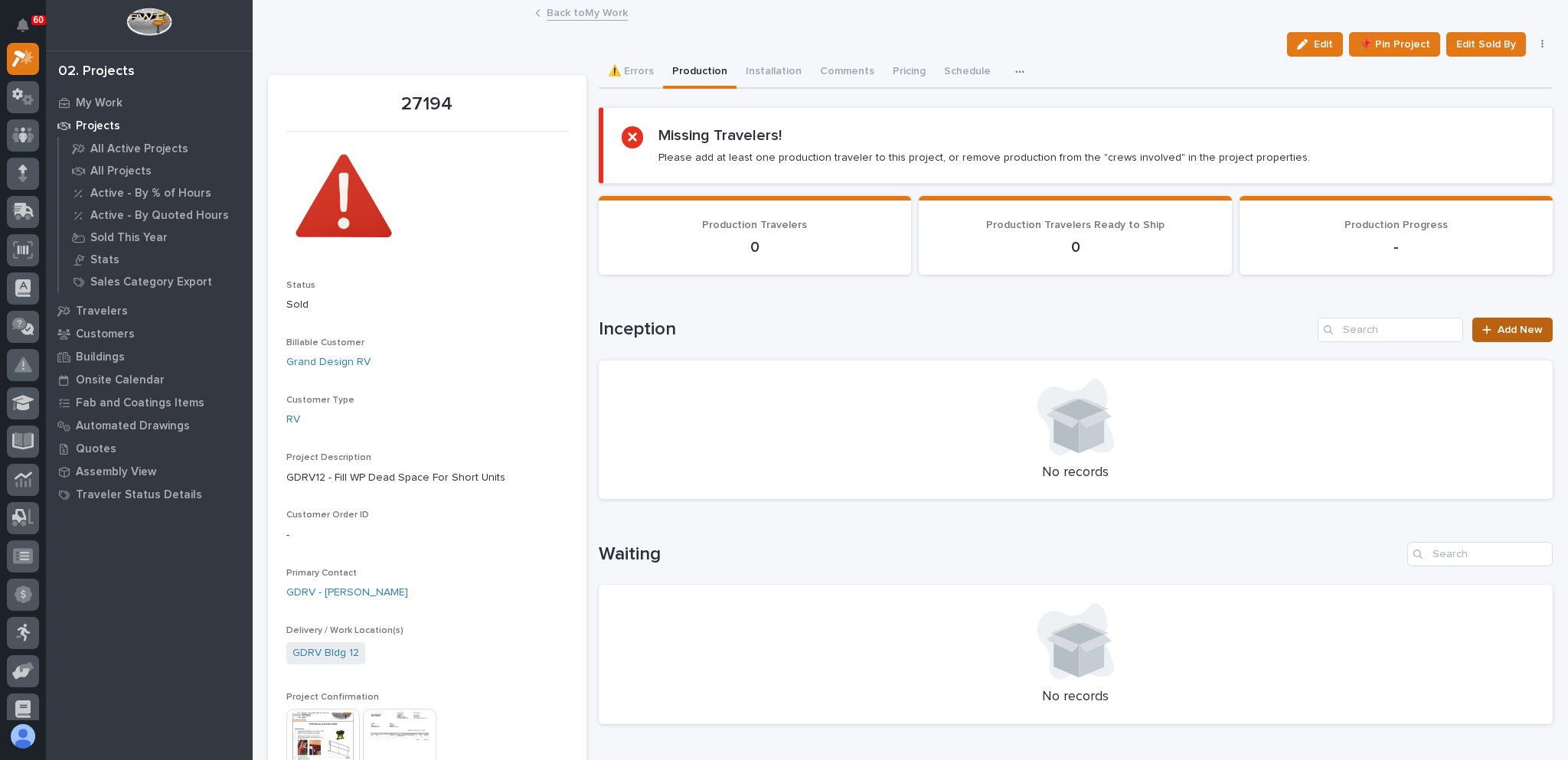
click at [1482, 328] on div at bounding box center [1490, 330] width 16 height 11
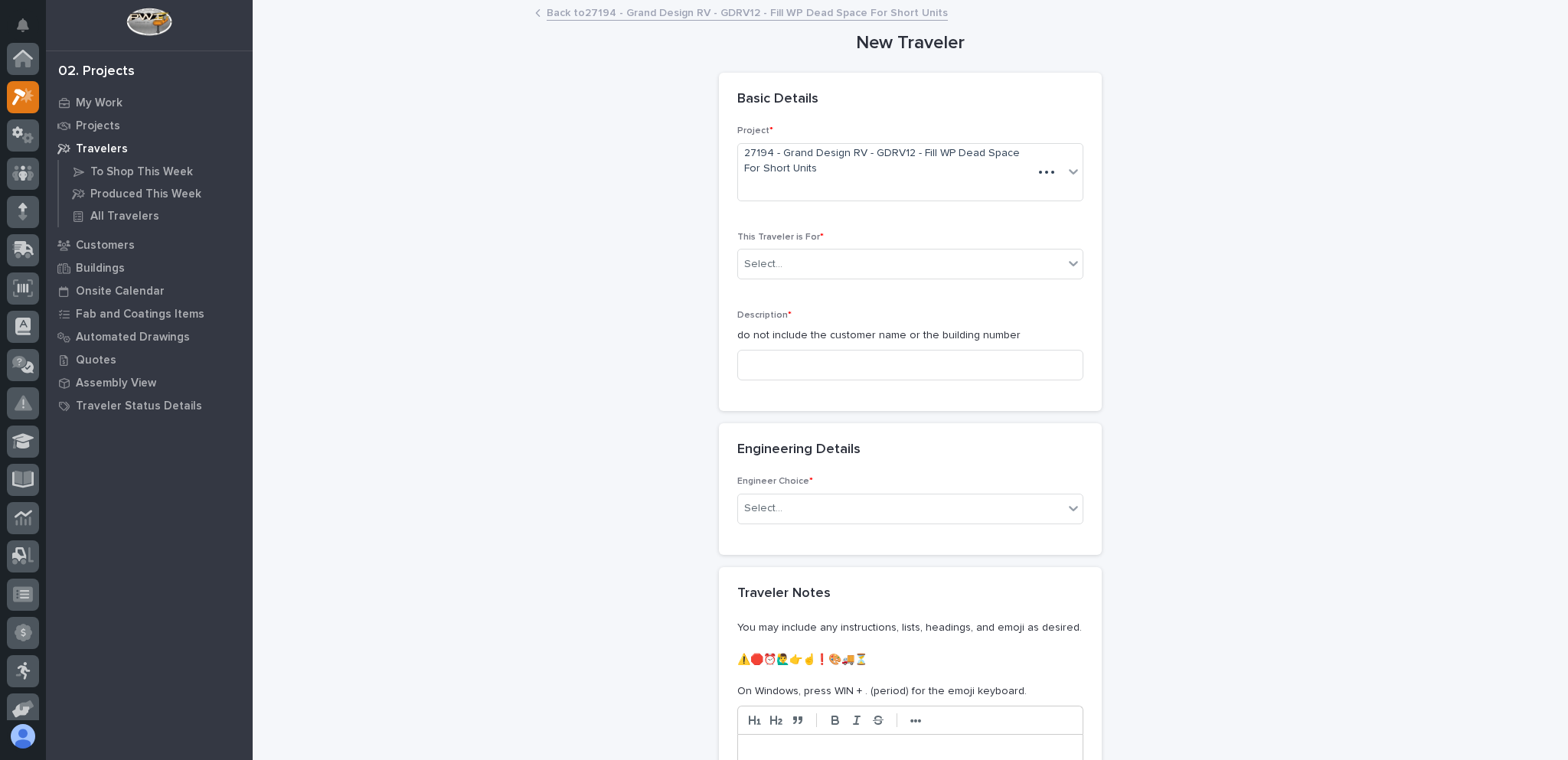
scroll to position [38, 0]
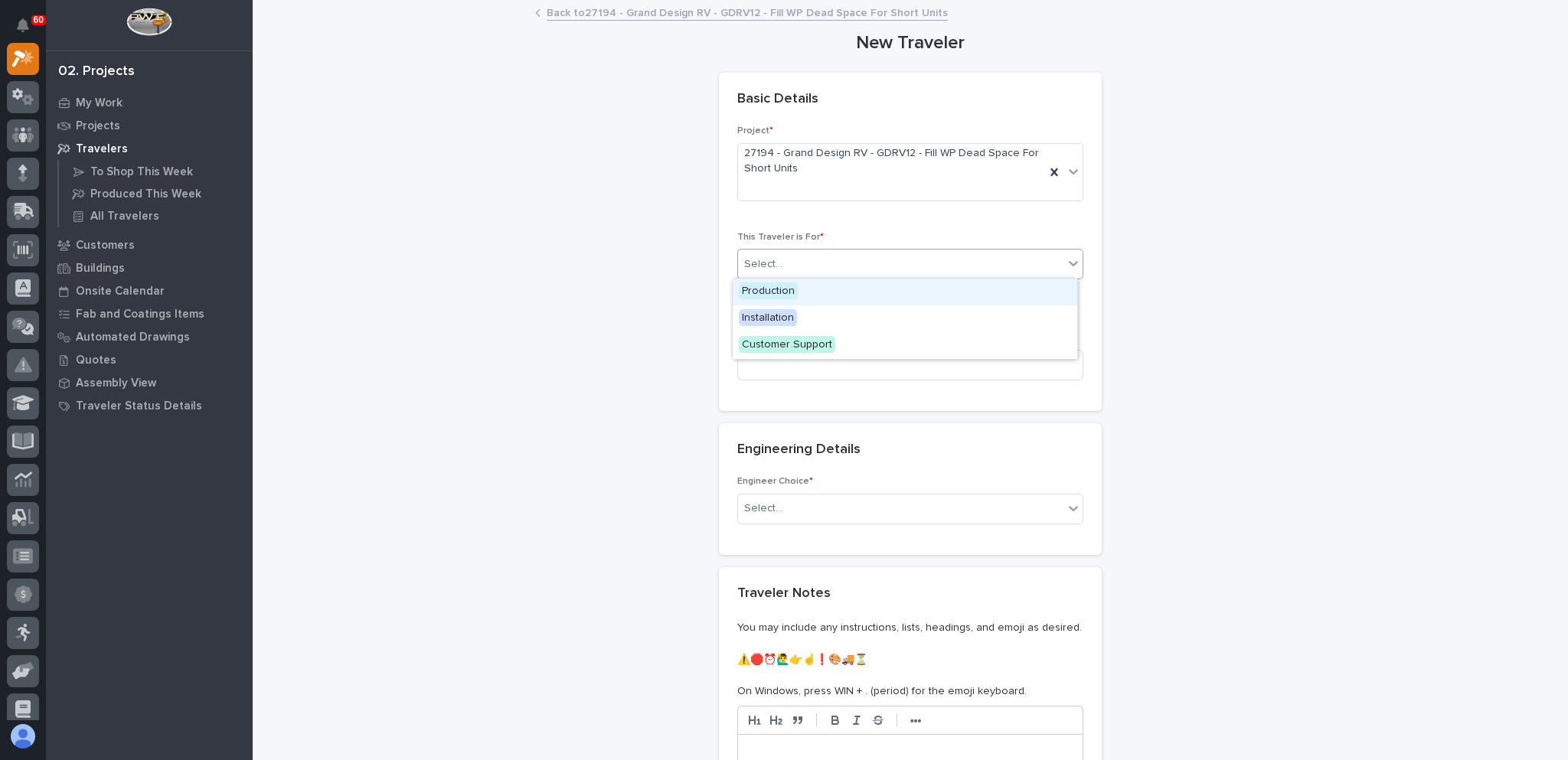
click at [796, 262] on div "Select..." at bounding box center [900, 264] width 325 height 26
click at [797, 290] on div "Production" at bounding box center [905, 292] width 345 height 27
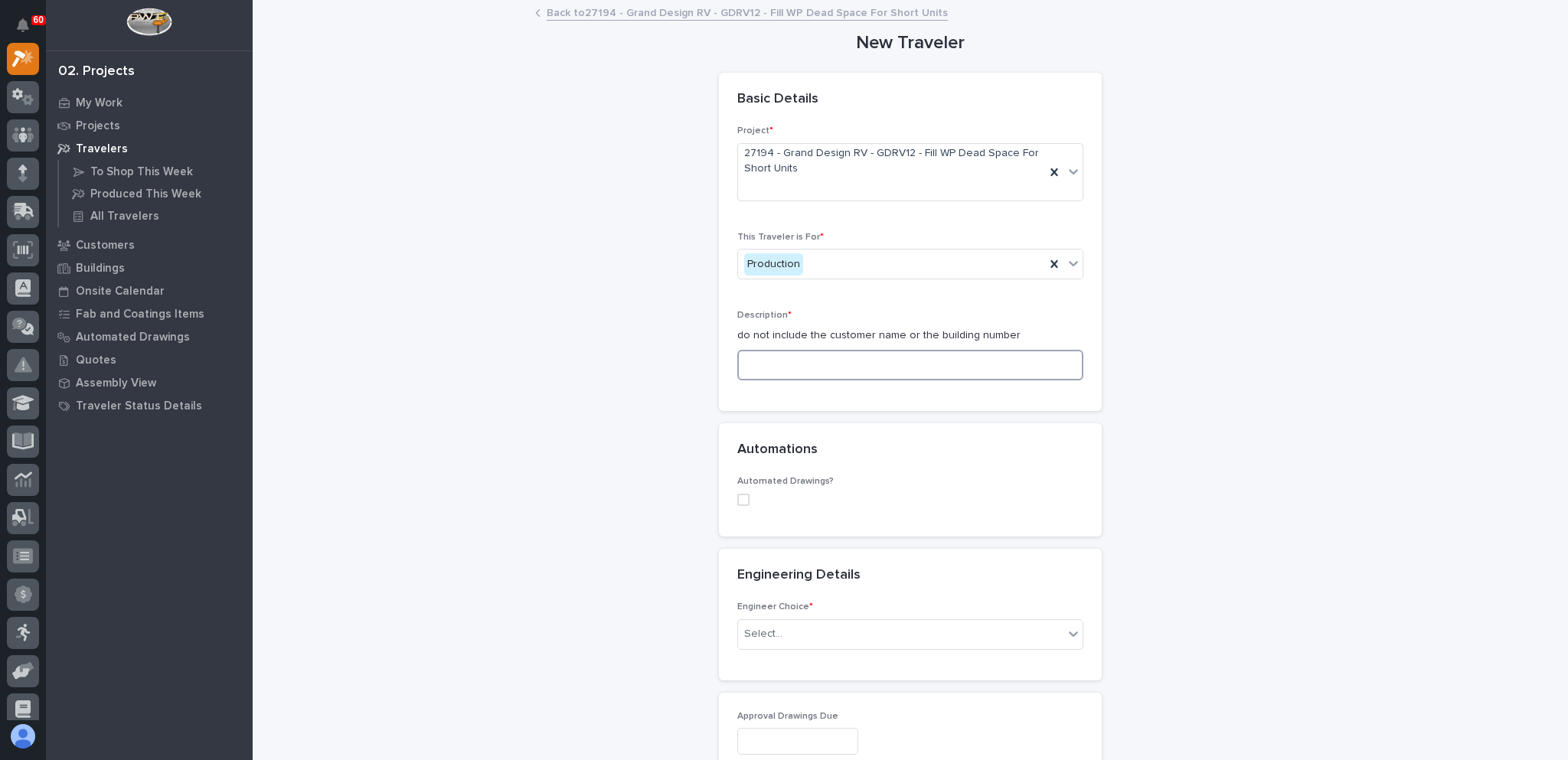
click at [786, 361] on input at bounding box center [911, 365] width 346 height 30
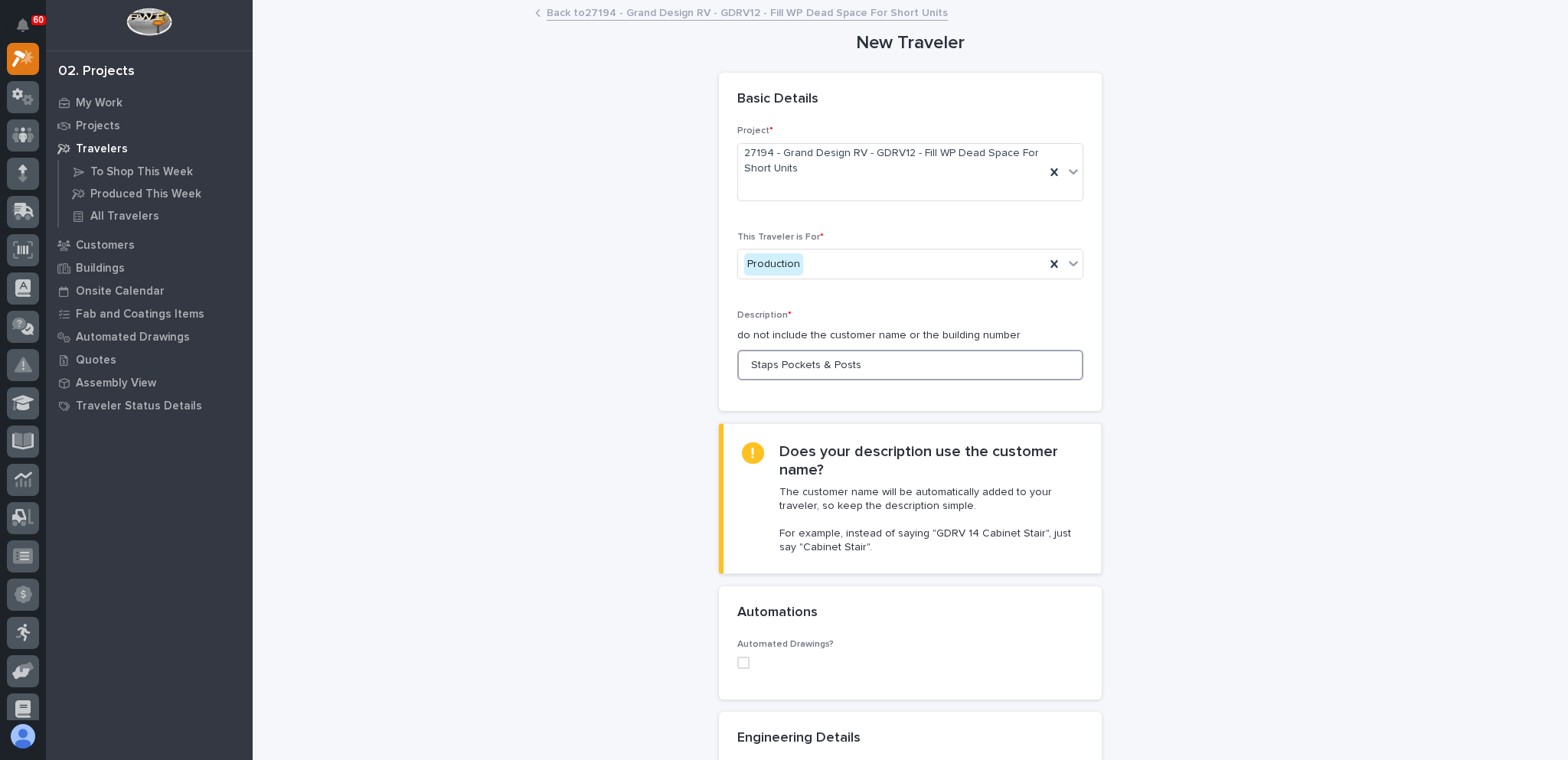
click at [753, 361] on input "Staps Pockets & Posts" at bounding box center [911, 365] width 346 height 30
click at [859, 363] on input "Straps Pockets & Posts" at bounding box center [911, 365] width 346 height 30
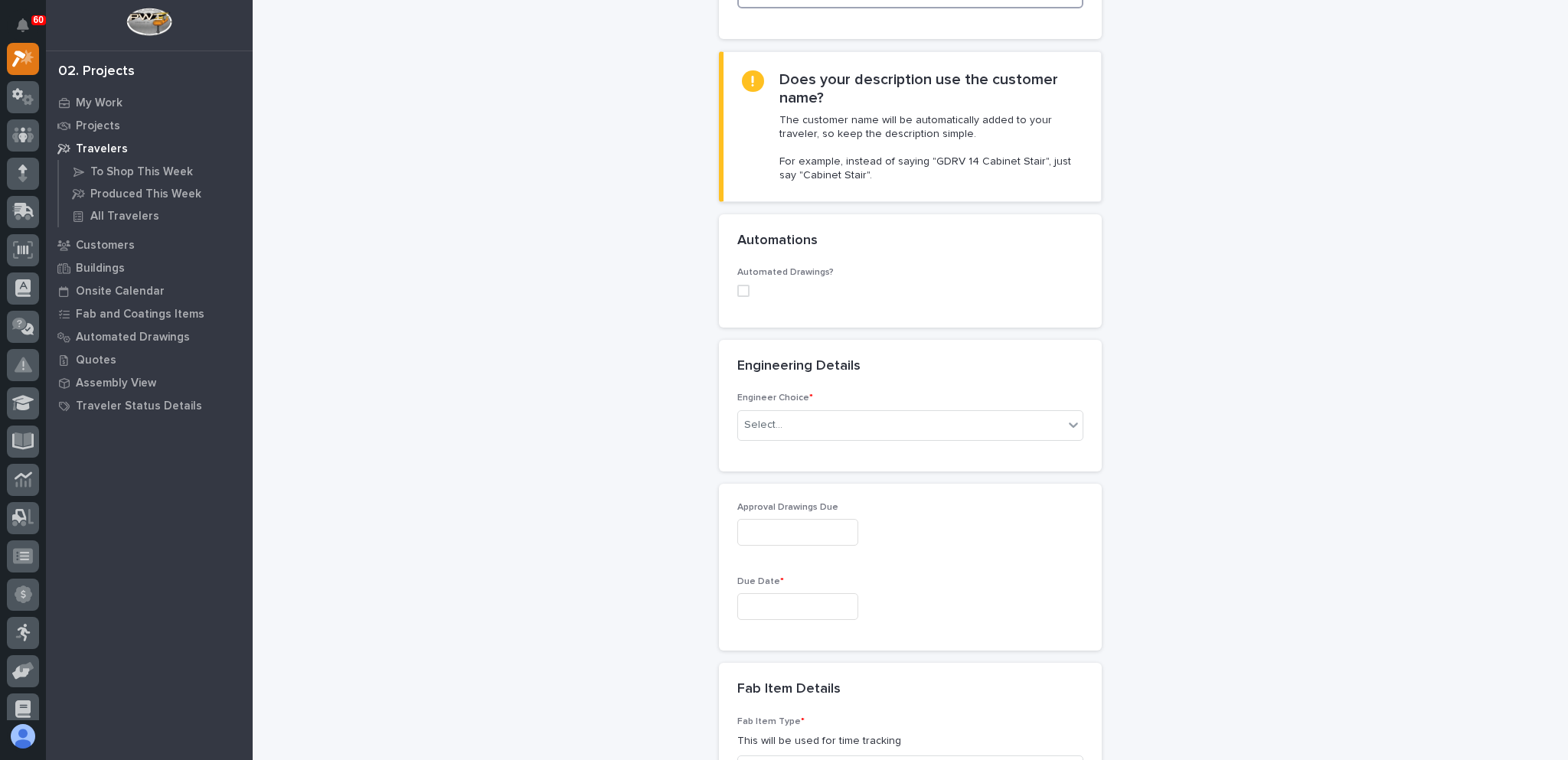
scroll to position [383, 0]
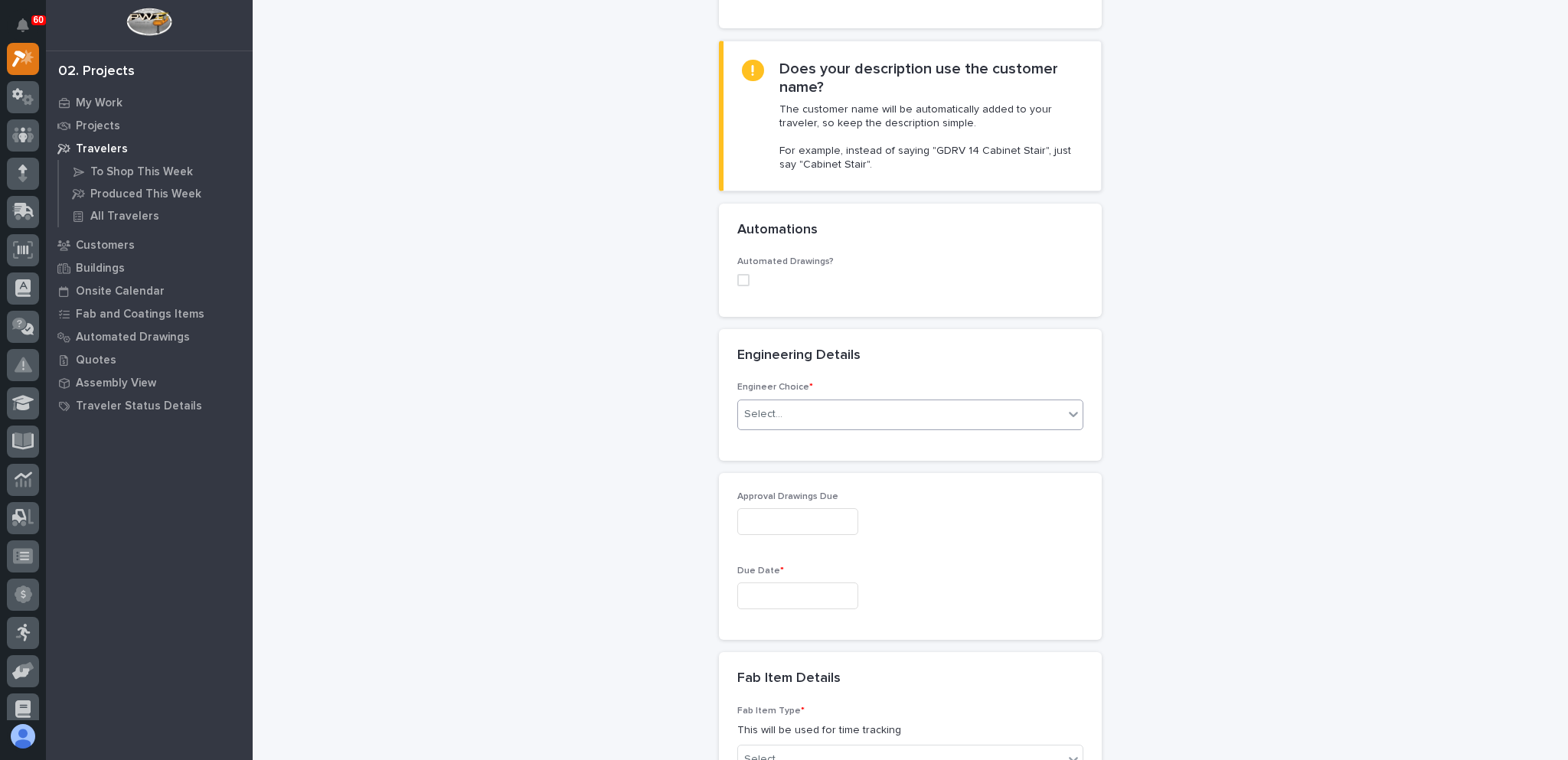
type input "Straps Pockets & Posts (Jayco Style)"
click at [804, 402] on div "Select..." at bounding box center [900, 415] width 325 height 26
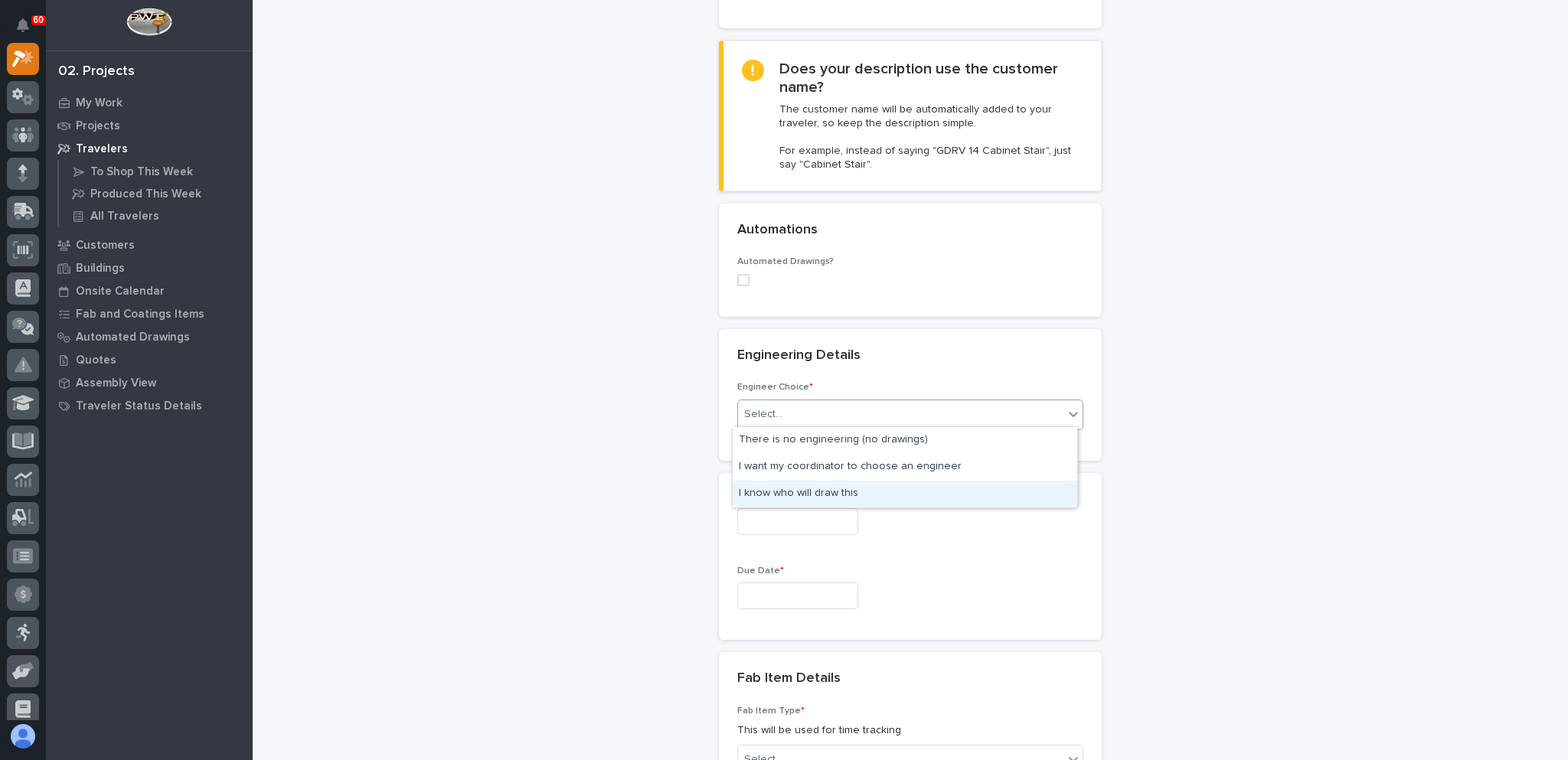
click at [820, 491] on div "I know who will draw this" at bounding box center [905, 494] width 345 height 27
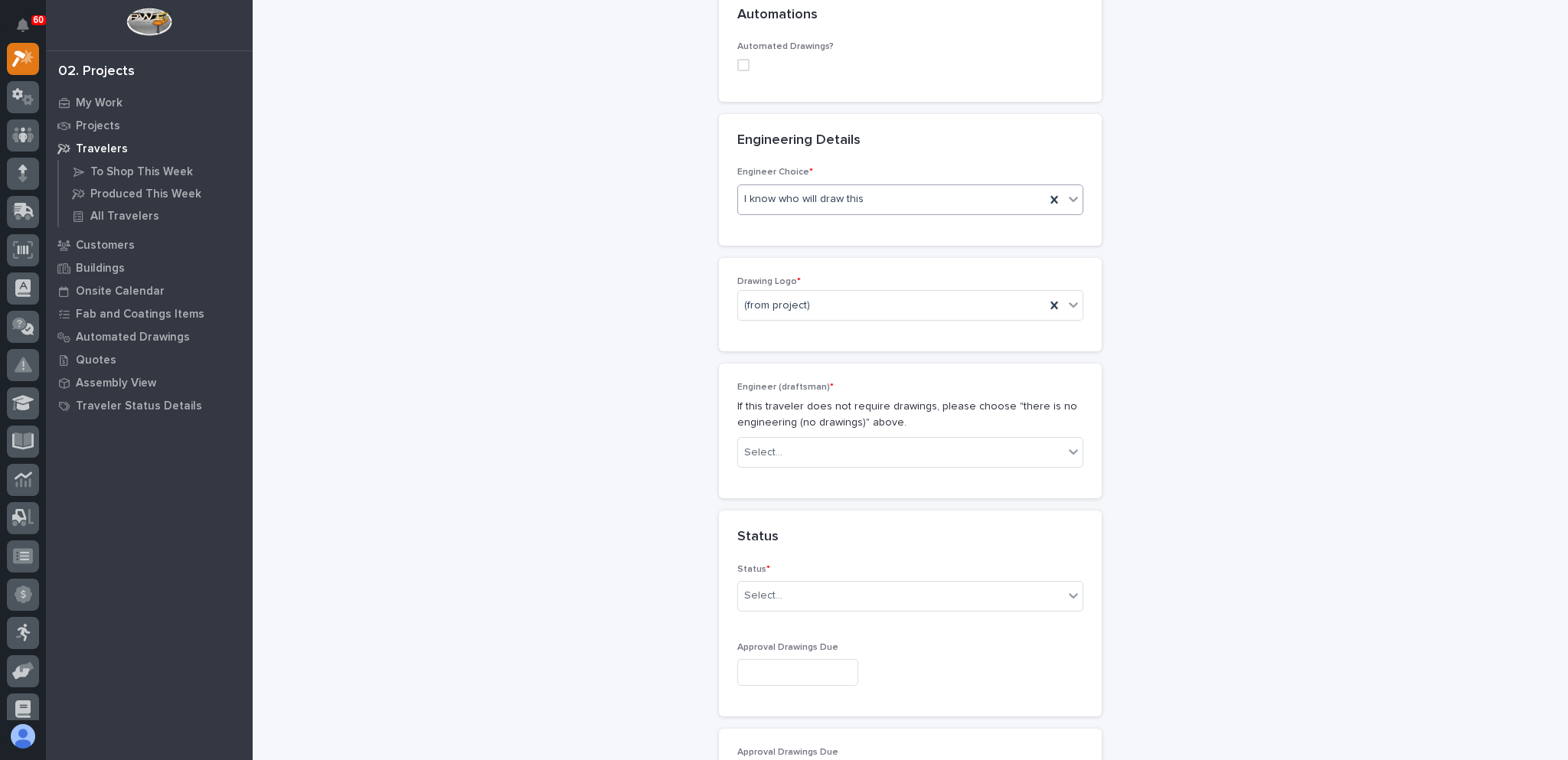
scroll to position [617, 0]
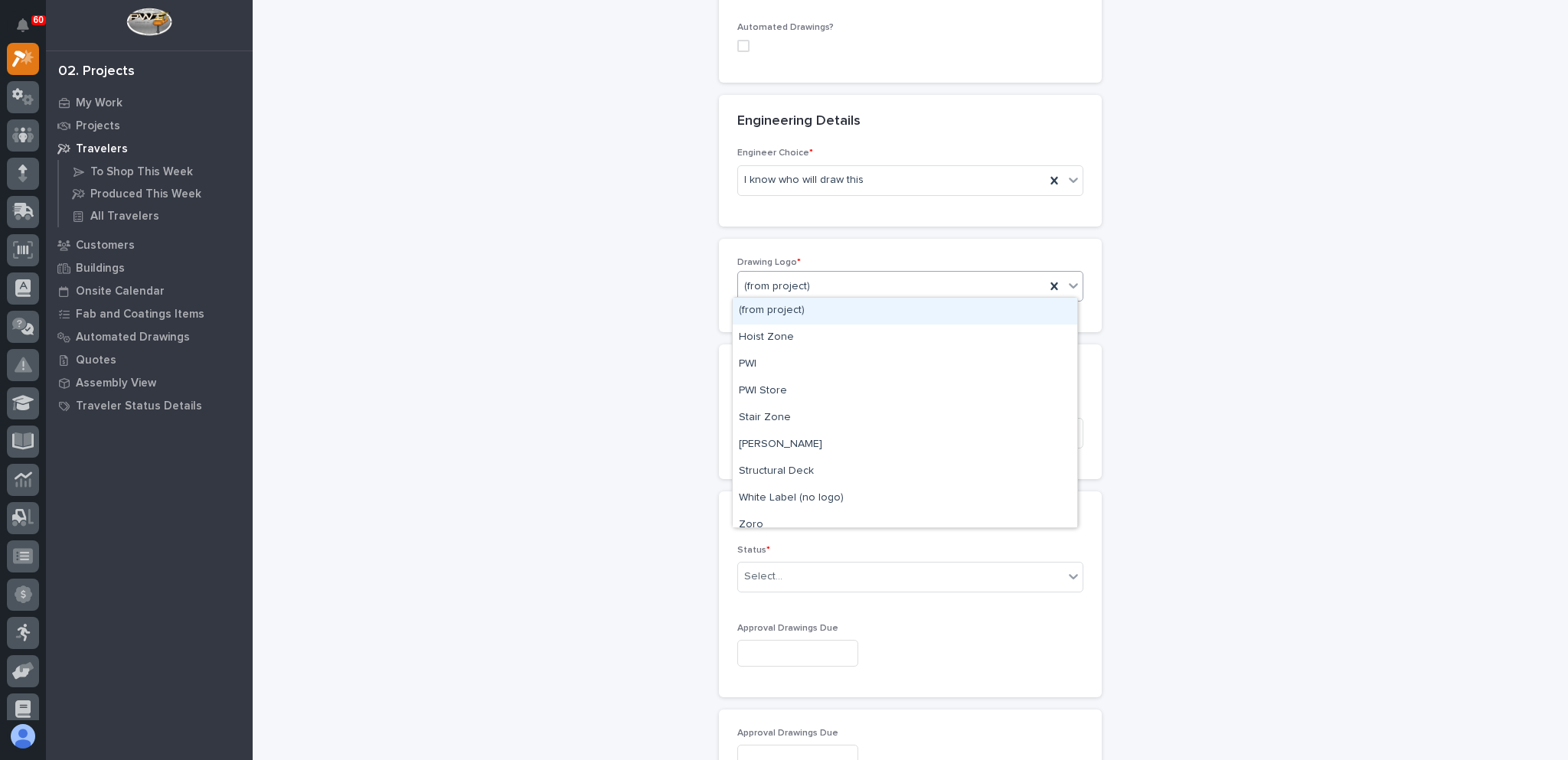
click at [824, 279] on div "(from project)" at bounding box center [891, 286] width 307 height 26
click at [869, 171] on div "I know who will draw this" at bounding box center [891, 180] width 307 height 26
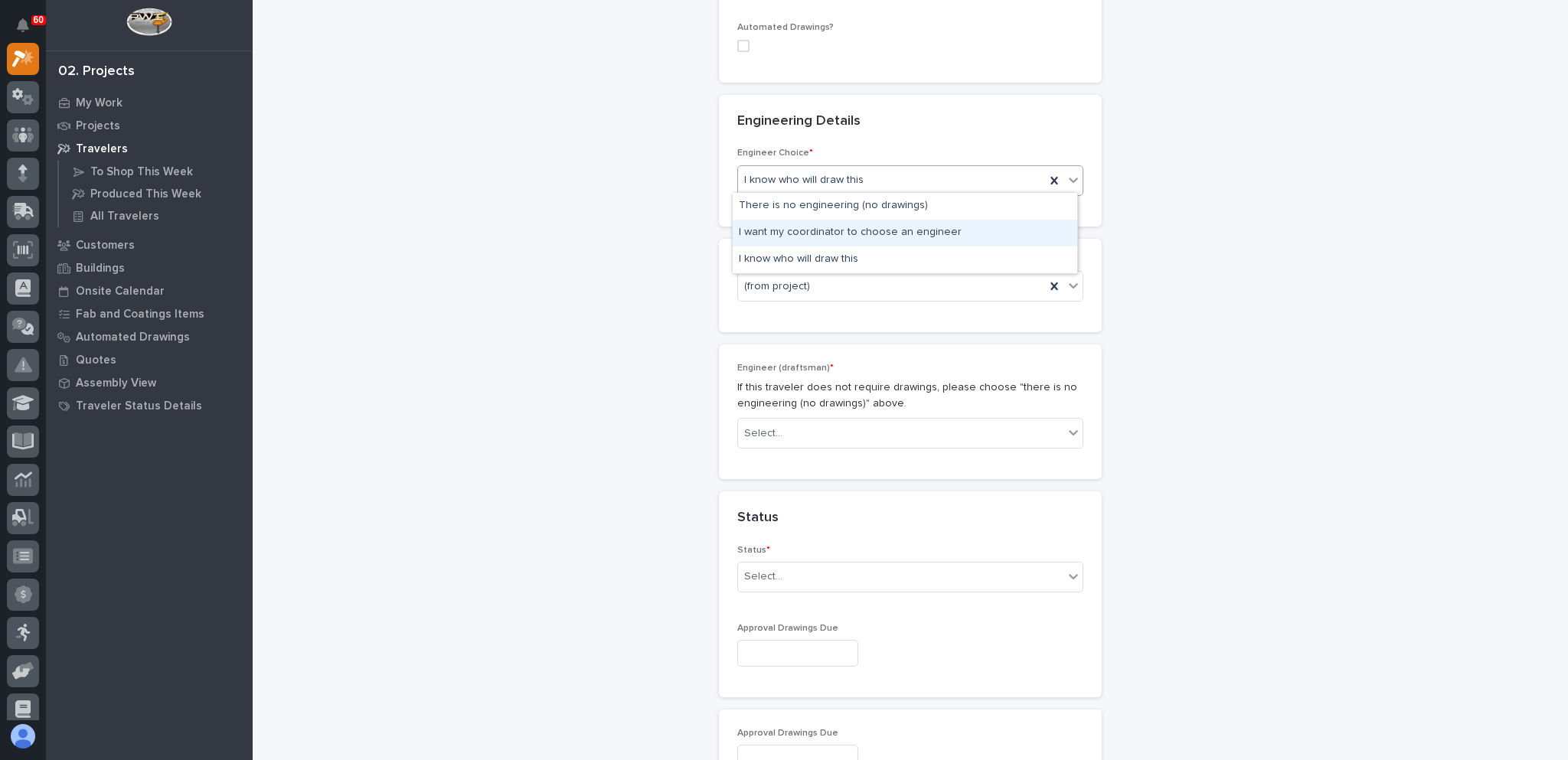
click at [865, 228] on div "I want my coordinator to choose an engineer" at bounding box center [905, 233] width 345 height 27
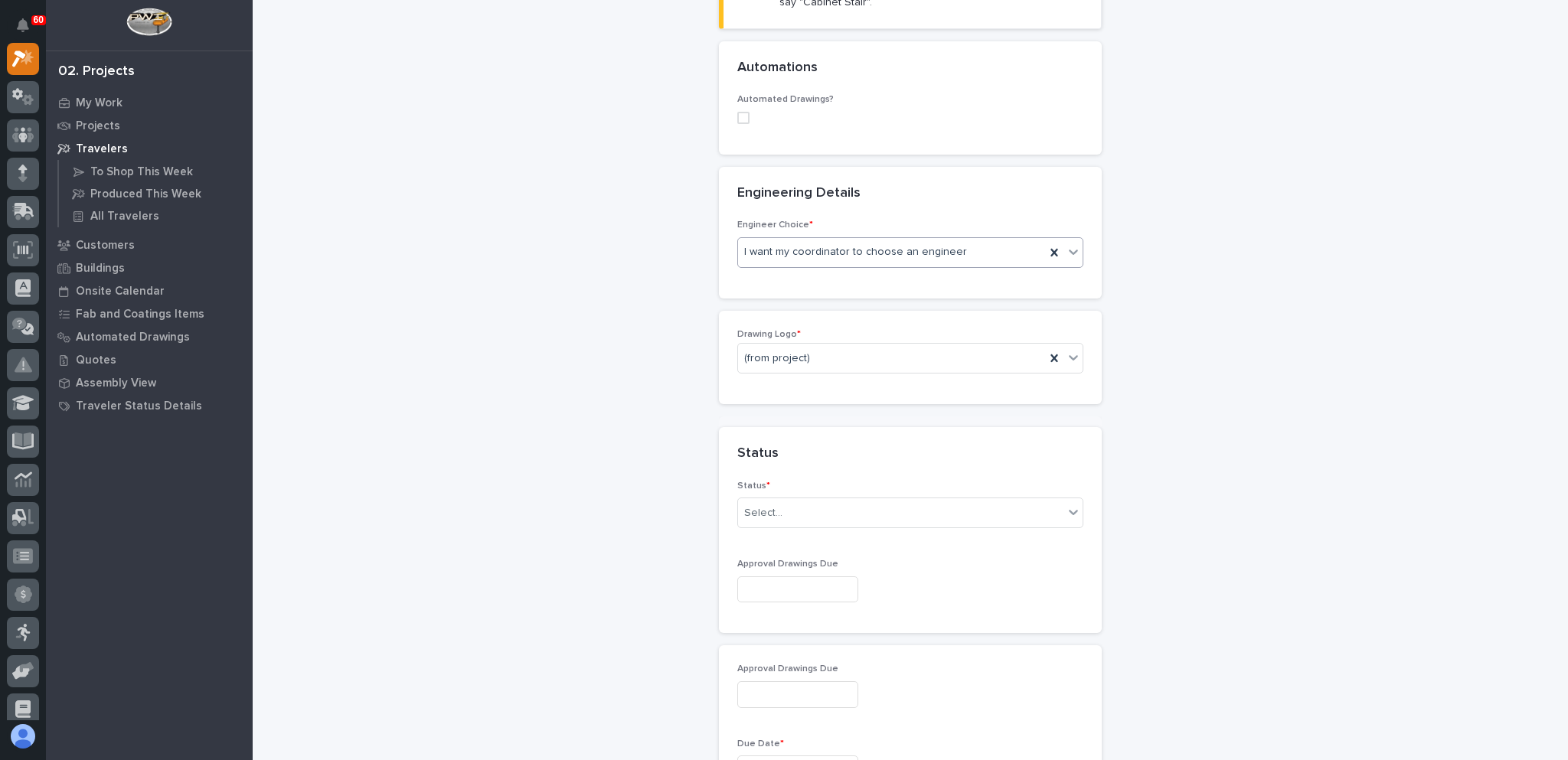
scroll to position [543, 0]
click at [822, 350] on div "(from project)" at bounding box center [891, 360] width 307 height 26
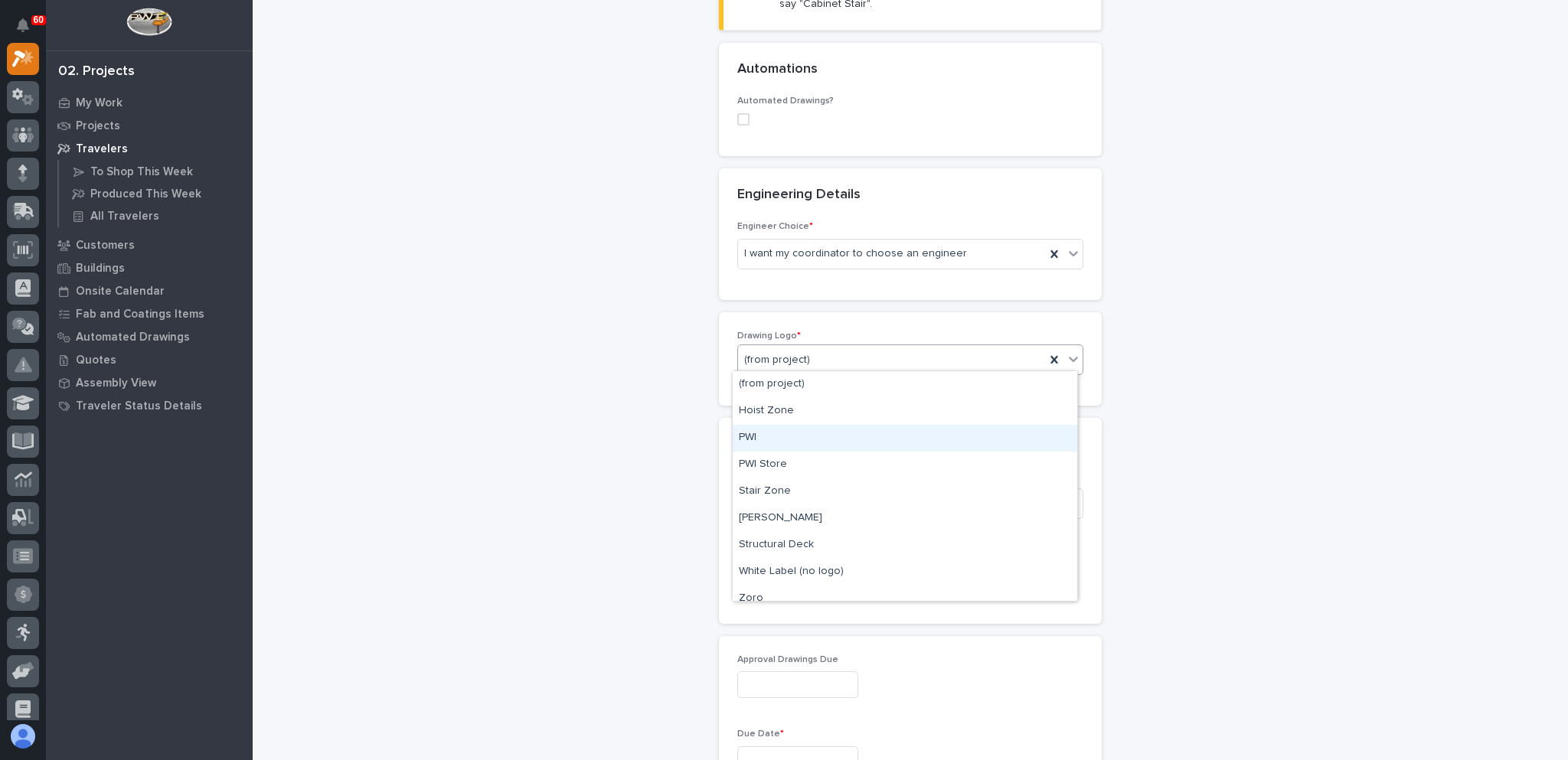
click at [799, 436] on div "PWI" at bounding box center [905, 438] width 345 height 27
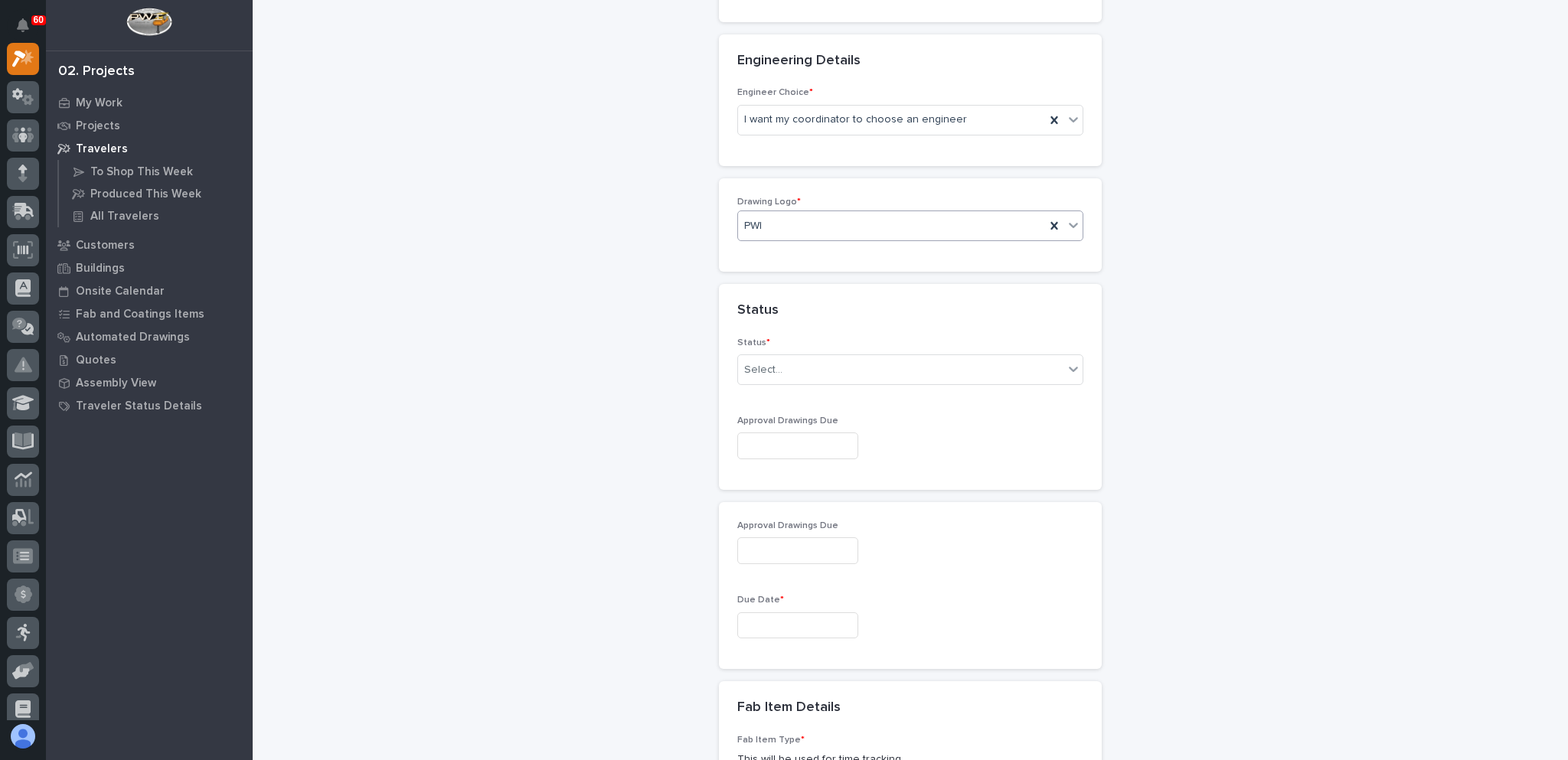
scroll to position [696, 0]
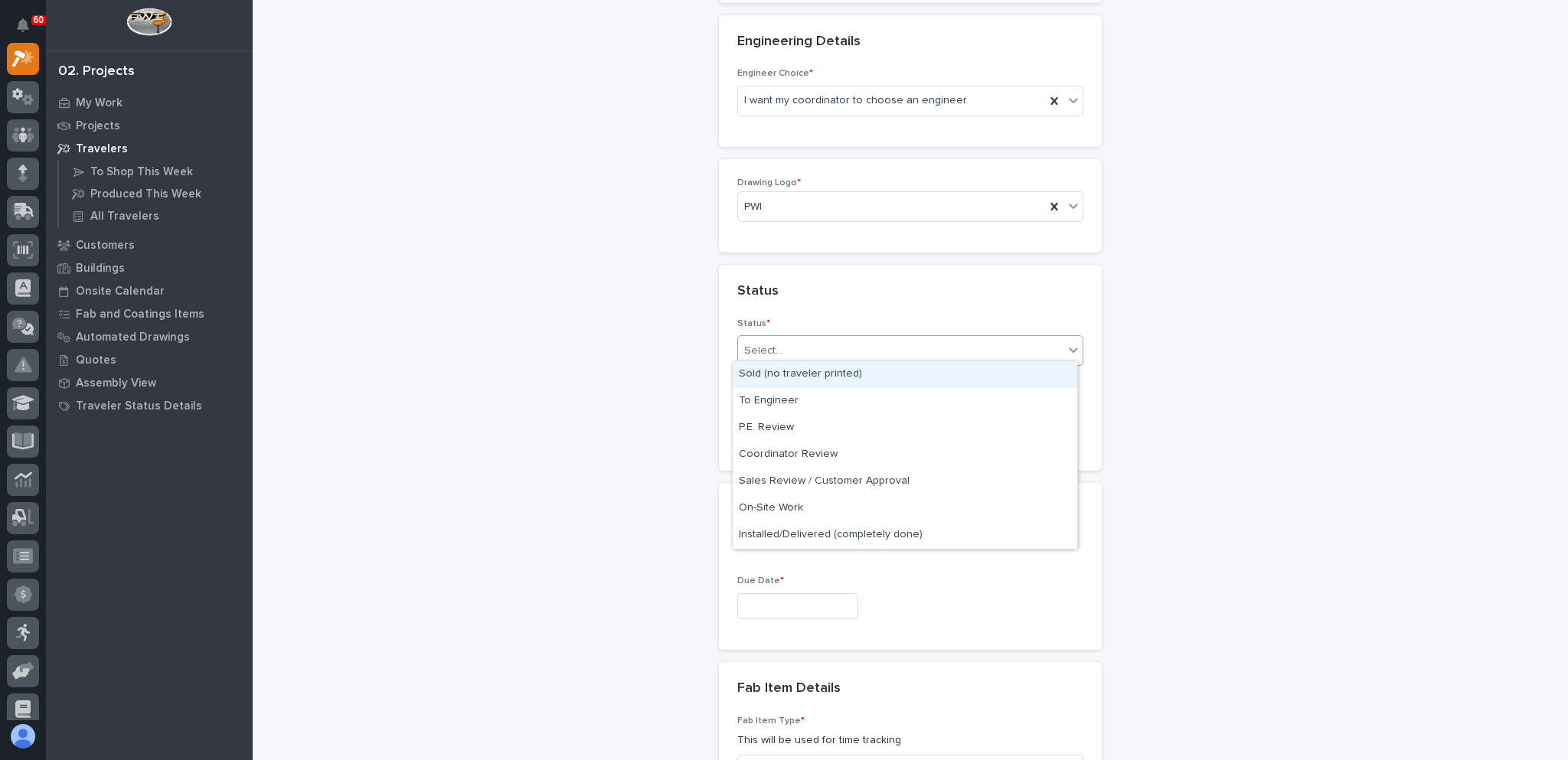
click at [808, 349] on div "Select..." at bounding box center [900, 351] width 325 height 26
click at [812, 375] on div "Sold (no traveler printed)" at bounding box center [905, 374] width 345 height 27
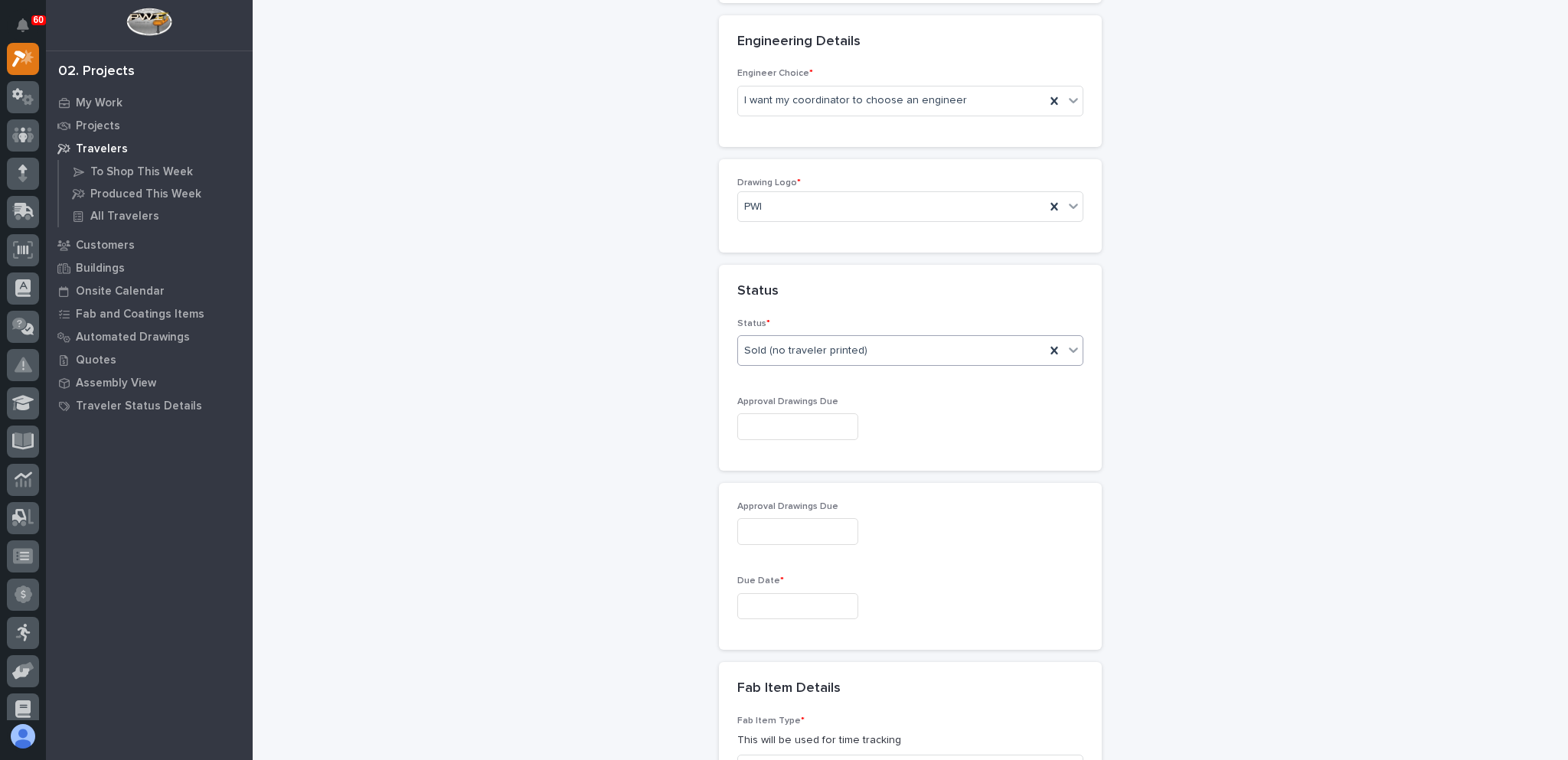
click at [817, 415] on input "text" at bounding box center [798, 427] width 121 height 27
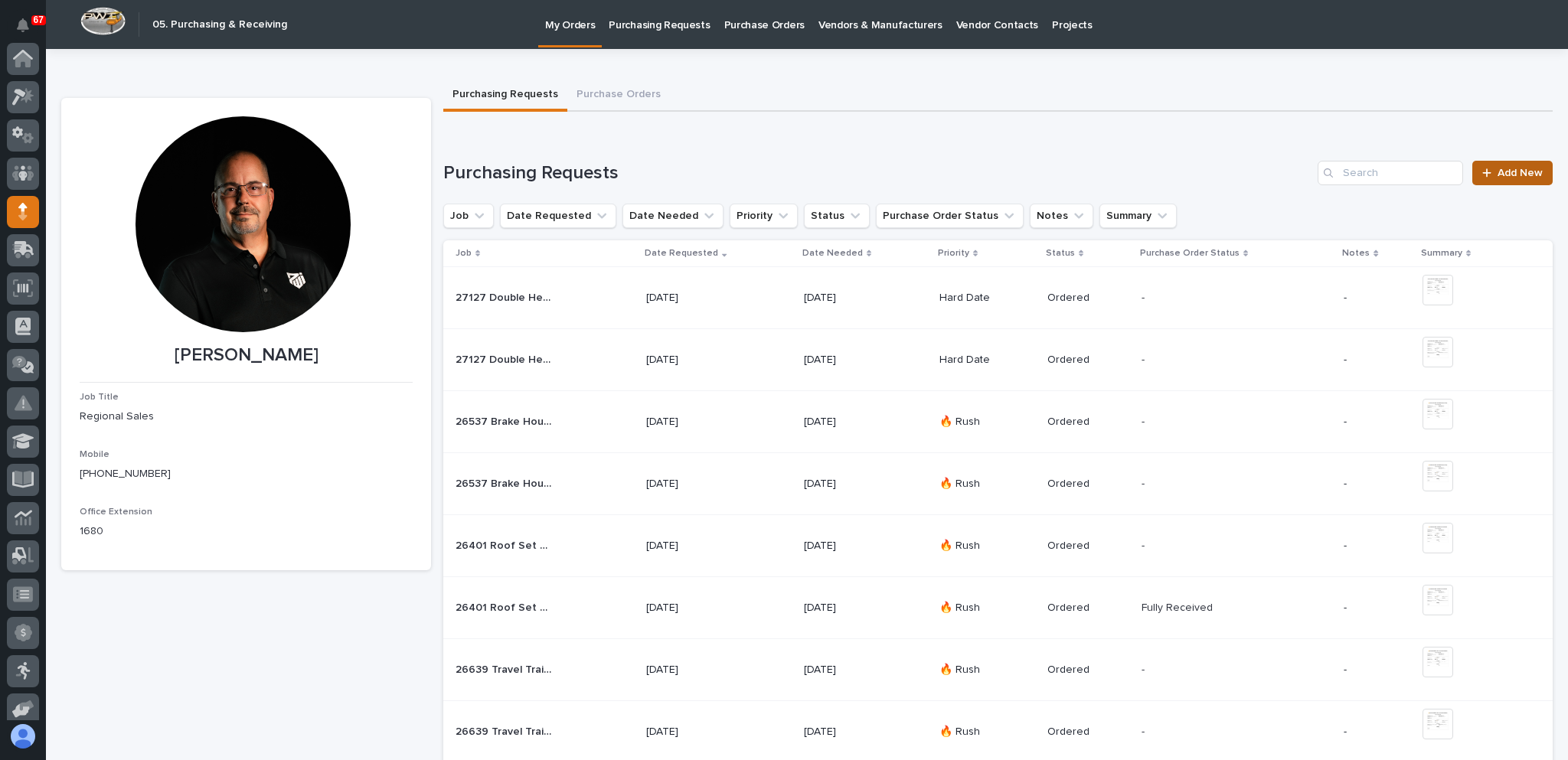
scroll to position [153, 0]
click at [1495, 178] on link "Add New" at bounding box center [1512, 173] width 81 height 25
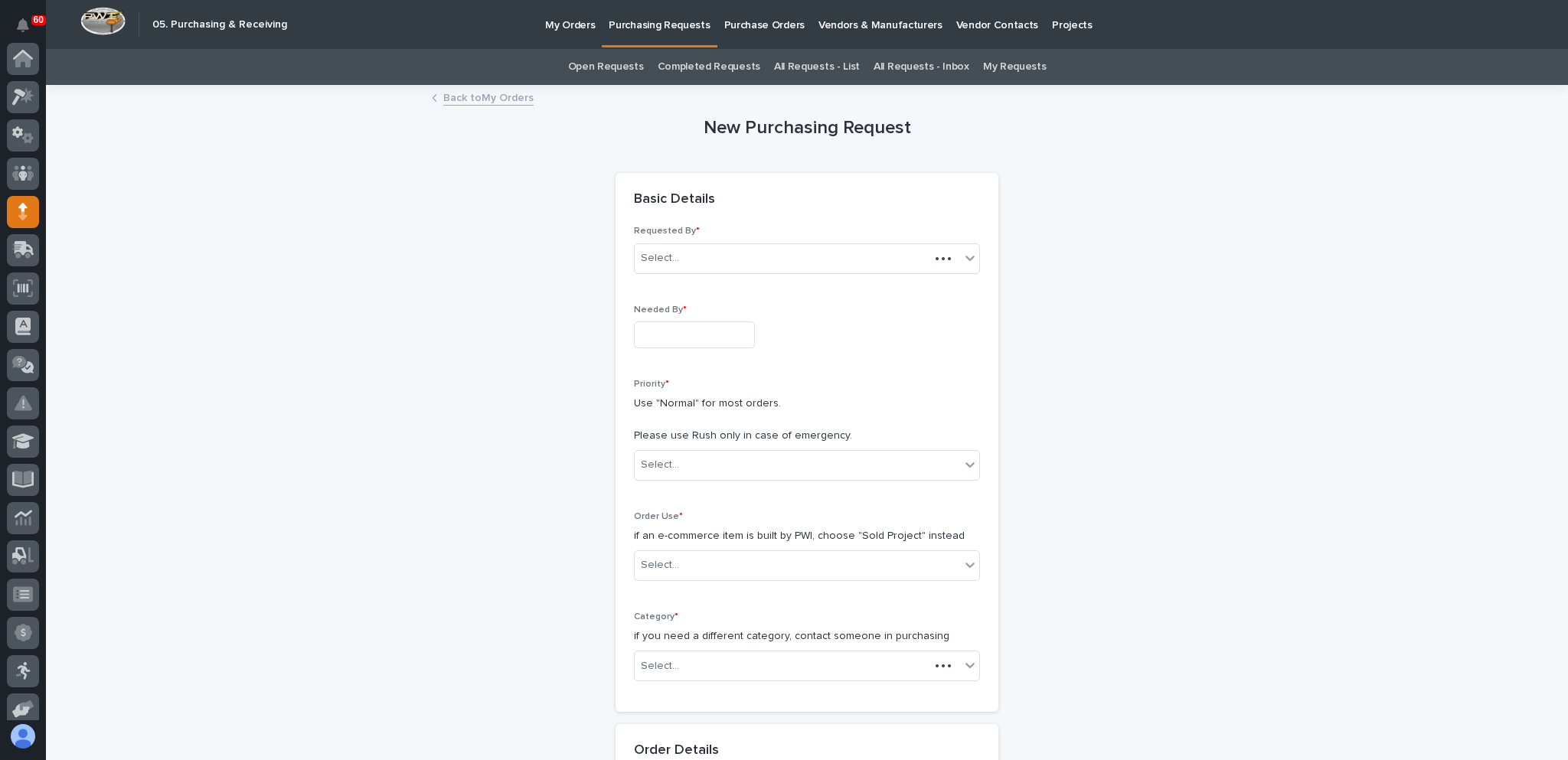
scroll to position [153, 0]
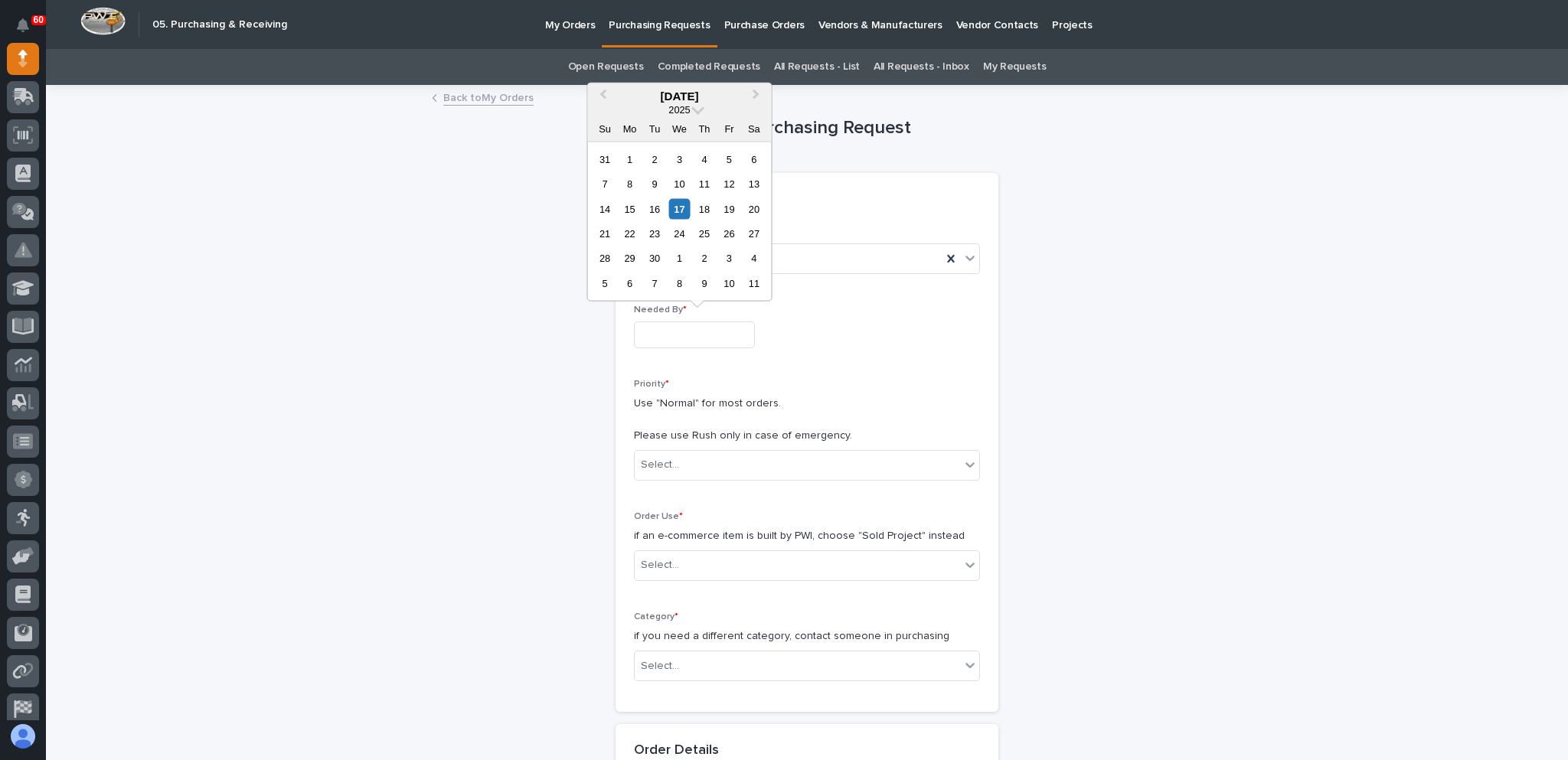
click at [682, 341] on input "text" at bounding box center [695, 335] width 121 height 27
click at [707, 203] on div "18" at bounding box center [703, 208] width 21 height 21
type input "**********"
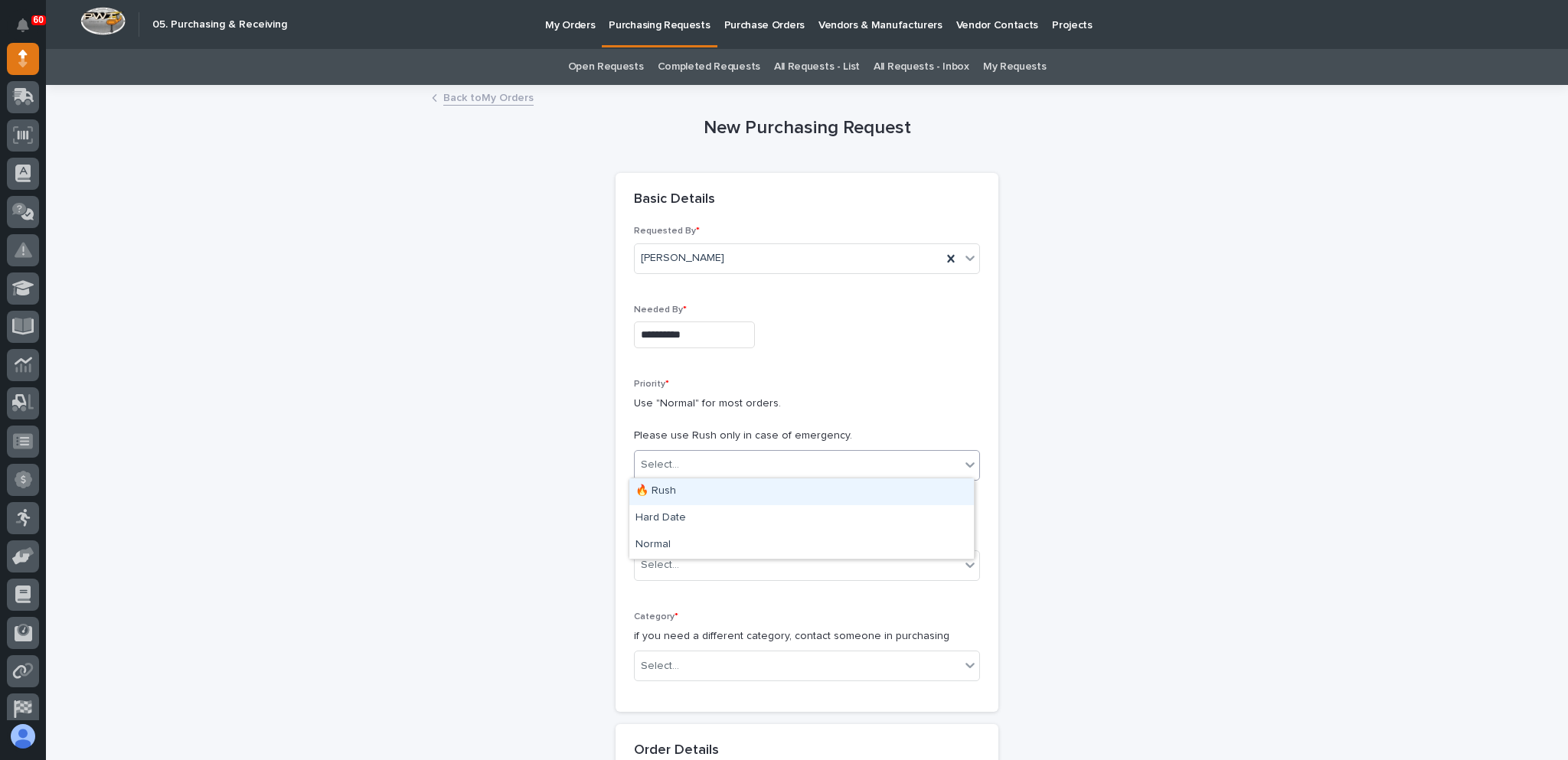
click at [698, 462] on div "Select..." at bounding box center [797, 465] width 325 height 26
click at [692, 491] on div "🔥 Rush" at bounding box center [802, 491] width 345 height 27
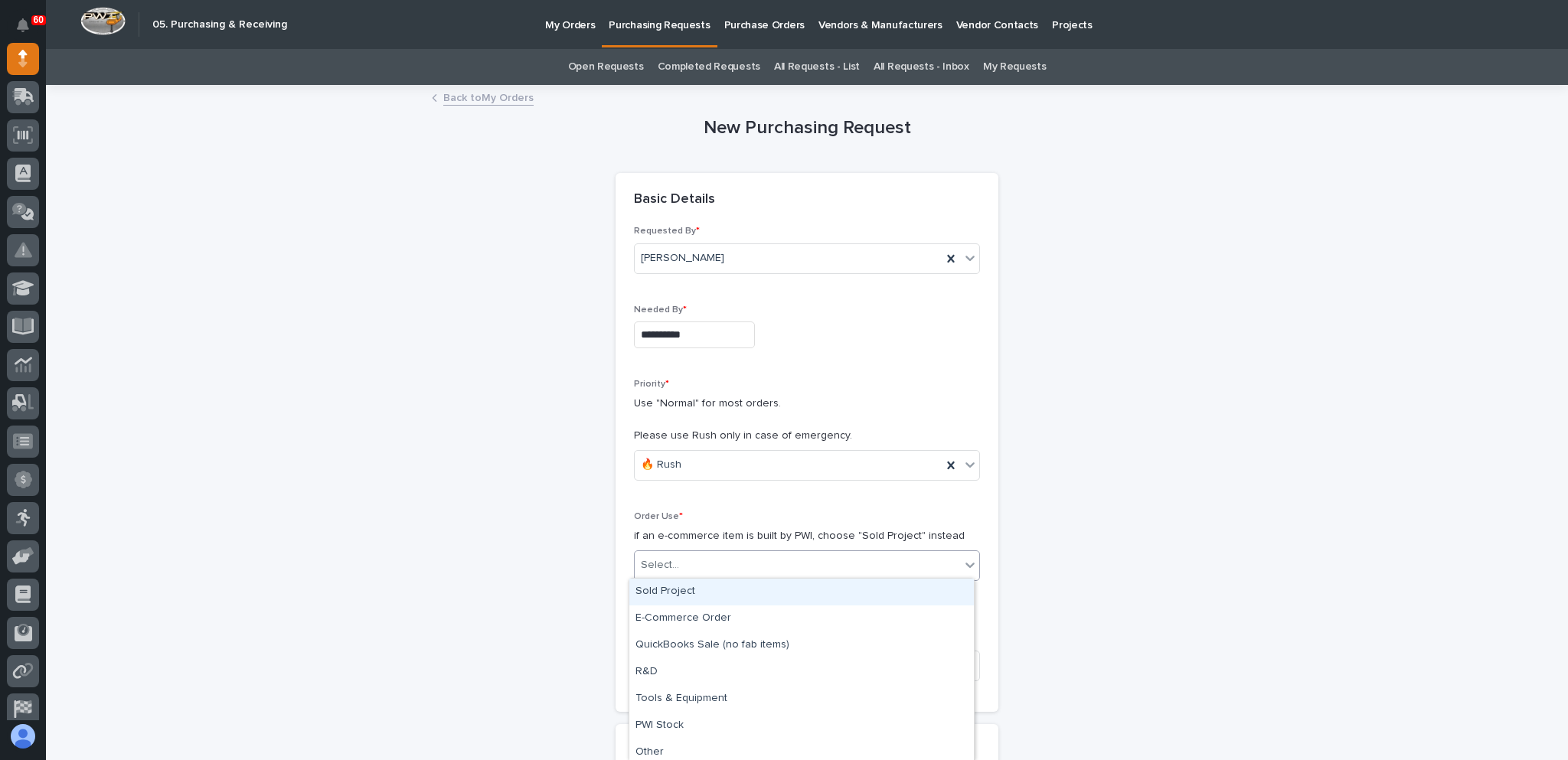
click at [712, 556] on div "Select..." at bounding box center [797, 565] width 325 height 26
click at [713, 588] on div "Sold Project" at bounding box center [802, 592] width 345 height 27
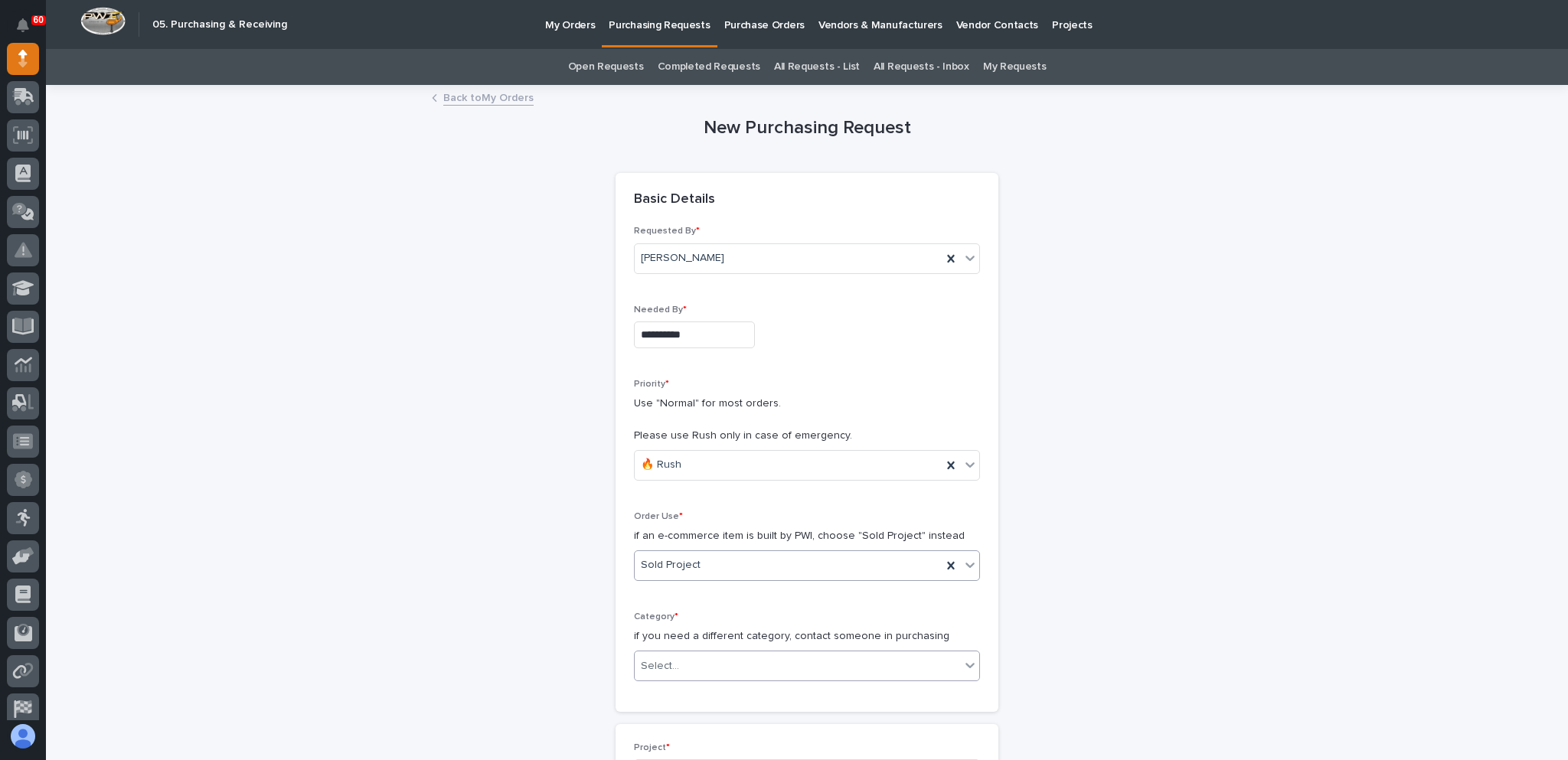
click at [738, 661] on div "Select..." at bounding box center [797, 666] width 325 height 26
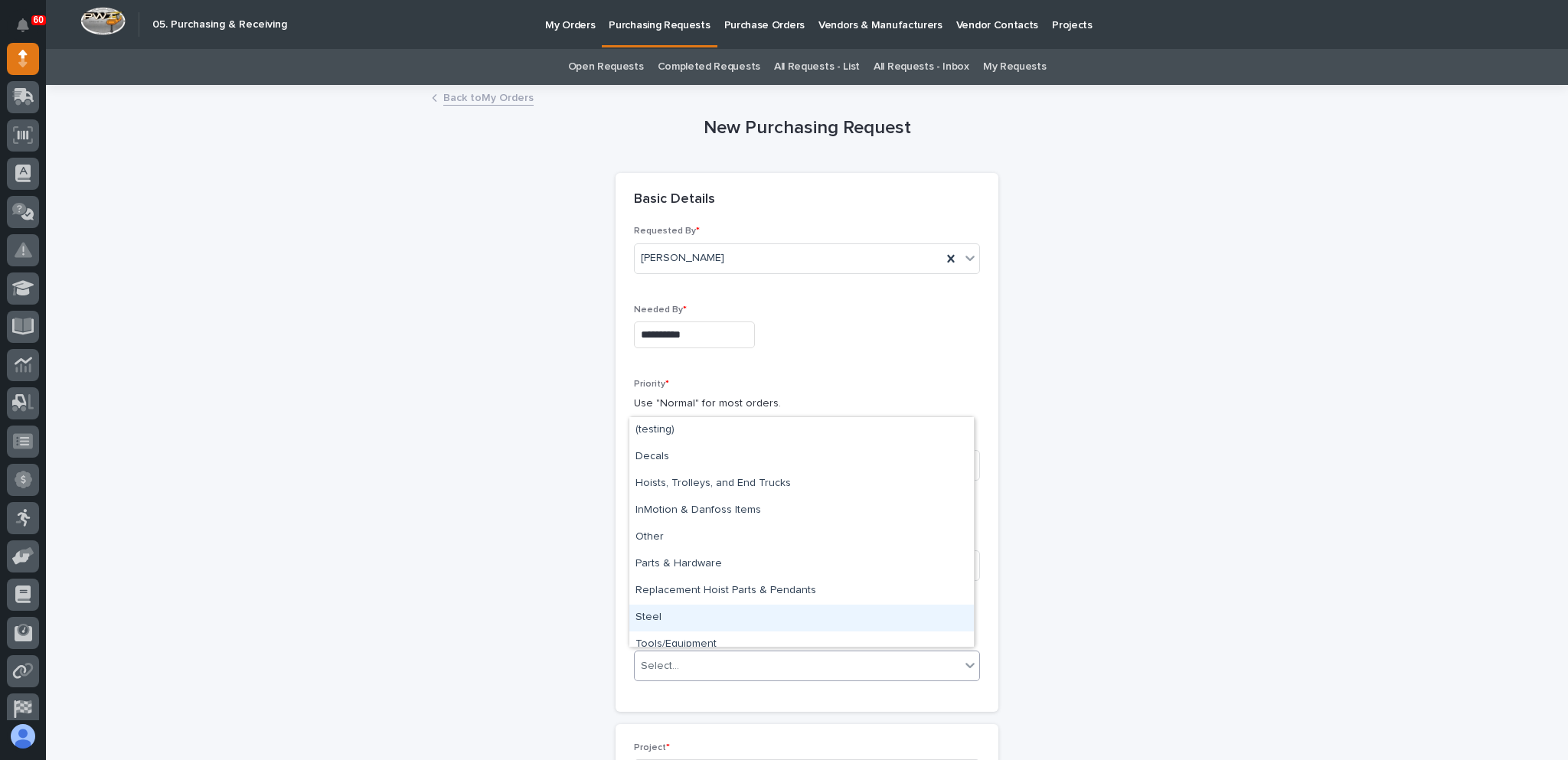
click at [665, 615] on div "Steel" at bounding box center [802, 618] width 345 height 27
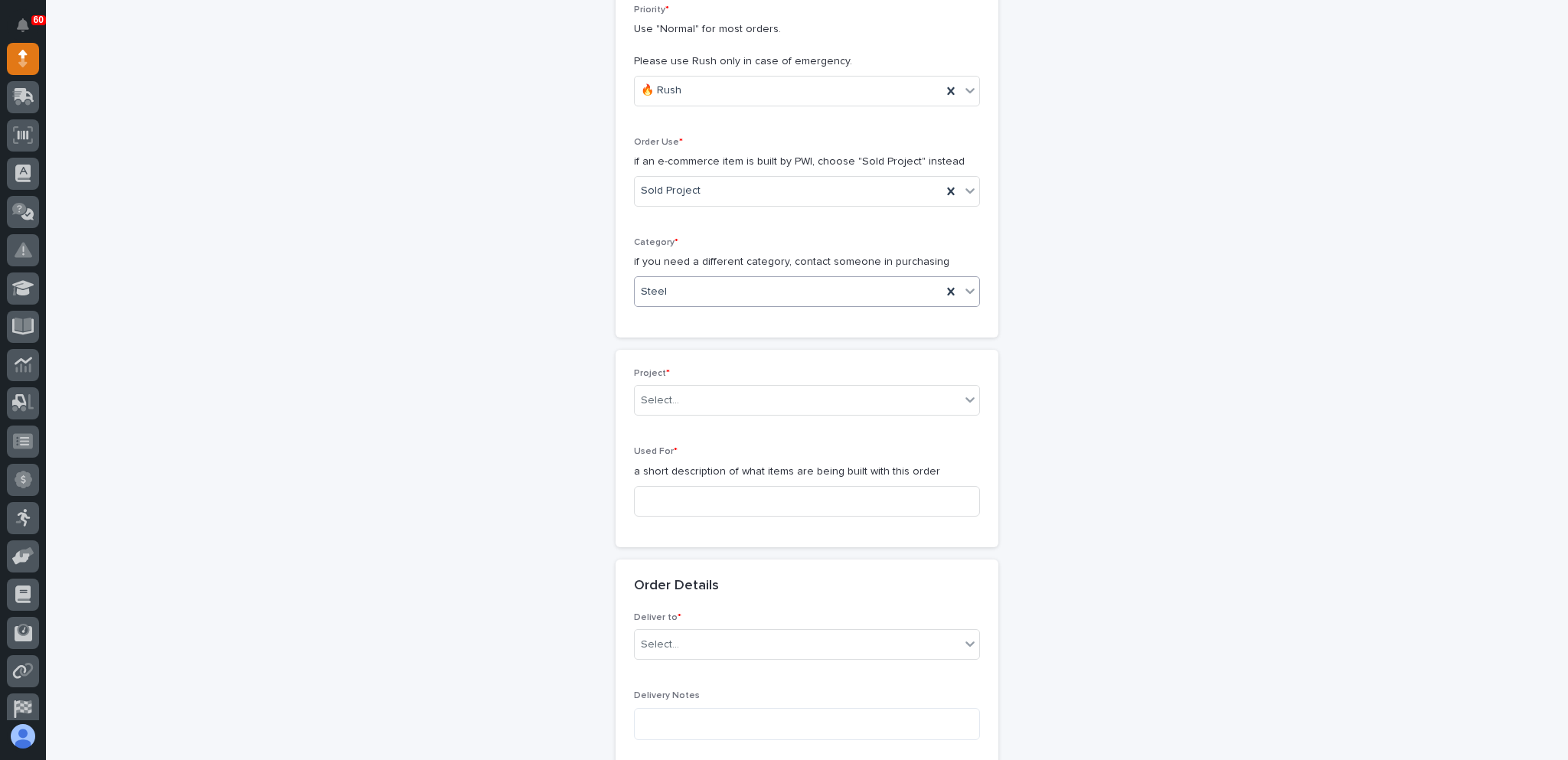
scroll to position [383, 0]
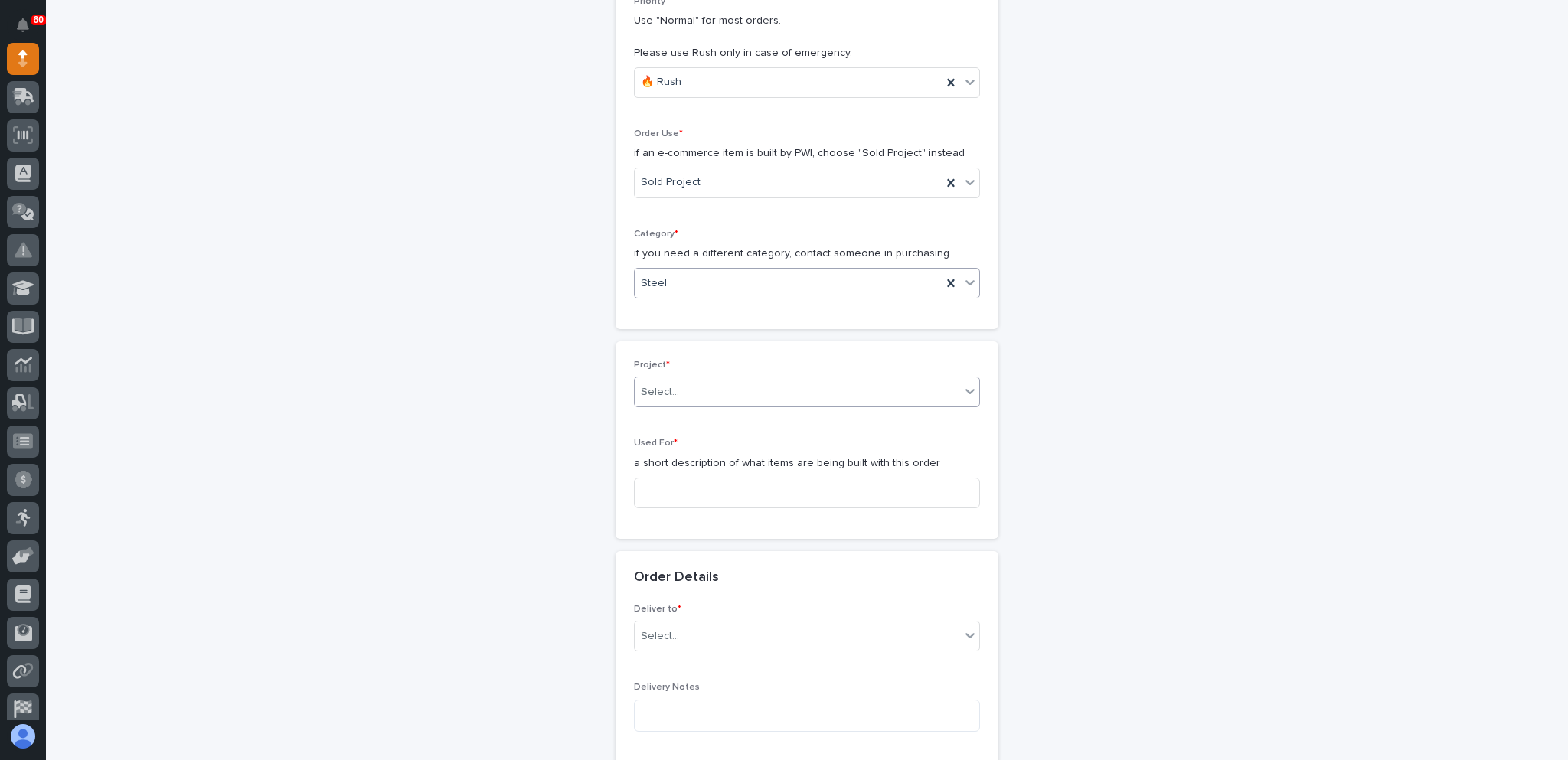
click at [696, 381] on div "Select..." at bounding box center [797, 392] width 325 height 26
type input "*****"
click at [692, 491] on input at bounding box center [807, 492] width 346 height 30
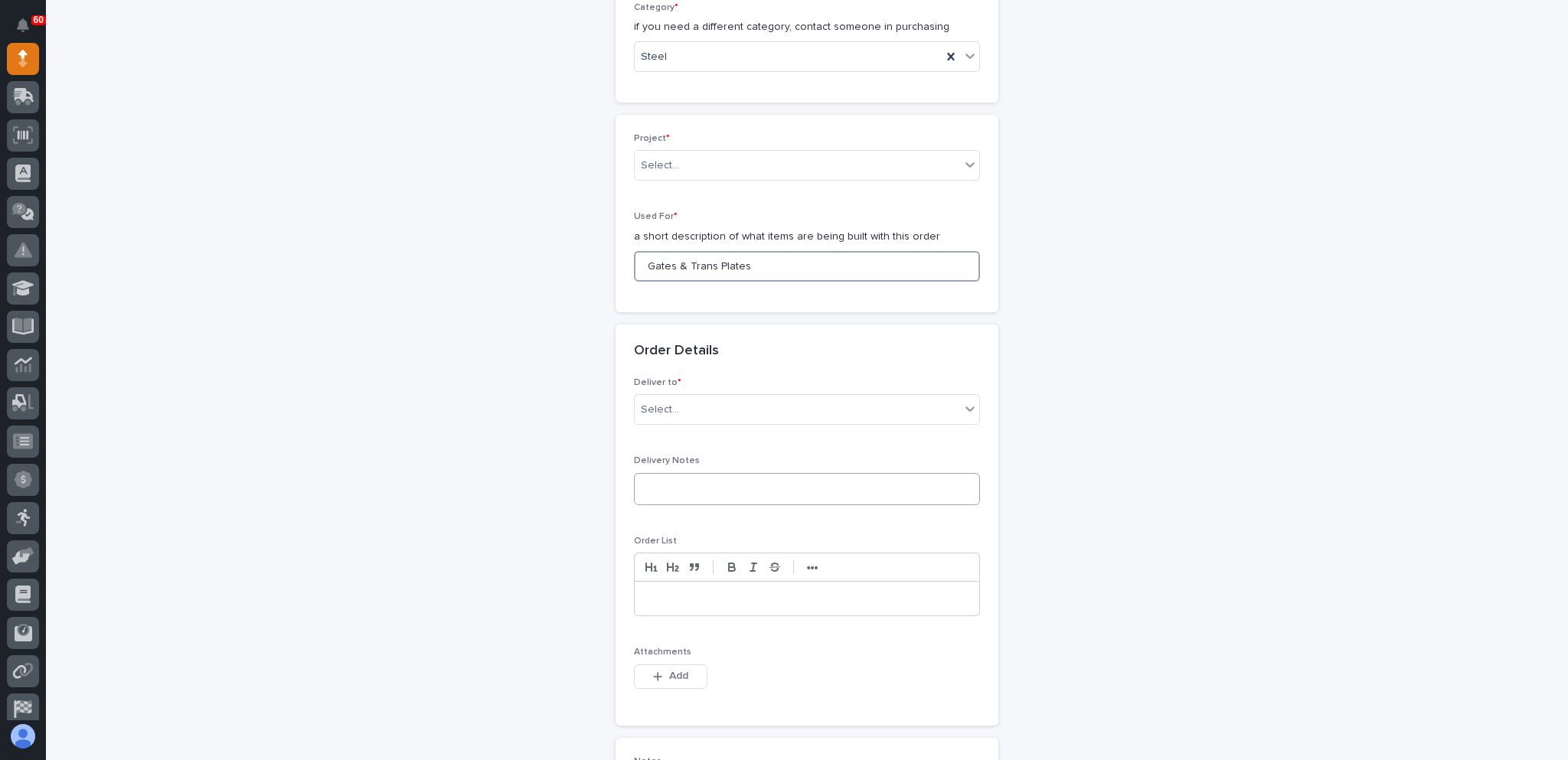
scroll to position [613, 0]
type input "Gates & Trans Plates"
click at [786, 401] on div "Select..." at bounding box center [797, 407] width 325 height 26
click at [770, 432] on div "PWI" at bounding box center [802, 431] width 345 height 27
click at [669, 666] on span "Add" at bounding box center [678, 673] width 19 height 14
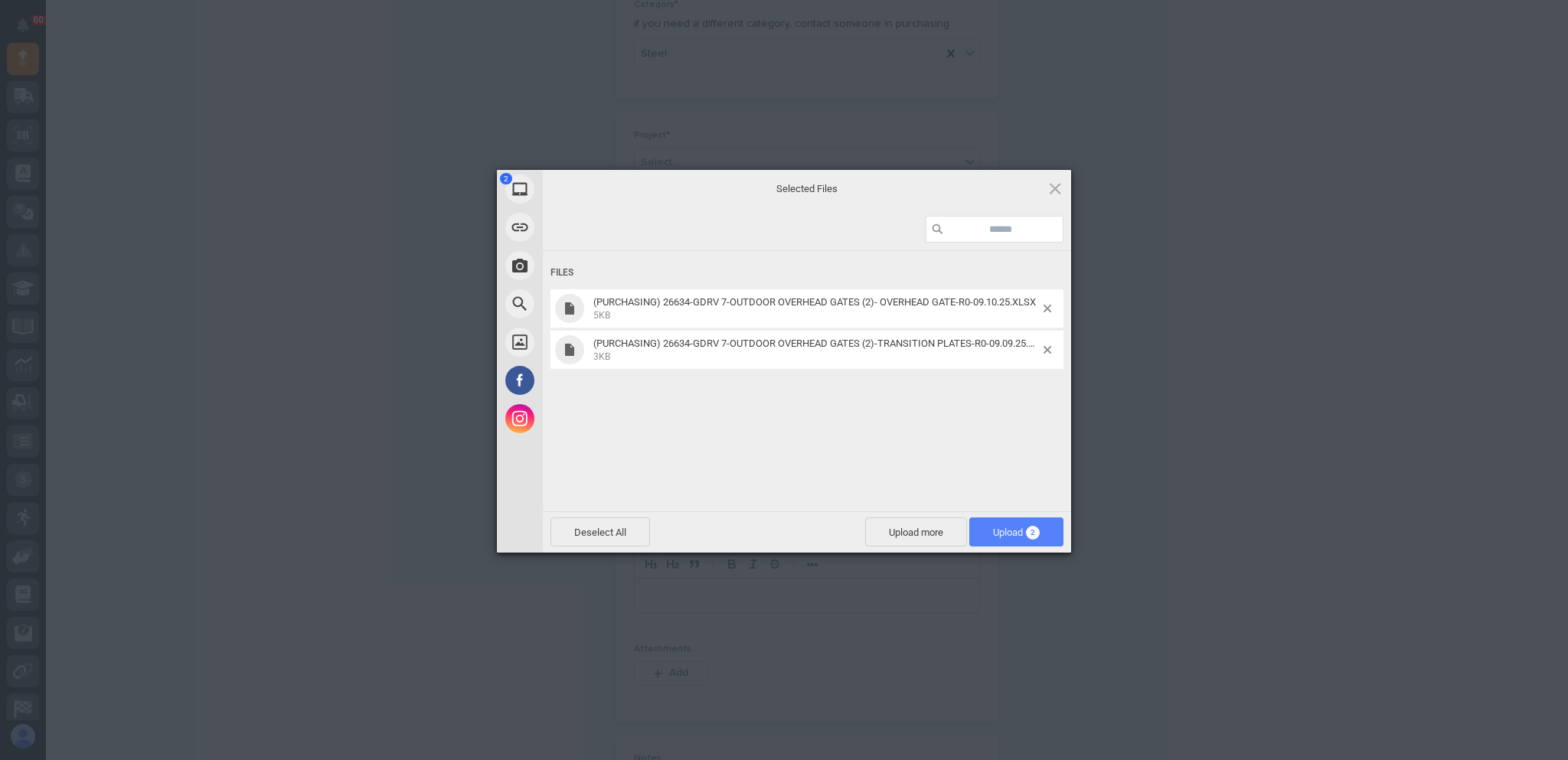
click at [1021, 533] on span "Upload 2" at bounding box center [1016, 532] width 47 height 12
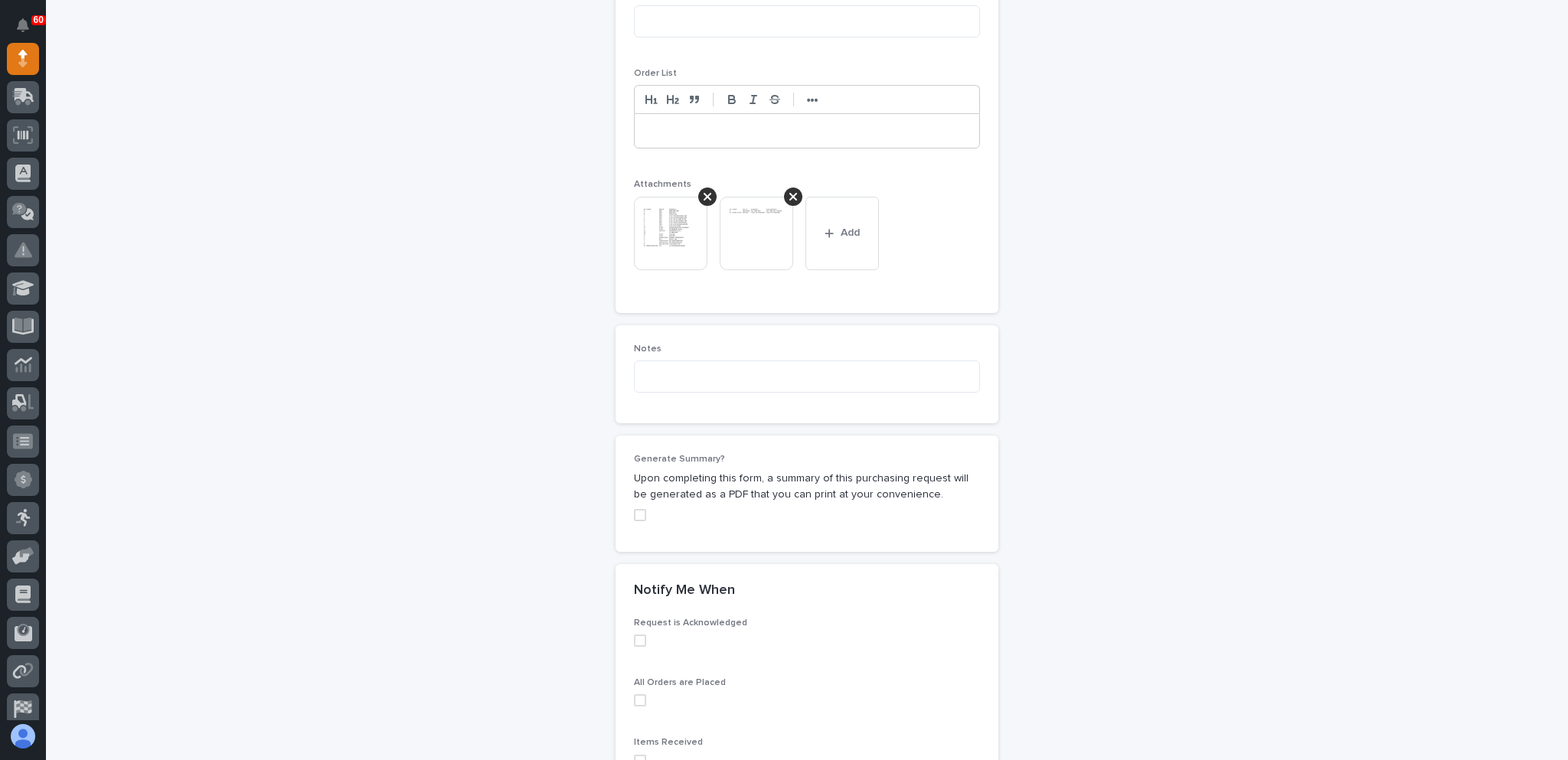
scroll to position [1251, 0]
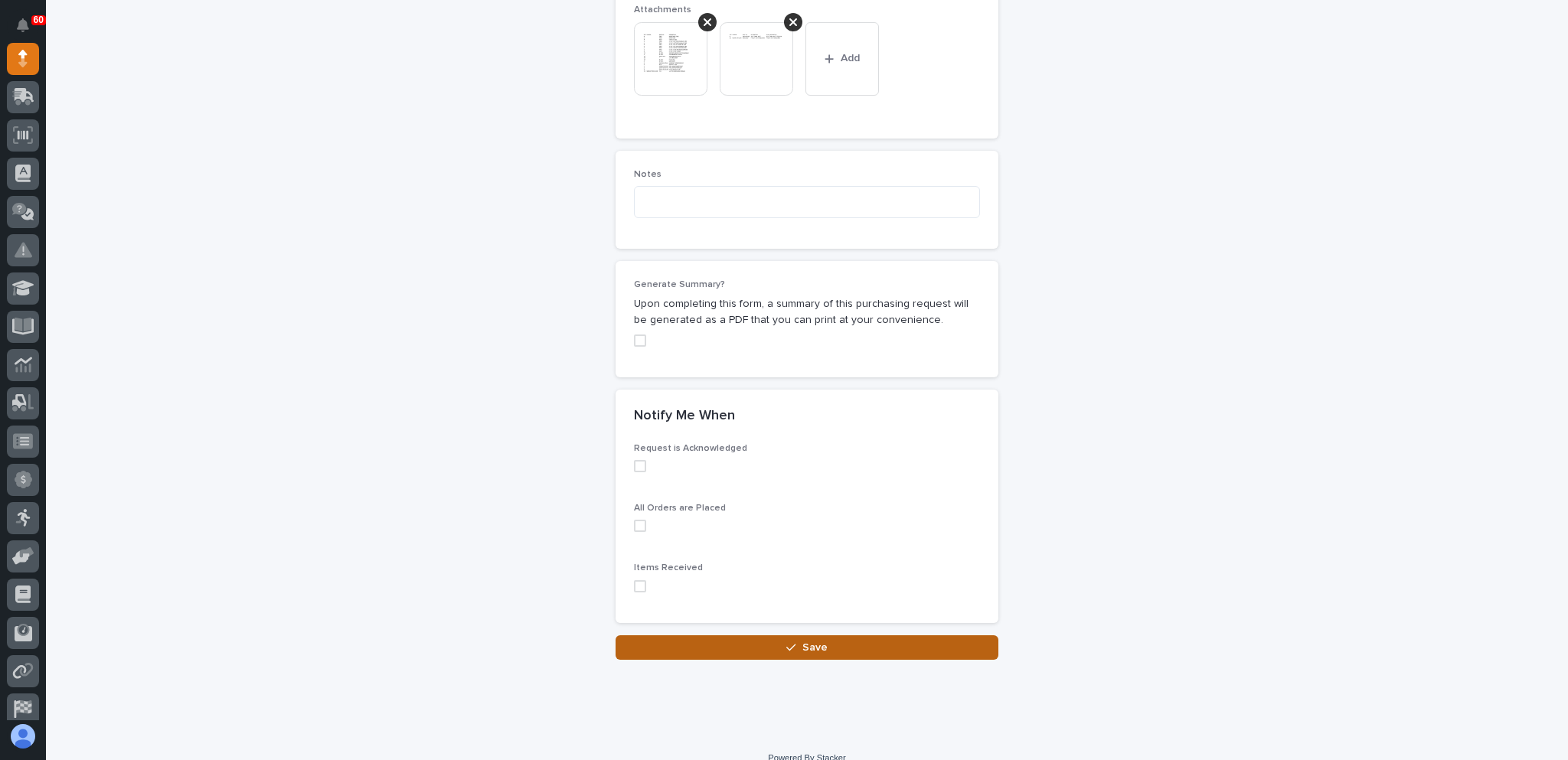
click at [802, 644] on span "Save" at bounding box center [814, 647] width 26 height 14
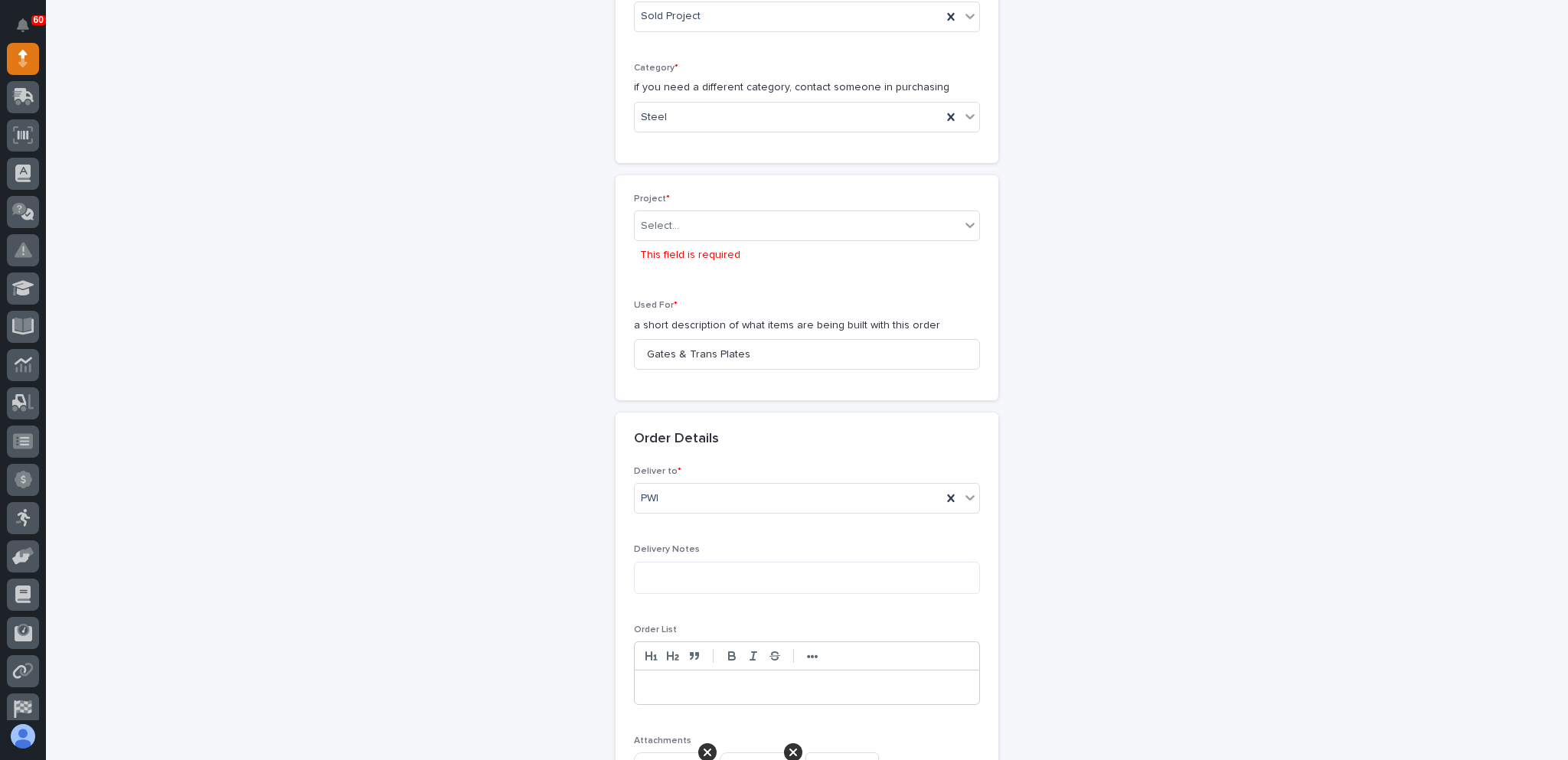
scroll to position [473, 0]
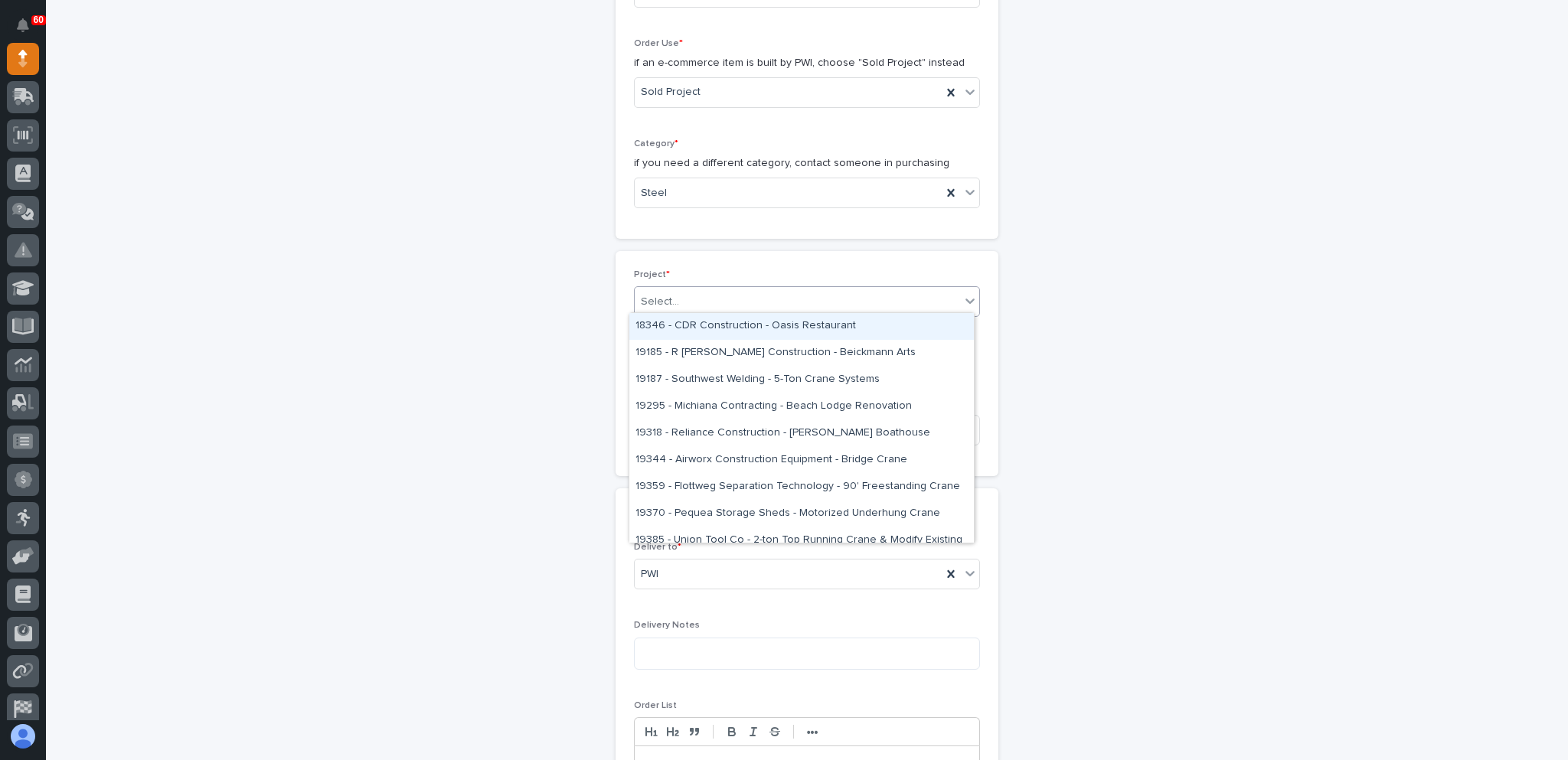
click at [720, 292] on div "Select..." at bounding box center [797, 302] width 325 height 26
type input "*****"
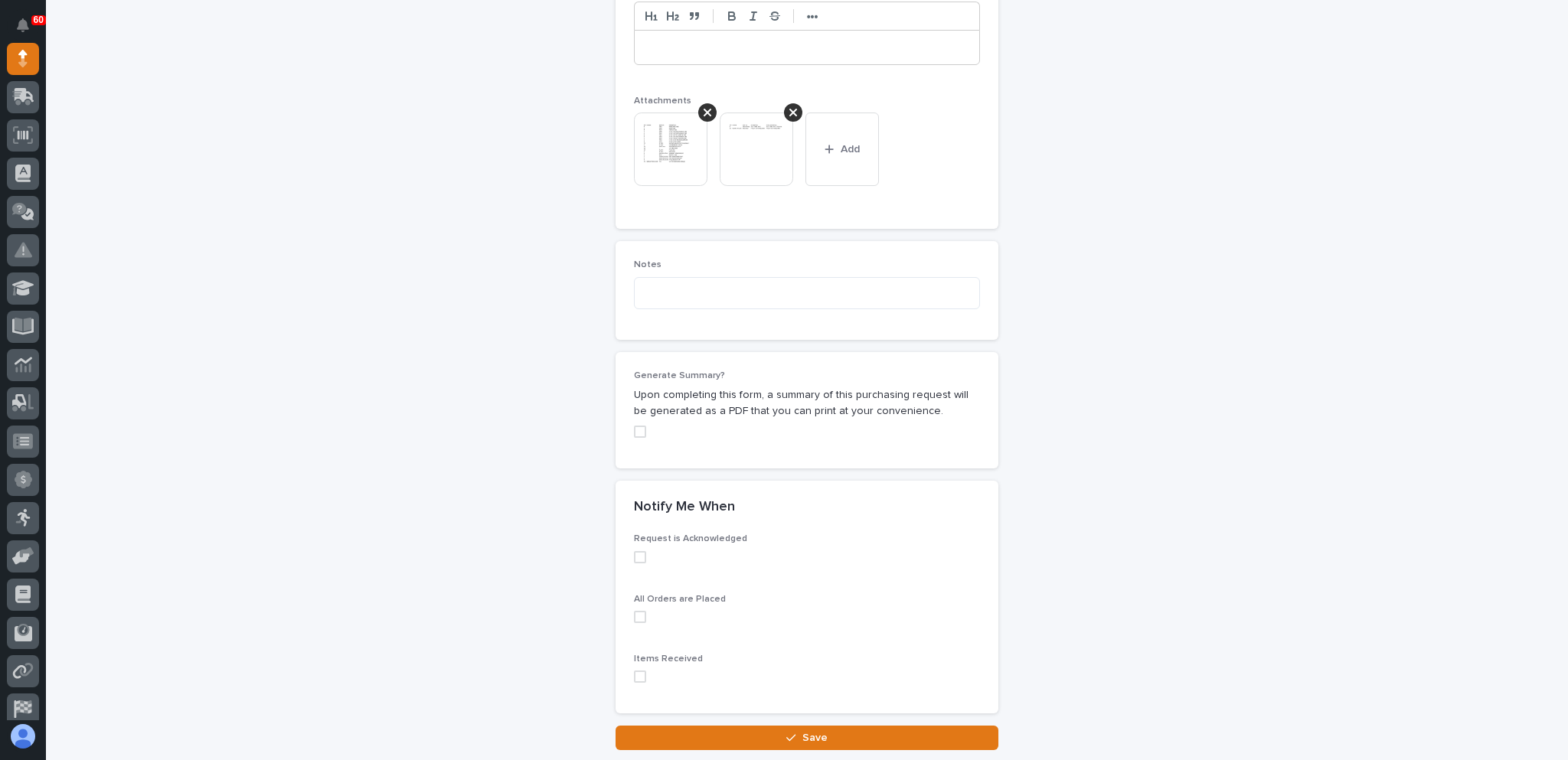
scroll to position [1265, 0]
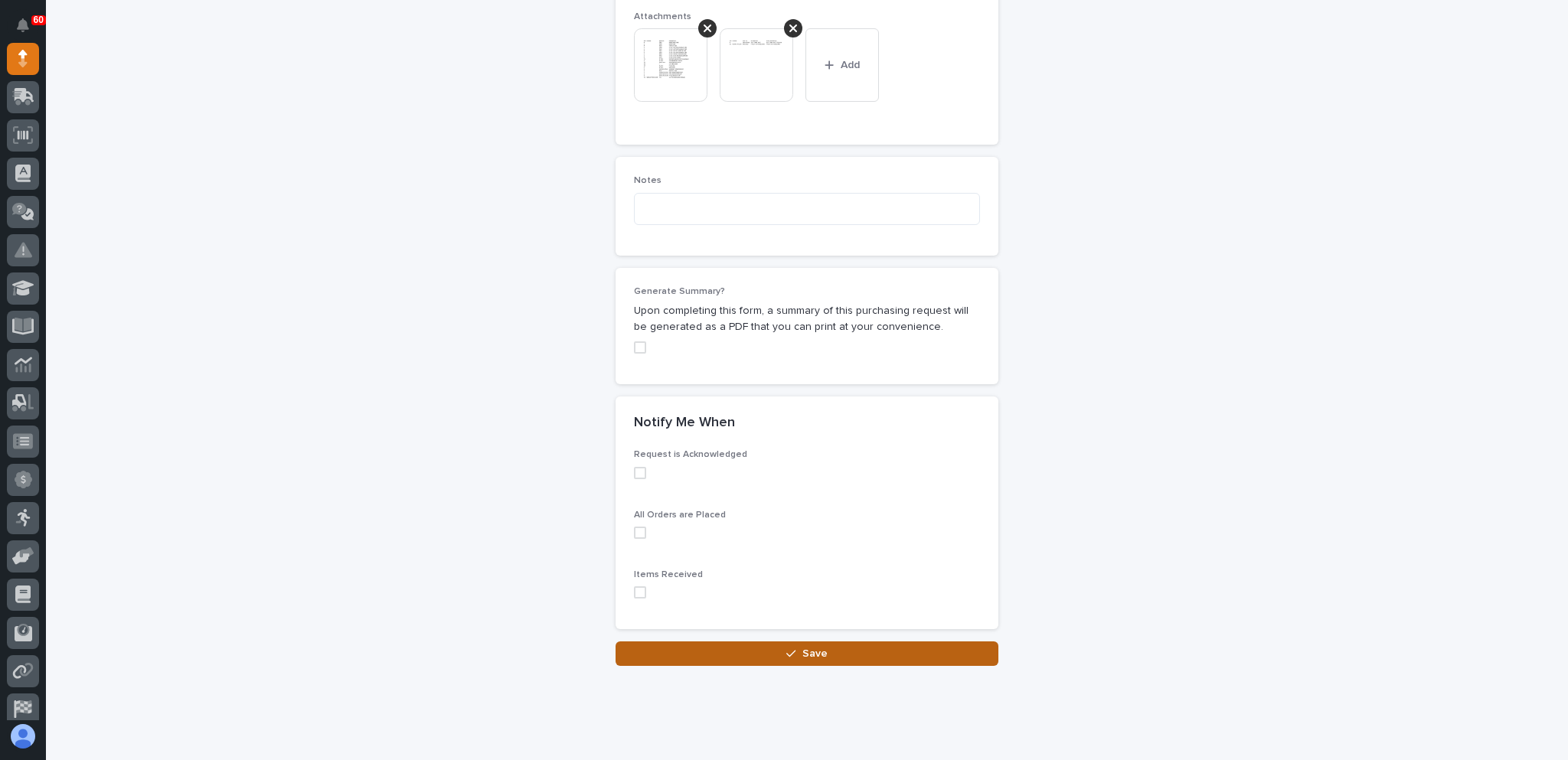
click at [772, 641] on button "Save" at bounding box center [807, 654] width 383 height 25
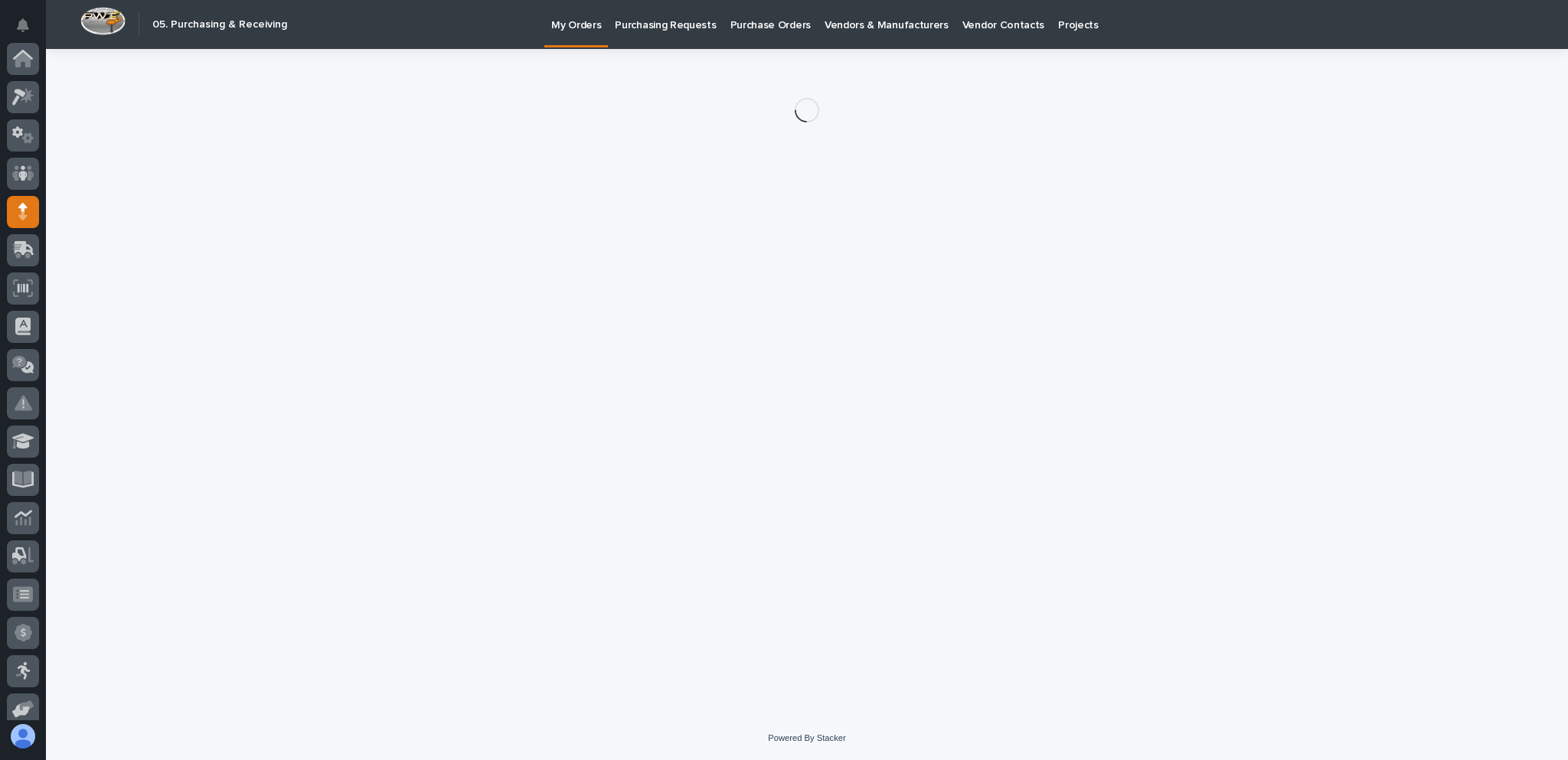
scroll to position [153, 0]
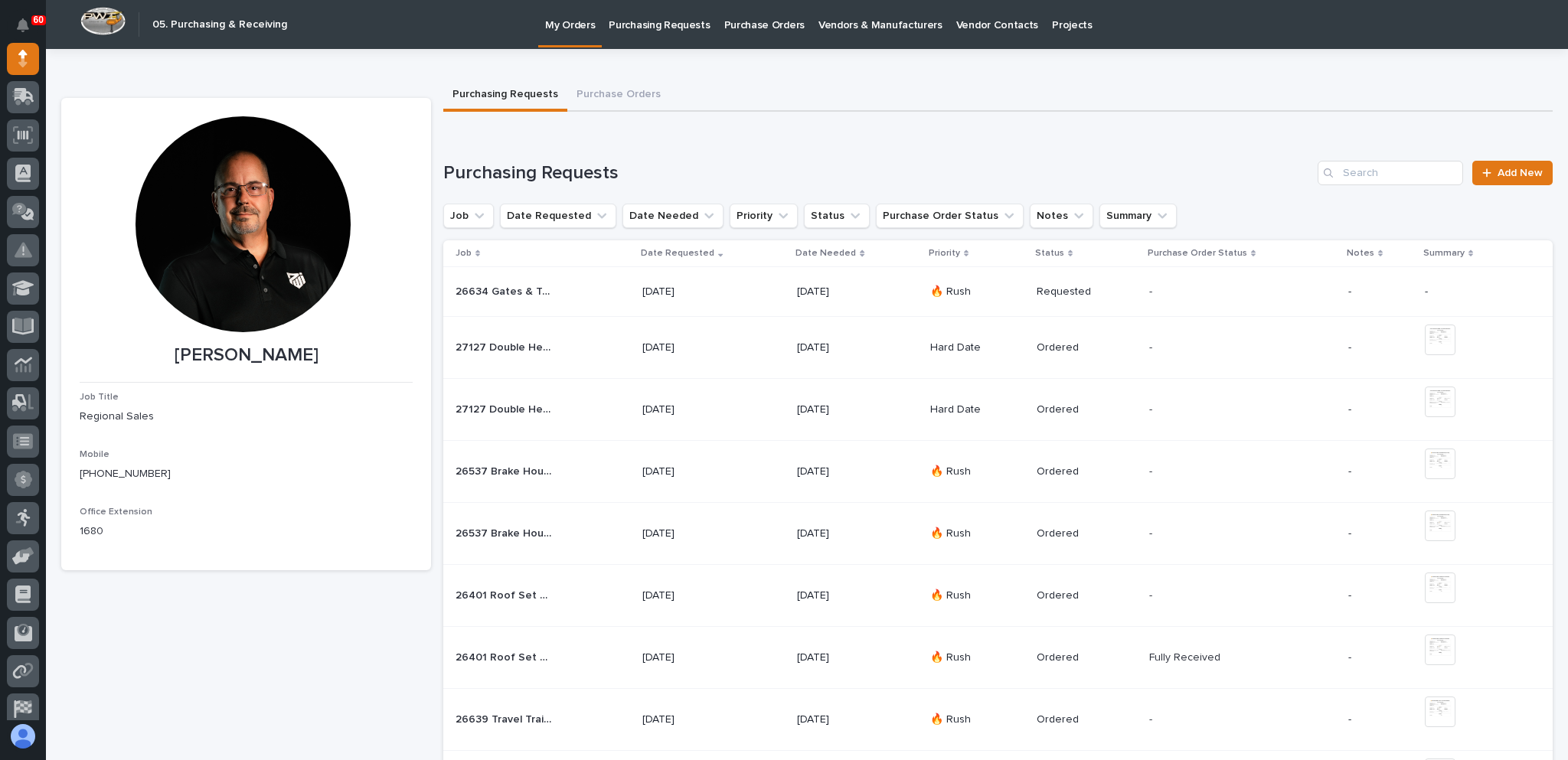
click at [750, 288] on div "[DATE]" at bounding box center [713, 292] width 142 height 26
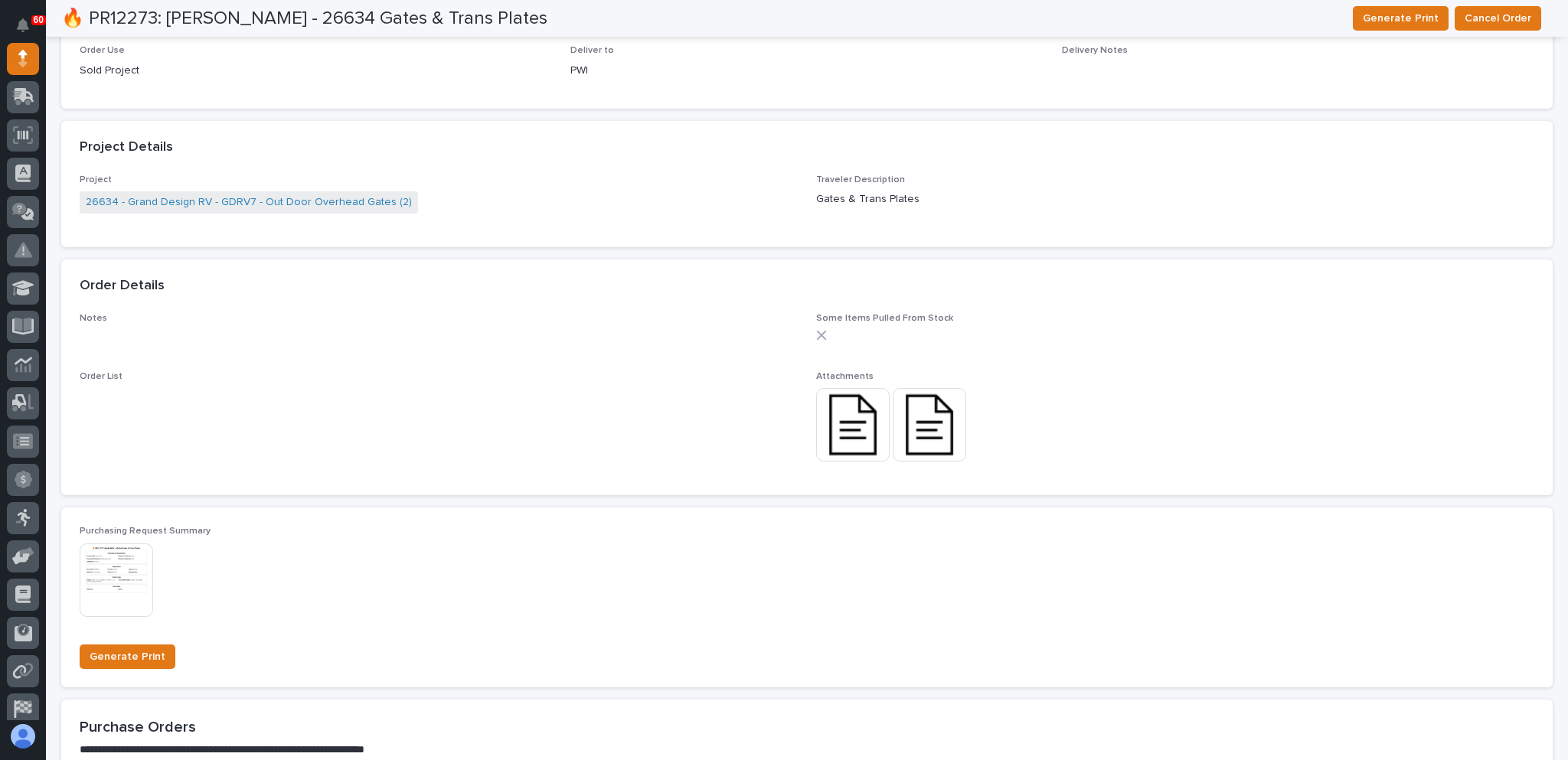
scroll to position [1126, 0]
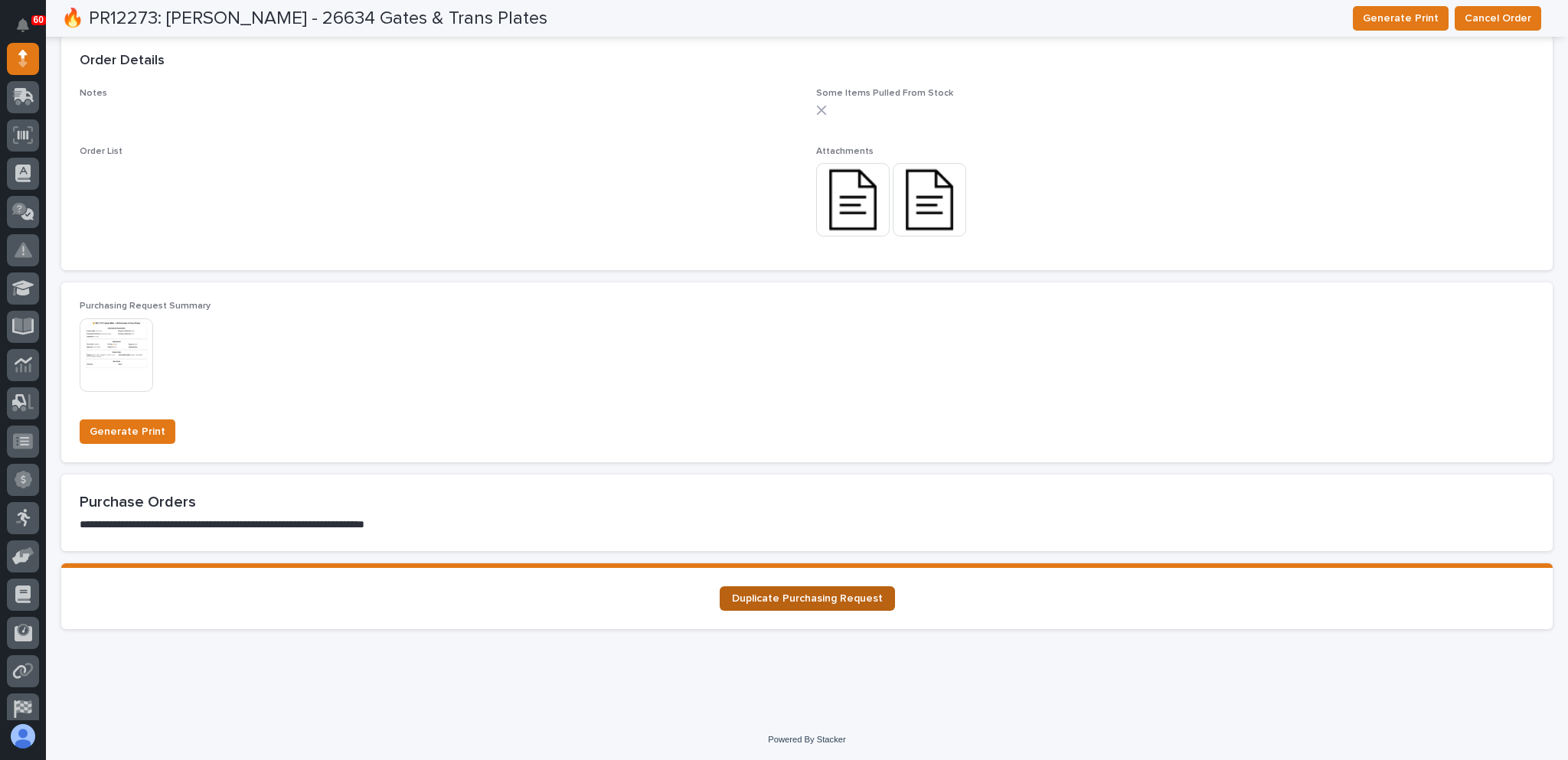
click at [805, 599] on span "Duplicate Purchasing Request" at bounding box center [807, 599] width 151 height 11
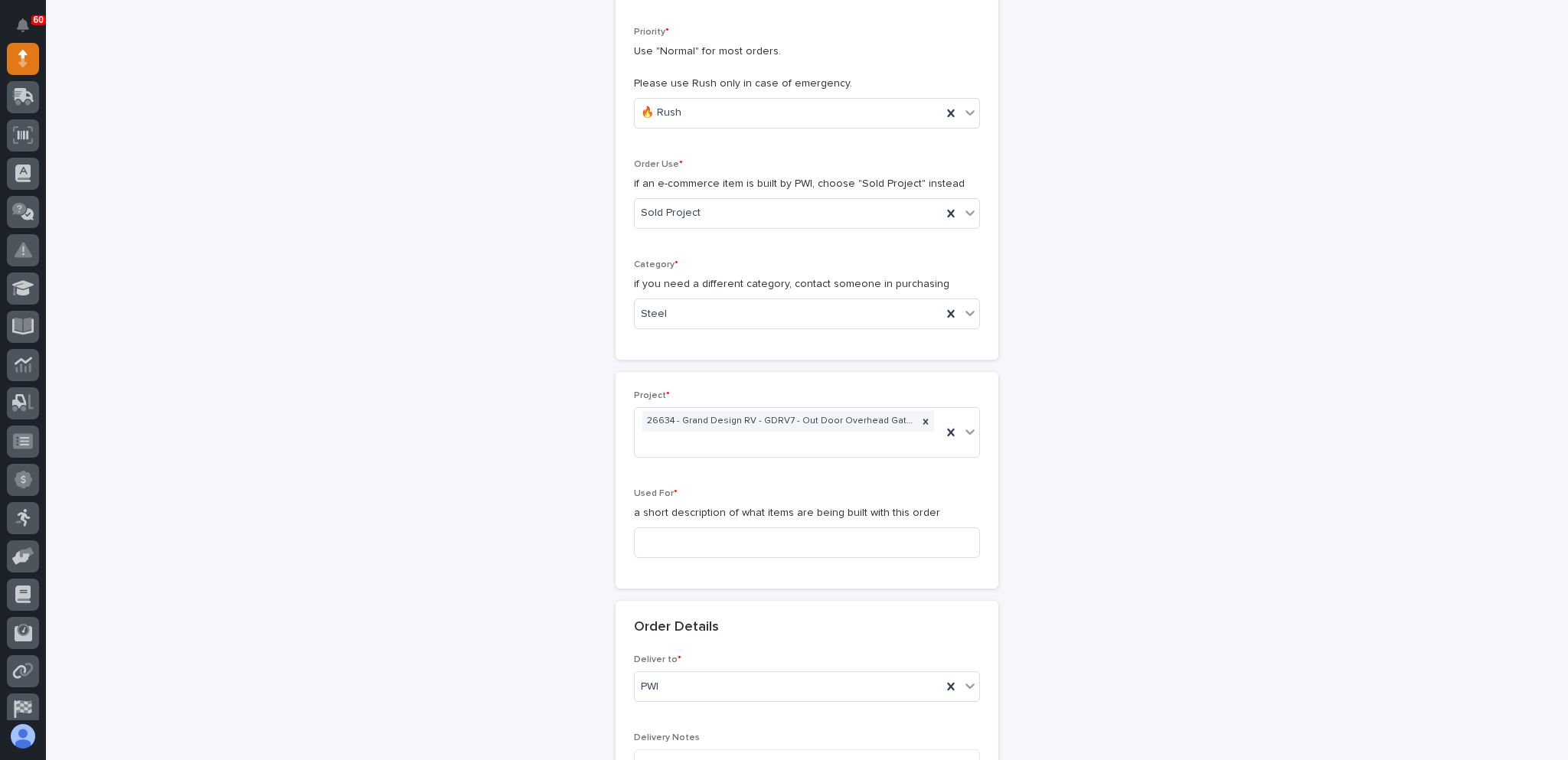
scroll to position [383, 0]
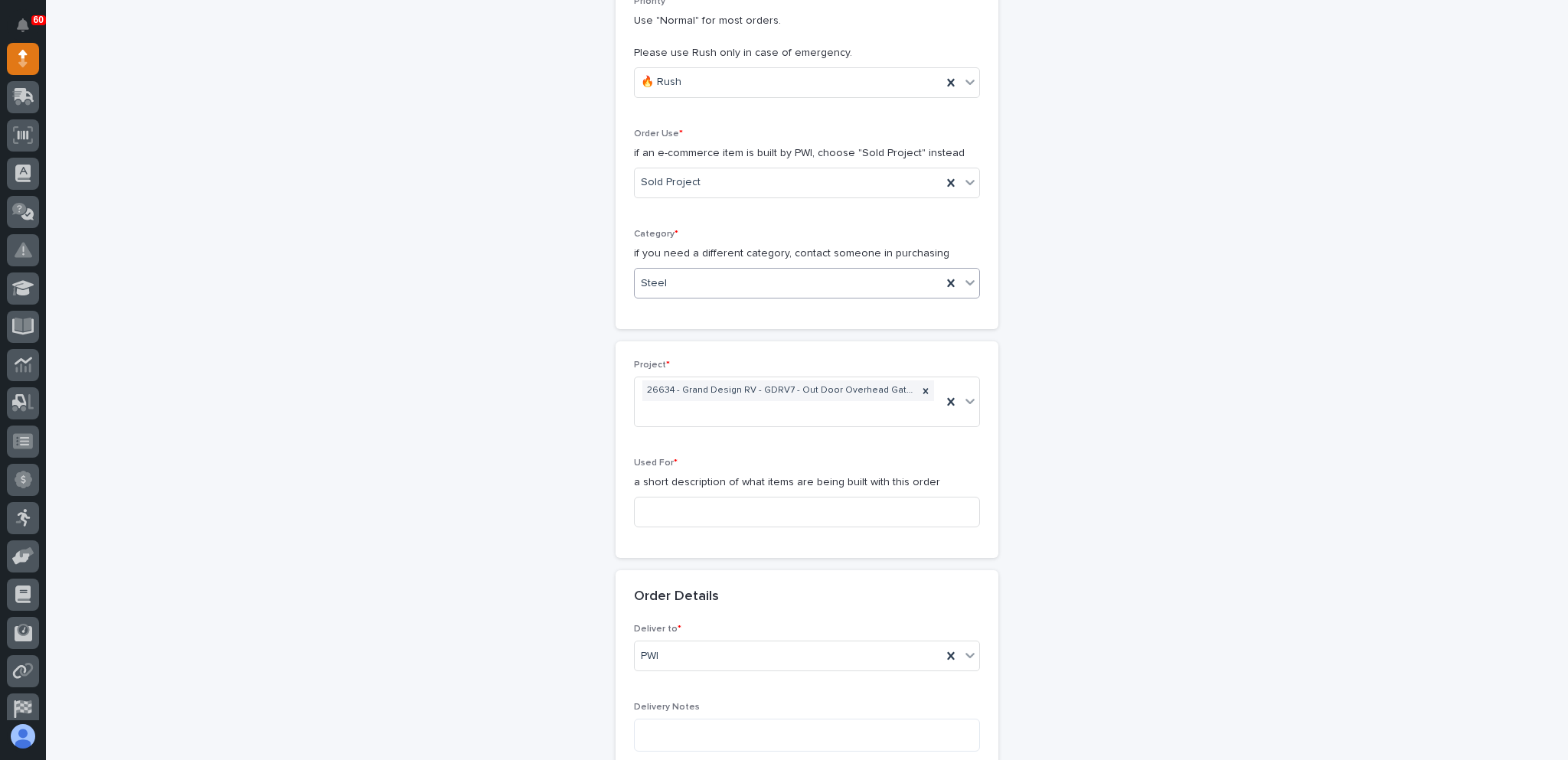
click at [697, 277] on div "Steel" at bounding box center [788, 283] width 307 height 26
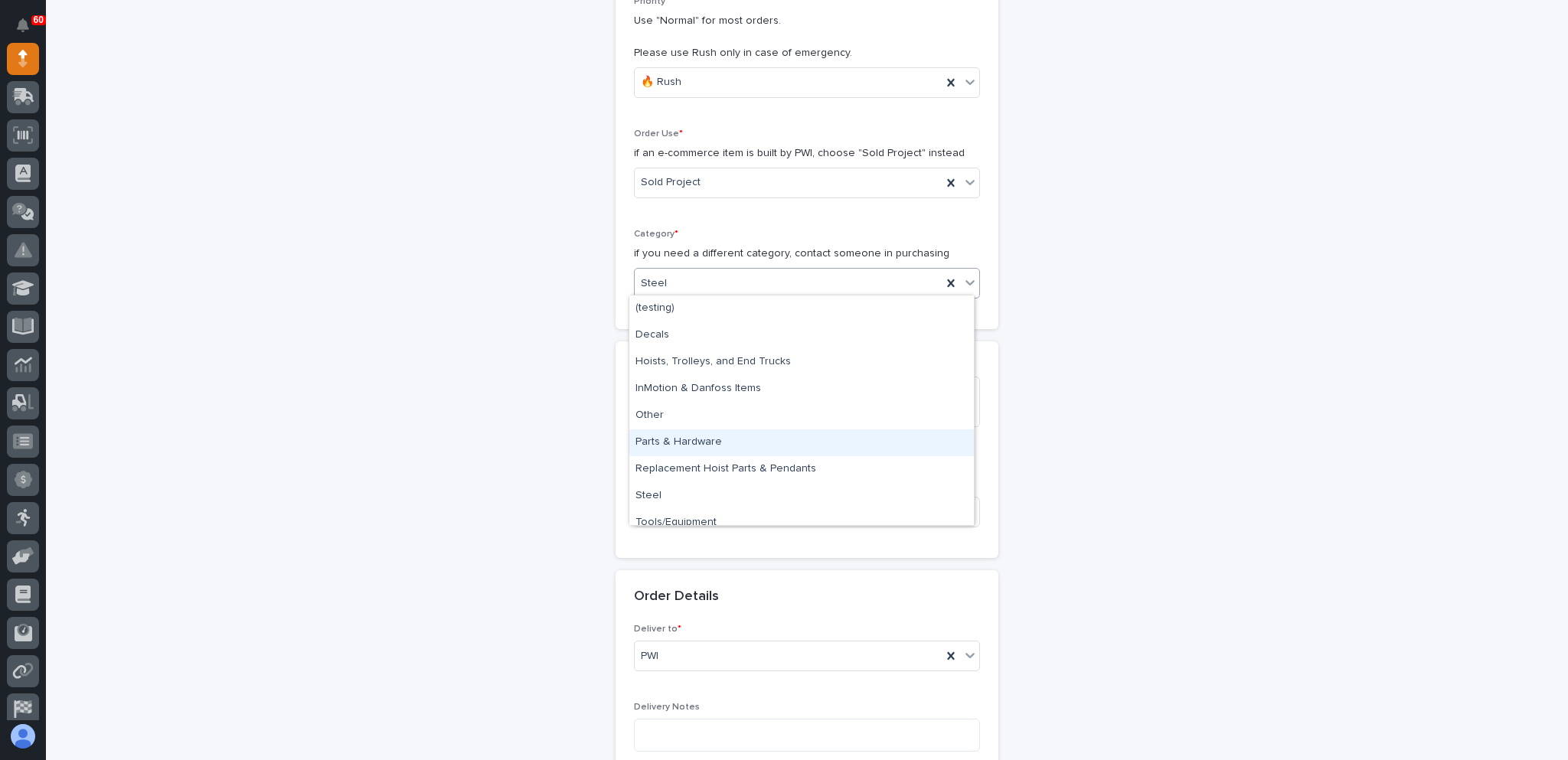
click at [702, 446] on div "Parts & Hardware" at bounding box center [802, 442] width 345 height 27
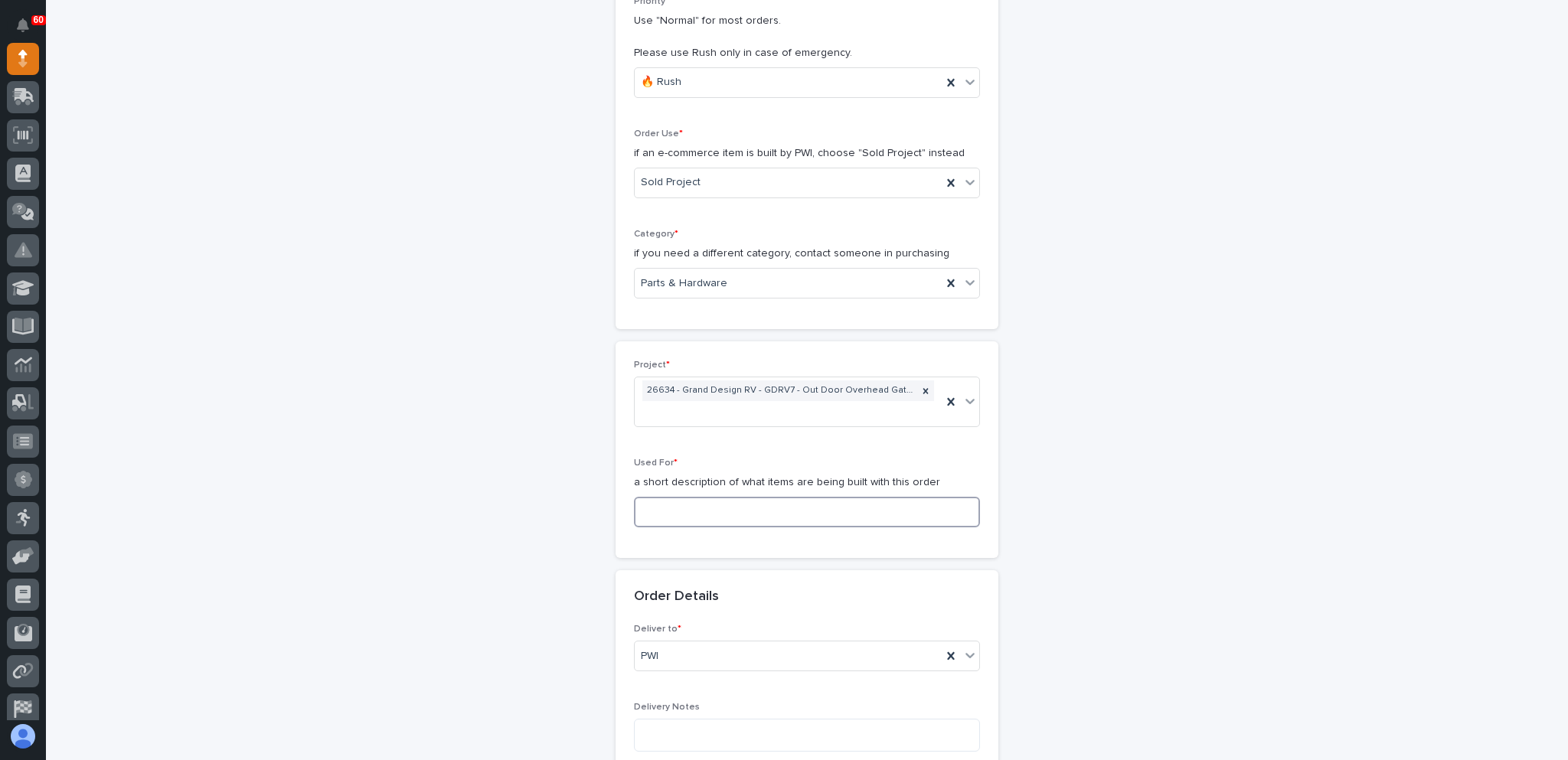
click at [713, 497] on input at bounding box center [807, 512] width 346 height 30
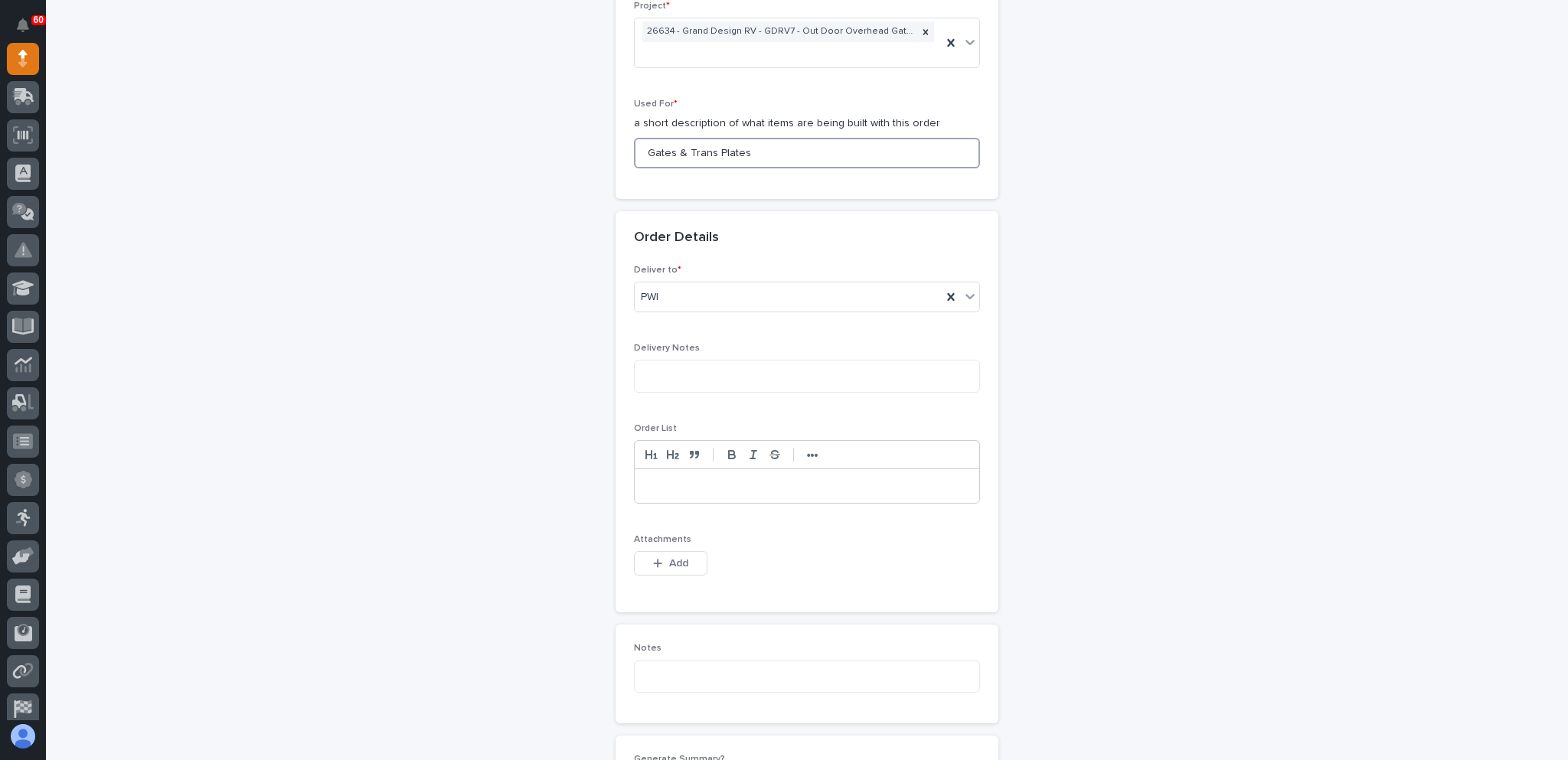
scroll to position [765, 0]
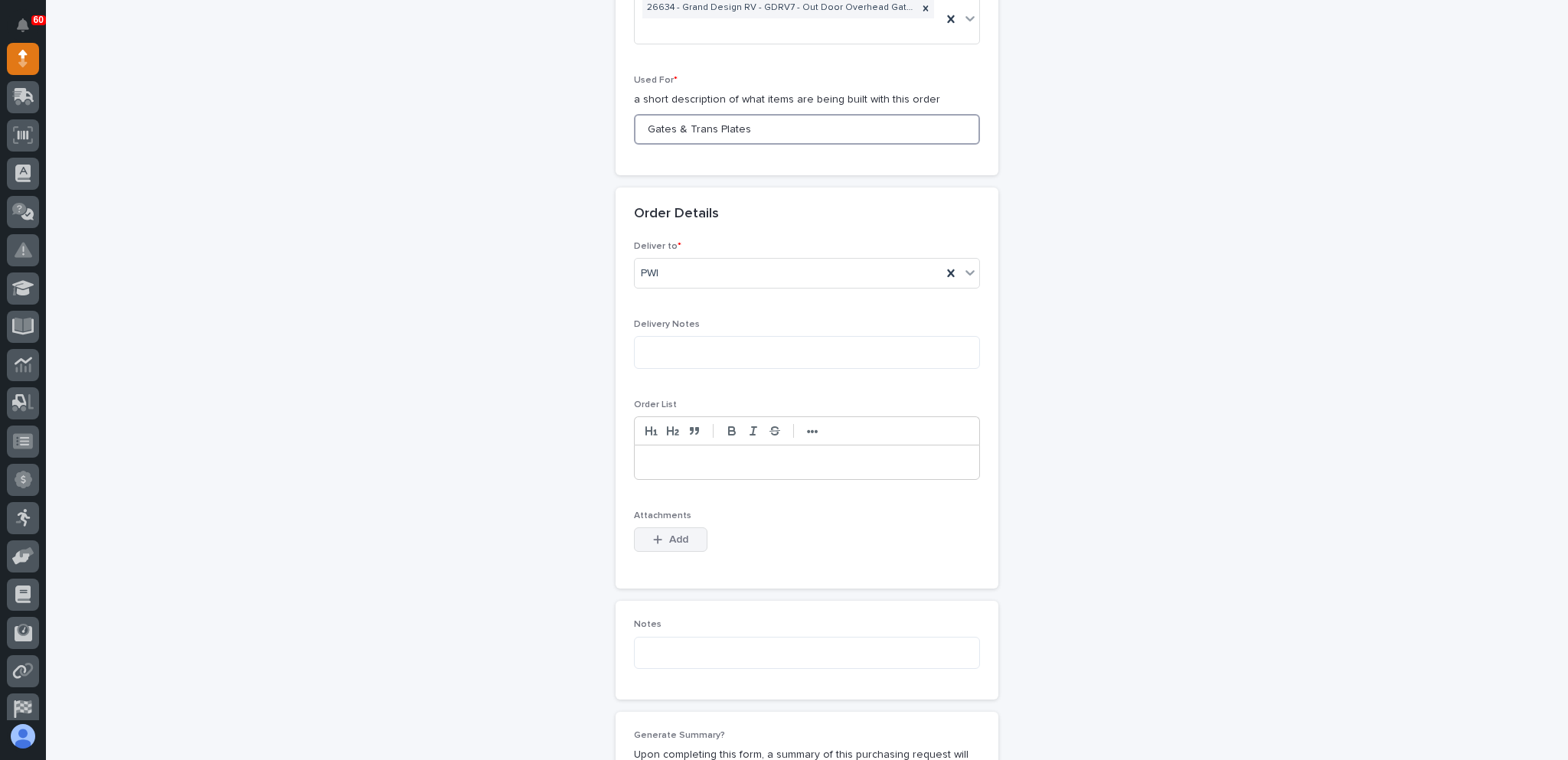
type input "Gates & Trans Plates"
click at [673, 533] on span "Add" at bounding box center [678, 540] width 19 height 14
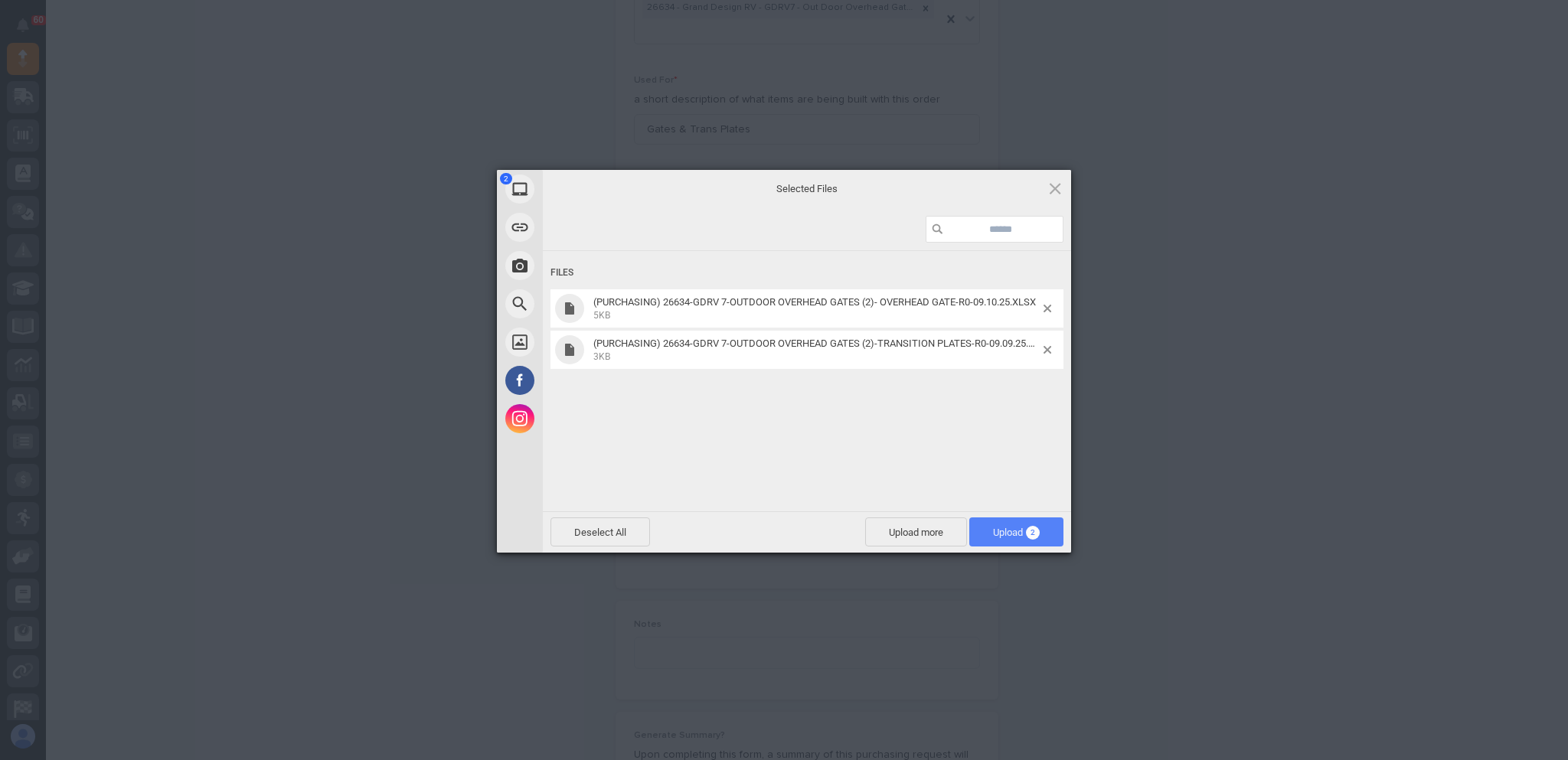
click at [1009, 543] on span "Upload 2" at bounding box center [1015, 532] width 94 height 29
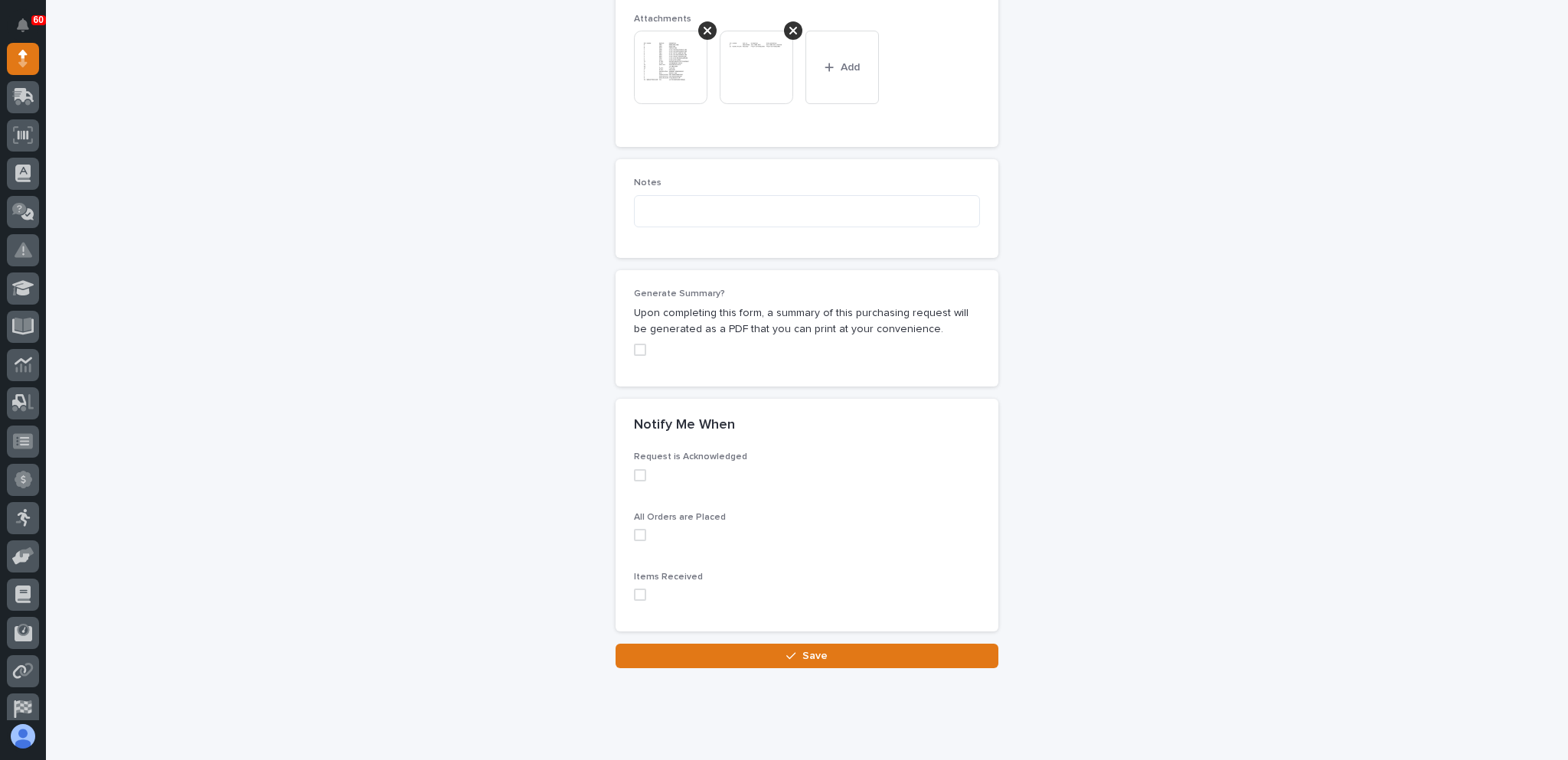
scroll to position [1265, 0]
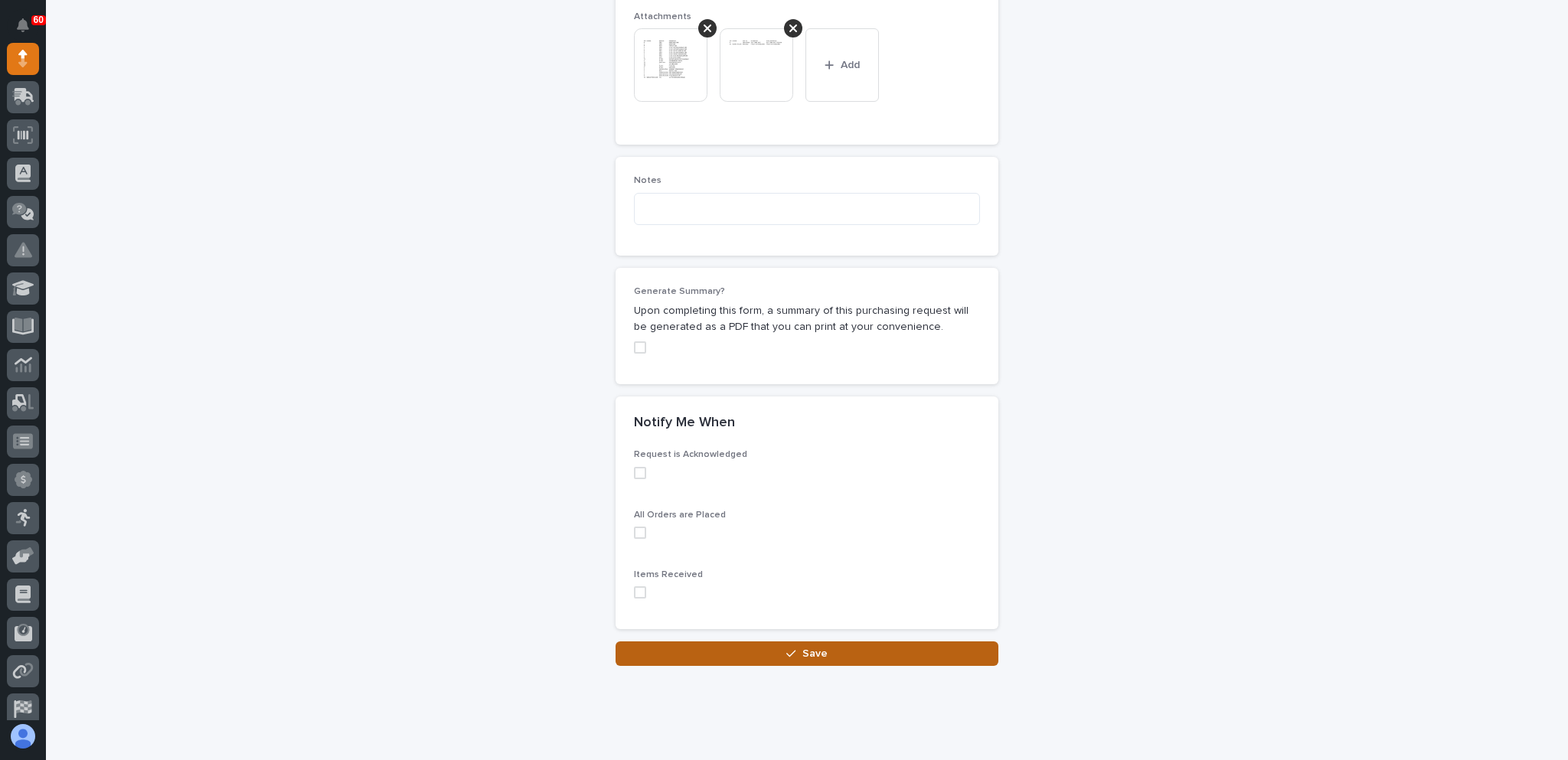
click at [791, 648] on div "button" at bounding box center [794, 654] width 16 height 11
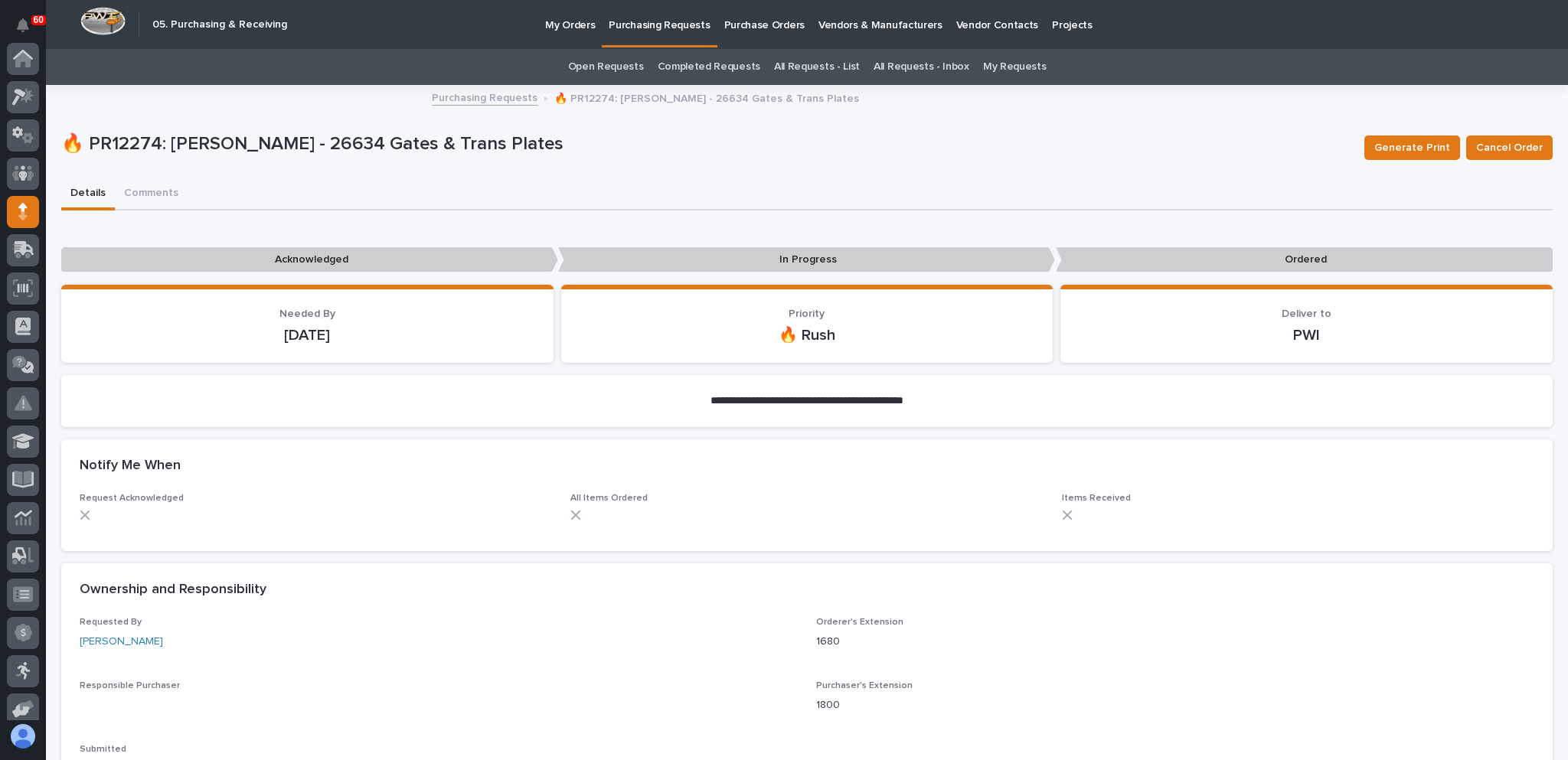
scroll to position [153, 0]
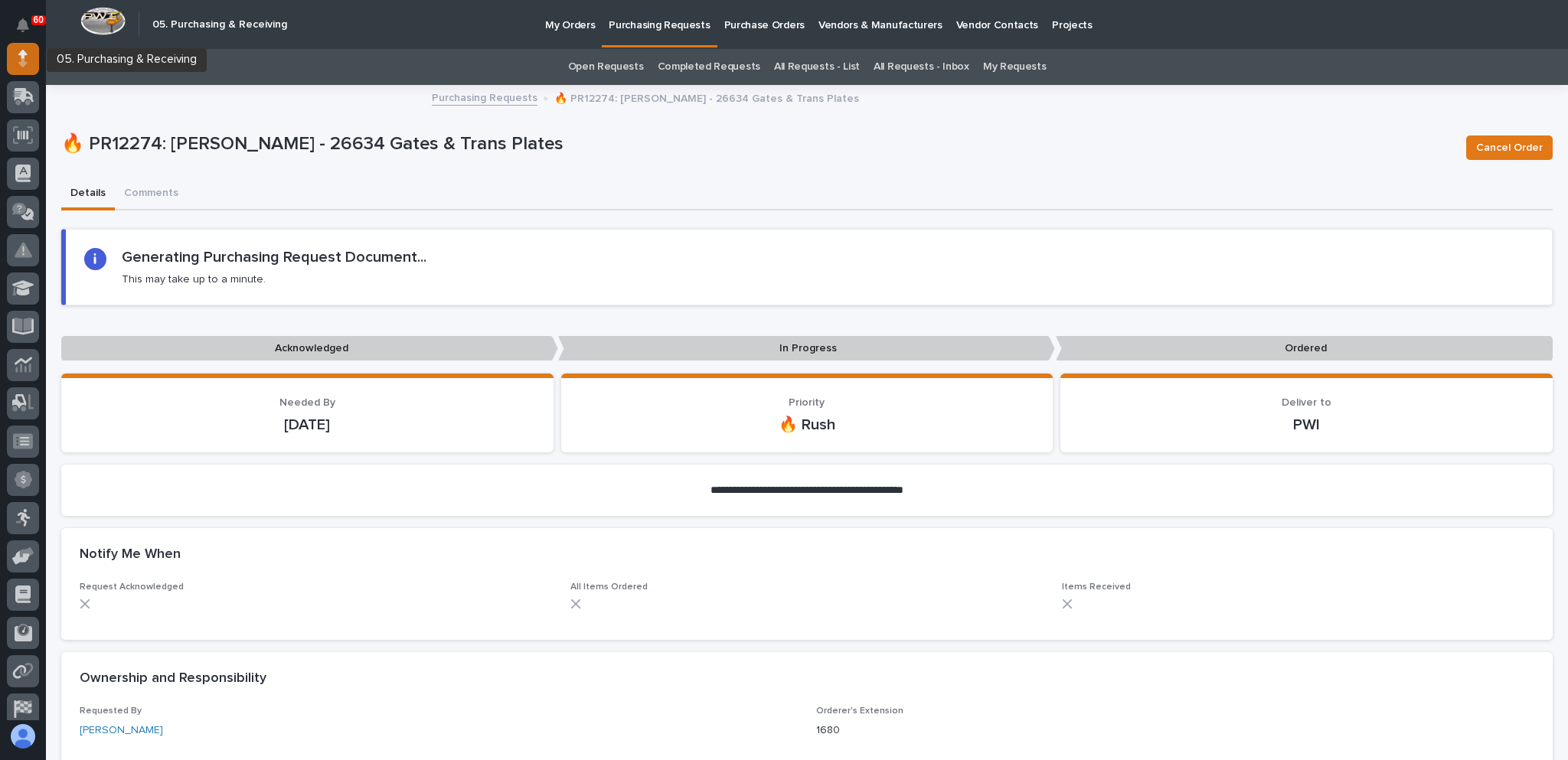
click at [16, 53] on div at bounding box center [23, 58] width 32 height 32
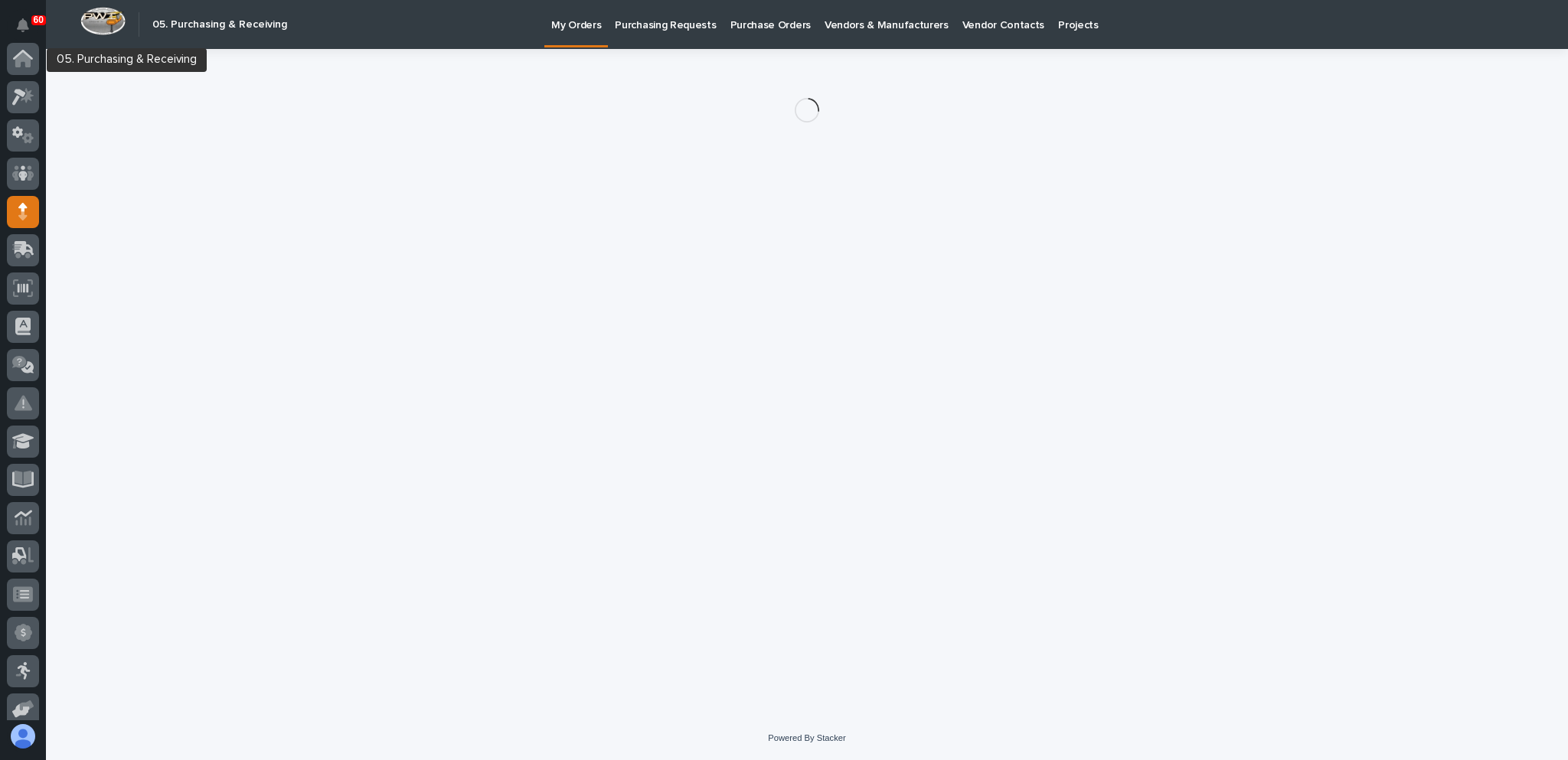
scroll to position [153, 0]
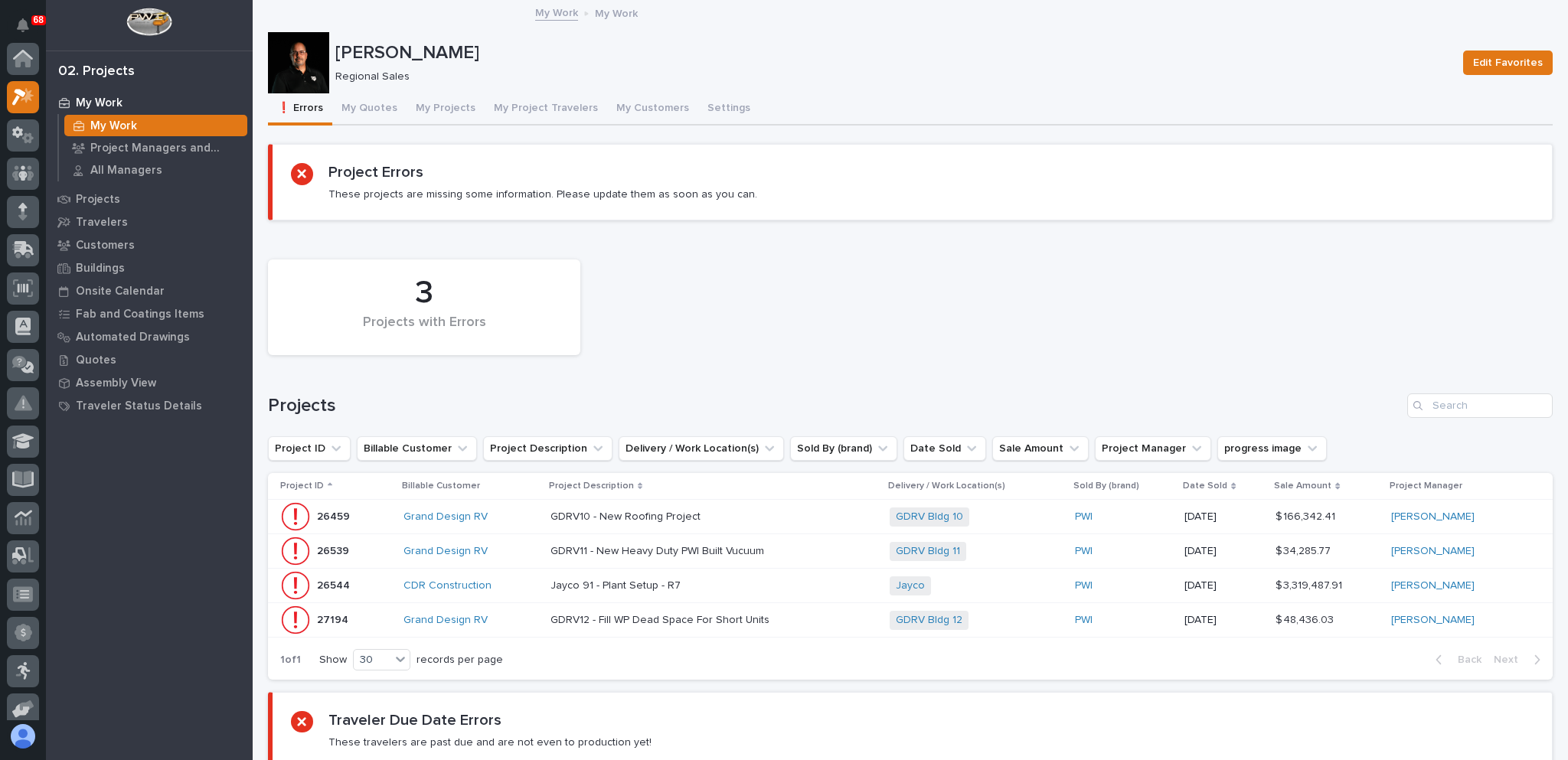
scroll to position [38, 0]
